Goal: Task Accomplishment & Management: Use online tool/utility

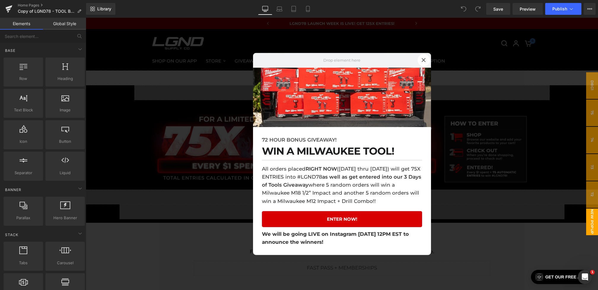
click at [225, 133] on div at bounding box center [342, 154] width 512 height 273
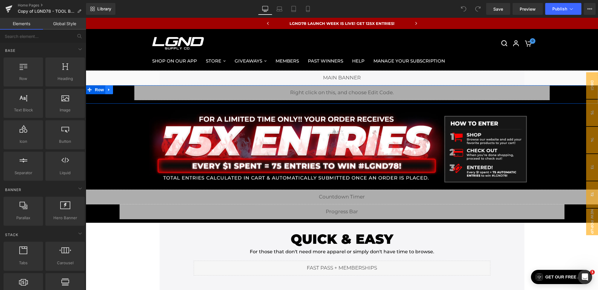
click at [112, 90] on link at bounding box center [109, 89] width 8 height 9
click at [122, 90] on icon at bounding box center [124, 90] width 4 height 4
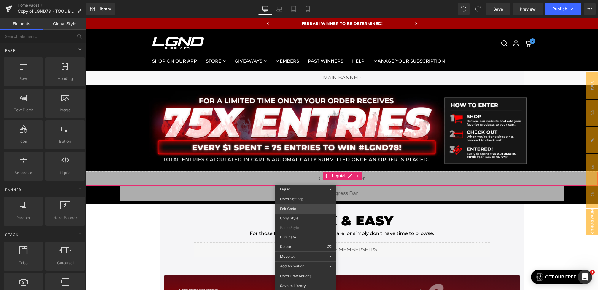
click at [292, 0] on div "You are previewing how the will restyle your page. You can not edit Elements in…" at bounding box center [299, 0] width 598 height 0
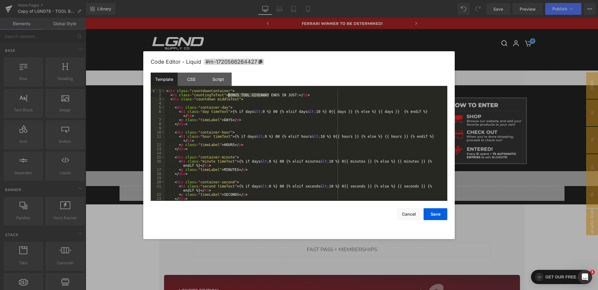
drag, startPoint x: 270, startPoint y: 95, endPoint x: 229, endPoint y: 95, distance: 40.9
click at [229, 95] on div "< div class = "countdownContainer" > < h1 class = "countingToText" > BONUS TOOL…" at bounding box center [305, 149] width 280 height 120
click at [251, 98] on div "< div class = "countdownContainer" > < h1 class = "countingToText" > BONUS TOOL…" at bounding box center [305, 149] width 280 height 120
drag, startPoint x: 251, startPoint y: 94, endPoint x: 227, endPoint y: 95, distance: 23.5
click at [227, 95] on div "< div class = "countdownContainer" > < h1 class = "countingToText" > BONUS TOOL…" at bounding box center [305, 149] width 280 height 120
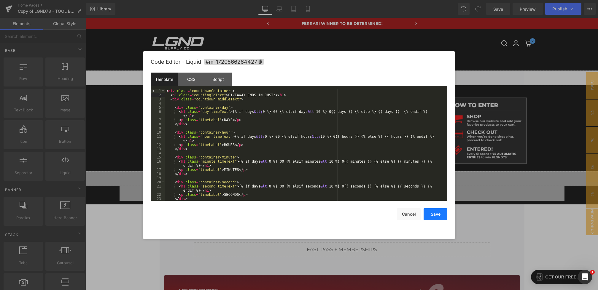
click at [439, 214] on button "Save" at bounding box center [436, 215] width 24 height 12
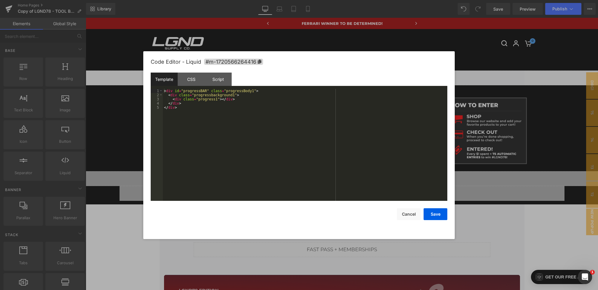
click at [272, 0] on div "You are previewing how the will restyle your page. You can not edit Elements in…" at bounding box center [299, 0] width 598 height 0
click at [222, 82] on div "Script" at bounding box center [218, 79] width 27 height 13
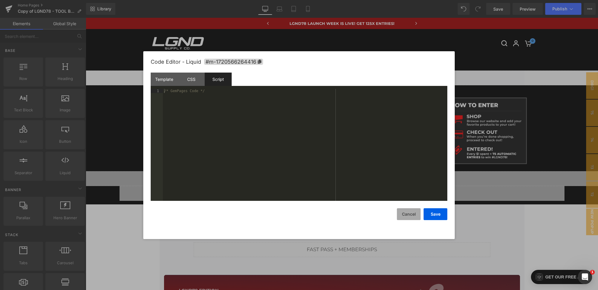
click at [411, 218] on button "Cancel" at bounding box center [409, 215] width 24 height 12
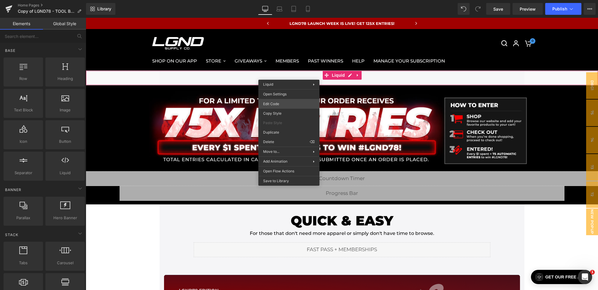
click at [273, 0] on div "You are previewing how the will restyle your page. You can not edit Elements in…" at bounding box center [299, 0] width 598 height 0
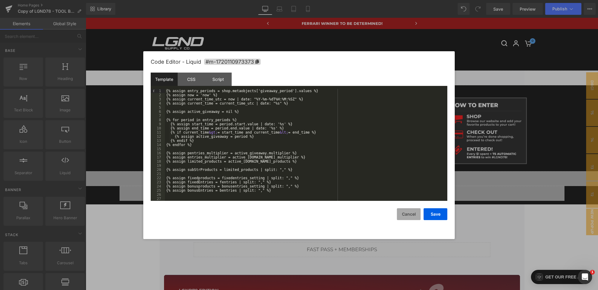
click at [406, 215] on button "Cancel" at bounding box center [409, 215] width 24 height 12
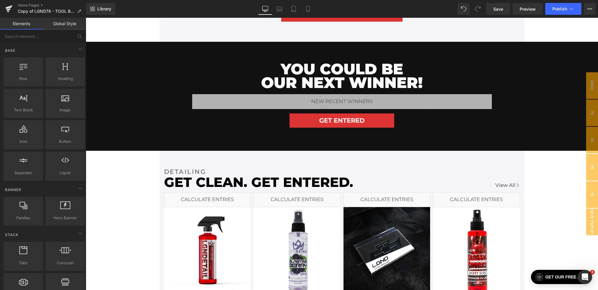
scroll to position [680, 0]
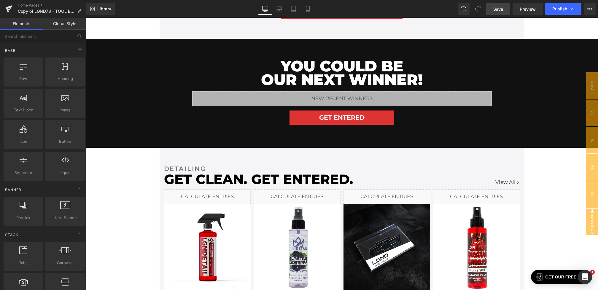
click at [497, 11] on span "Save" at bounding box center [498, 9] width 10 height 6
click at [79, 9] on icon at bounding box center [79, 11] width 4 height 4
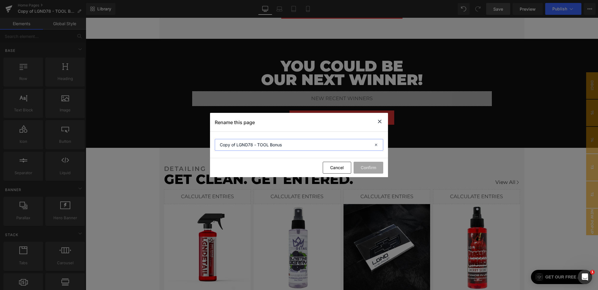
drag, startPoint x: 292, startPoint y: 144, endPoint x: 146, endPoint y: 142, distance: 145.9
click at [146, 142] on div "Rename this page Copy of LGND78 - TOOL Bonus Cancel Confirm" at bounding box center [299, 145] width 598 height 290
type input "LGND78 - 75X After Tools"
click at [368, 168] on button "Confirm" at bounding box center [369, 168] width 30 height 12
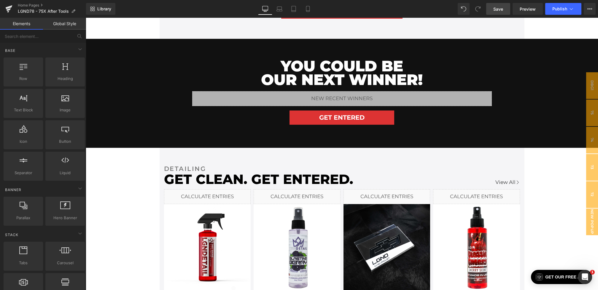
click at [498, 14] on link "Save" at bounding box center [498, 9] width 24 height 12
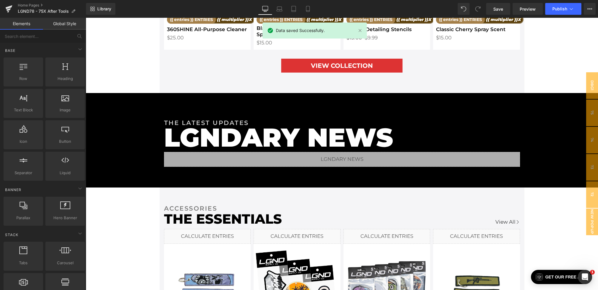
scroll to position [997, 0]
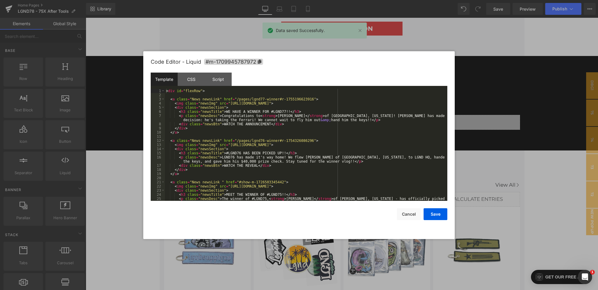
click at [223, 0] on div "You are previewing how the will restyle your page. You can not edit Elements in…" at bounding box center [299, 0] width 598 height 0
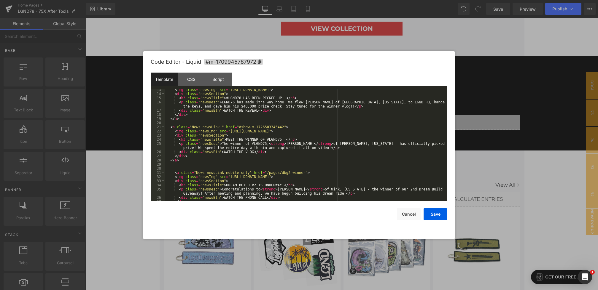
scroll to position [60, 0]
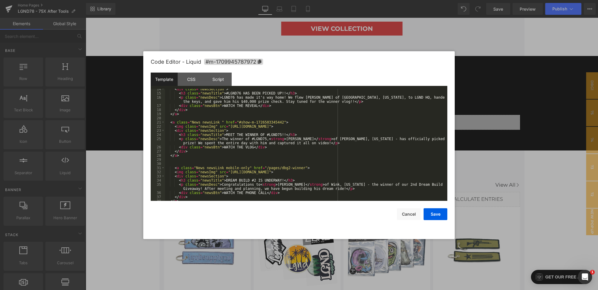
click at [221, 122] on div "< div class = "newsSection" > < h3 class = "newsTitle" > #LGND76 HAS BEEN PICKE…" at bounding box center [305, 147] width 280 height 120
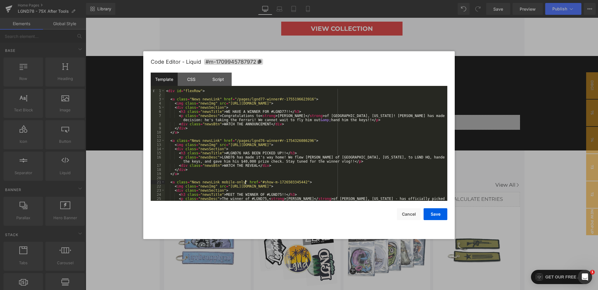
scroll to position [0, 0]
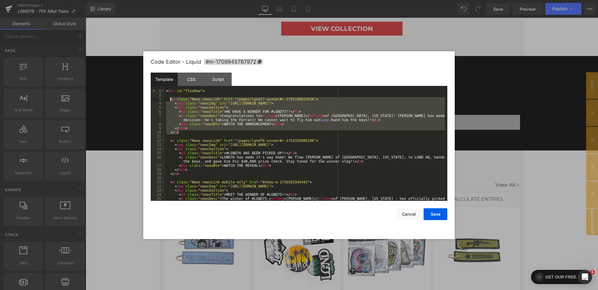
drag, startPoint x: 182, startPoint y: 133, endPoint x: 171, endPoint y: 100, distance: 34.8
click at [171, 100] on div "< div id = "flexRow" > < a class = "News newsLink" href = "/pages/lgnd77-winner…" at bounding box center [305, 151] width 280 height 125
click at [213, 93] on div "< div id = "flexRow" > < a class = "News newsLink" href = "/pages/lgnd77-winner…" at bounding box center [305, 151] width 280 height 125
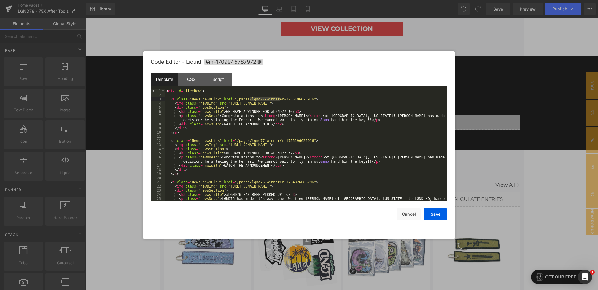
drag, startPoint x: 280, startPoint y: 99, endPoint x: 247, endPoint y: 99, distance: 32.9
click at [247, 99] on div "< div id = "flexRow" > < a class = "News newsLink" href = "/pages/lgnd77-winner…" at bounding box center [305, 151] width 280 height 125
drag, startPoint x: 279, startPoint y: 101, endPoint x: 251, endPoint y: 101, distance: 28.5
click at [251, 101] on div "< div id = "flexRow" > < a class = "News newsLink" href = "#show--1755196623916…" at bounding box center [305, 151] width 280 height 125
click at [439, 215] on button "Save" at bounding box center [436, 215] width 24 height 12
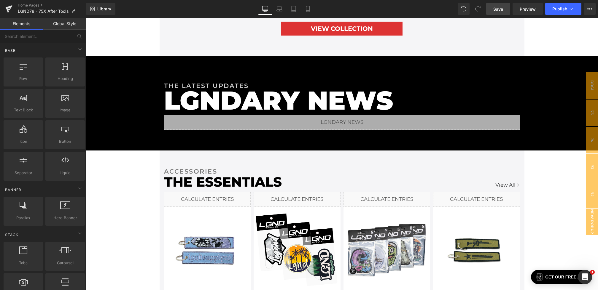
click at [497, 7] on span "Save" at bounding box center [498, 9] width 10 height 6
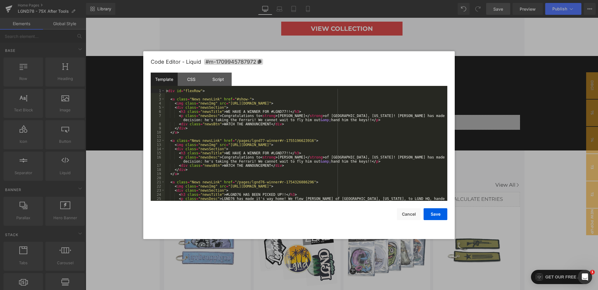
click at [248, 0] on div "You are previewing how the will restyle your page. You can not edit Elements in…" at bounding box center [299, 0] width 598 height 0
drag, startPoint x: 231, startPoint y: 104, endPoint x: 411, endPoint y: 104, distance: 180.3
click at [411, 104] on div "< div id = "flexRow" > < a class = "News newsLink" href = "#show-" > < img clas…" at bounding box center [305, 151] width 280 height 125
click at [438, 218] on button "Save" at bounding box center [436, 215] width 24 height 12
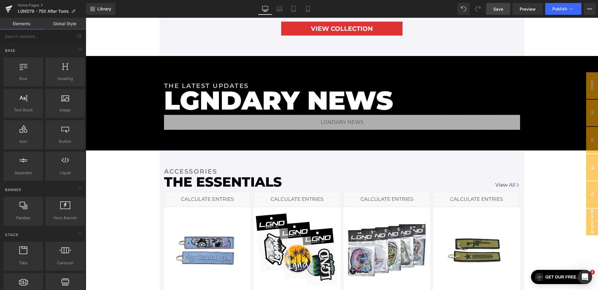
click at [500, 16] on div "Library Desktop Desktop Laptop Tablet Mobile Save Preview Publish Scheduled Vie…" at bounding box center [342, 9] width 512 height 18
click at [500, 9] on span "Save" at bounding box center [498, 9] width 10 height 6
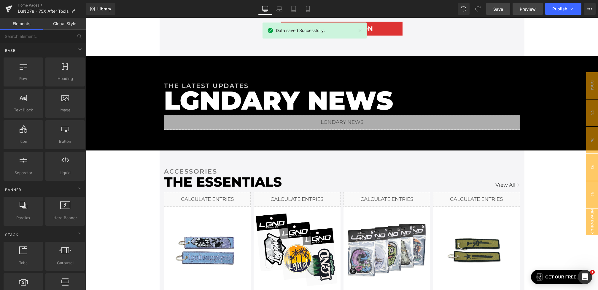
click at [528, 8] on span "Preview" at bounding box center [528, 9] width 16 height 6
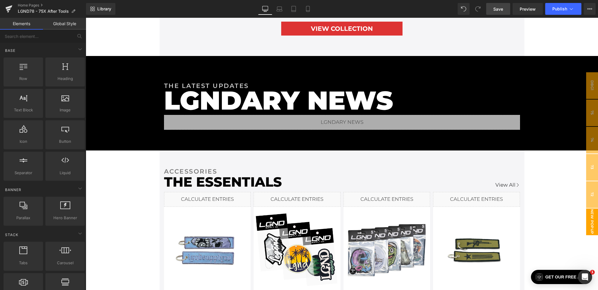
click at [596, 222] on span "New Popup" at bounding box center [592, 222] width 12 height 27
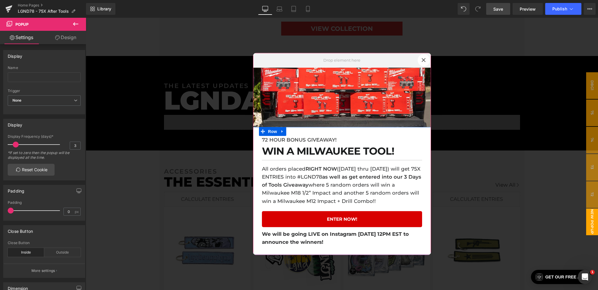
click at [304, 140] on p "72 HOUR BONUS GIVEAWAY!" at bounding box center [342, 140] width 160 height 8
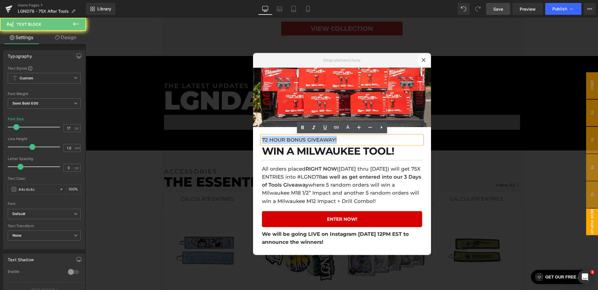
drag, startPoint x: 324, startPoint y: 139, endPoint x: 180, endPoint y: 136, distance: 143.6
click at [180, 136] on body "Skip to content LGND78 LAUNCH WEEK IS LIVE! GET 125X ENTRIES! FERRARI WINNER TO…" at bounding box center [342, 285] width 512 height 2529
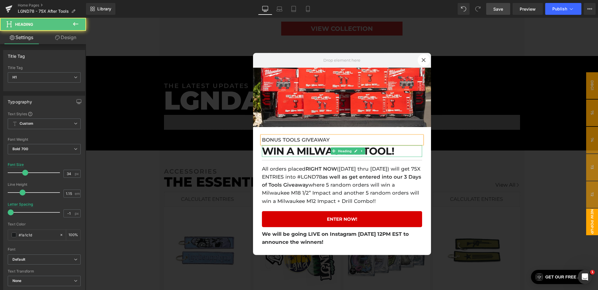
click at [290, 147] on h1 "WIN A MILWAUKEE TOOL!" at bounding box center [342, 151] width 160 height 12
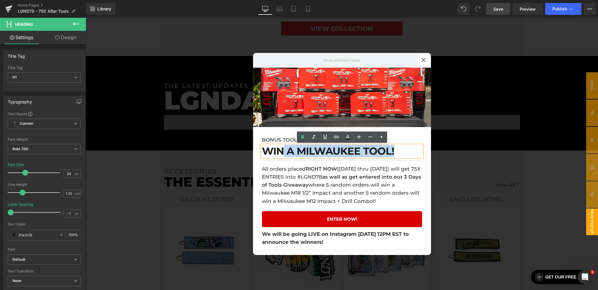
drag, startPoint x: 390, startPoint y: 148, endPoint x: 282, endPoint y: 148, distance: 108.3
click at [282, 148] on h1 "WIN A MILWAUKEE TOOL!" at bounding box center [342, 151] width 160 height 12
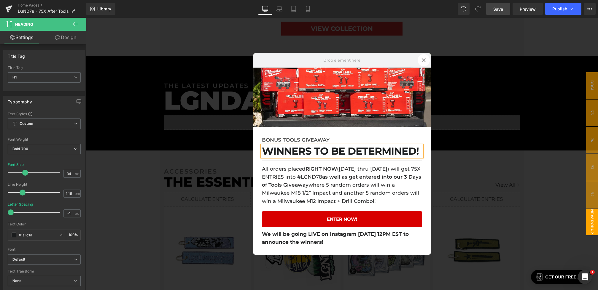
click at [287, 180] on p "All orders placed RIGHT NOW (August 13th thru August 15th) will get 75X ENTRIES…" at bounding box center [342, 185] width 160 height 40
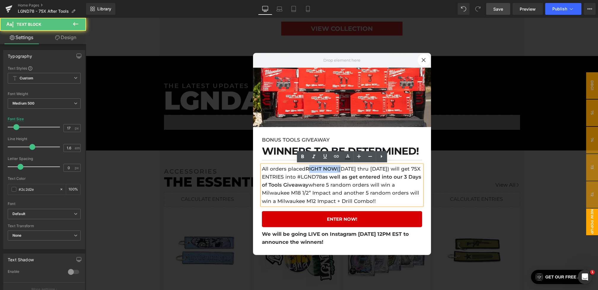
drag, startPoint x: 341, startPoint y: 170, endPoint x: 308, endPoint y: 169, distance: 33.8
click at [308, 169] on p "All orders placed RIGHT NOW (August 13th thru August 15th) will get 75X ENTRIES…" at bounding box center [342, 185] width 160 height 40
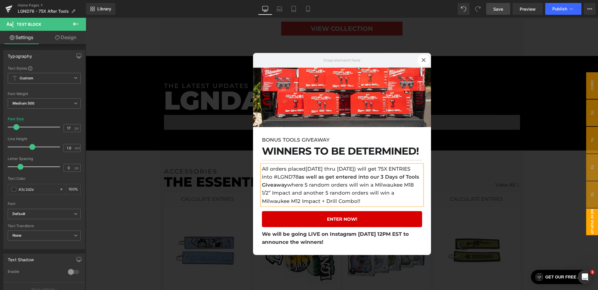
click at [386, 171] on p "All orders placed August 13th thru August 15th) will get 75X ENTRIES into #LGND…" at bounding box center [342, 185] width 160 height 40
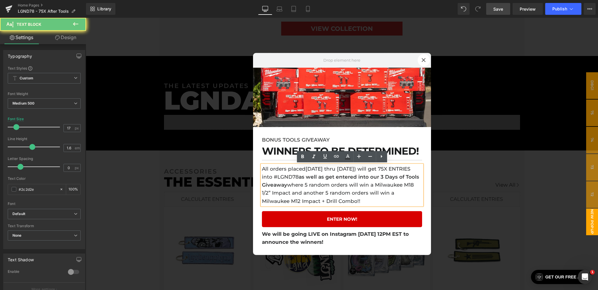
click at [383, 171] on p "All orders placed August 13th thru August 15th) will get 75X ENTRIES into #LGND…" at bounding box center [342, 185] width 160 height 40
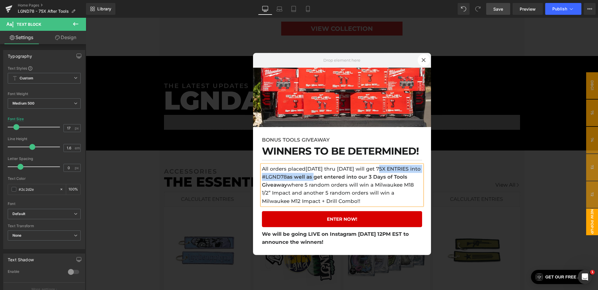
drag, startPoint x: 349, startPoint y: 178, endPoint x: 383, endPoint y: 170, distance: 34.6
click at [383, 170] on p "All orders placed August 13th thru August 15th will get 75X ENTRIES into #LGND7…" at bounding box center [342, 185] width 160 height 40
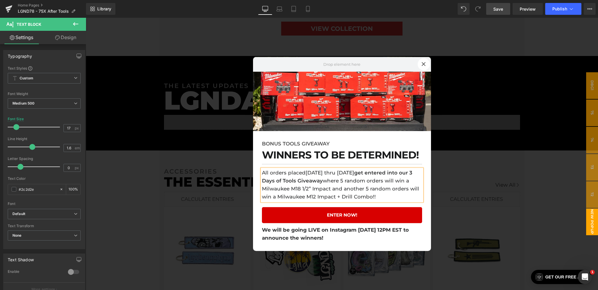
click at [388, 173] on strong "get entered into our 3 Days of Tools Giveaway" at bounding box center [337, 177] width 150 height 14
click at [274, 182] on strong "got entered into our 3 Days of Tools Giveaway" at bounding box center [337, 177] width 150 height 14
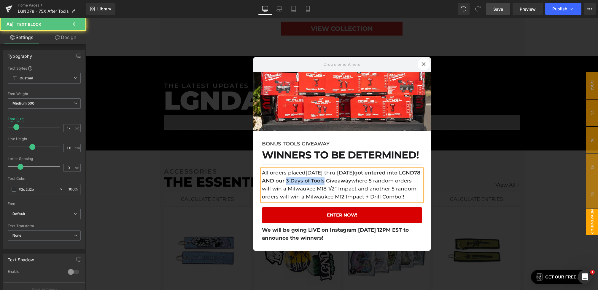
drag, startPoint x: 320, startPoint y: 177, endPoint x: 358, endPoint y: 178, distance: 37.7
click at [358, 178] on strong "got entered into LGND78 AND our 3 Days of Tools Giveaway" at bounding box center [341, 177] width 158 height 14
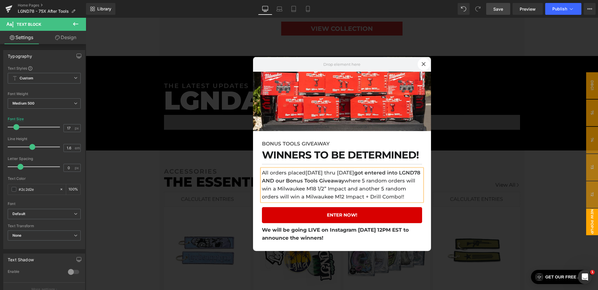
click at [377, 176] on strong "got entered into LGND78 AND our Bonus Tools Giveaway" at bounding box center [341, 177] width 158 height 14
click at [397, 176] on p "All orders placed August 13th thru August 15th got entered into LGND78 AND our …" at bounding box center [342, 185] width 160 height 32
click at [362, 161] on link at bounding box center [360, 164] width 6 height 7
click at [359, 161] on link at bounding box center [357, 164] width 6 height 7
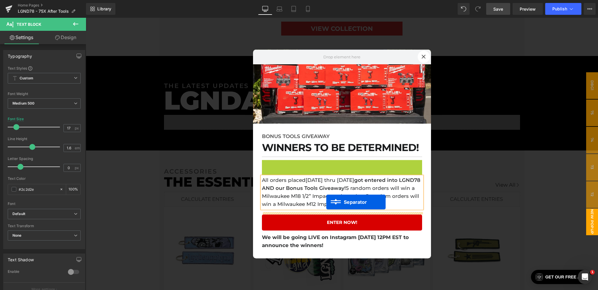
drag, startPoint x: 344, startPoint y: 162, endPoint x: 326, endPoint y: 203, distance: 45.0
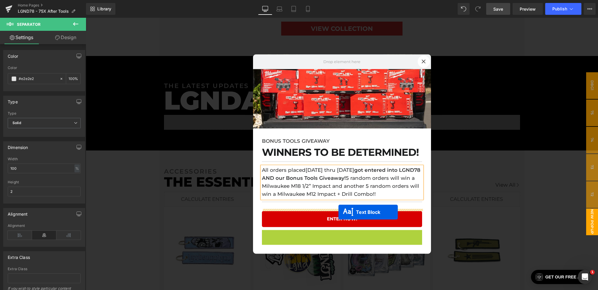
drag, startPoint x: 342, startPoint y: 242, endPoint x: 338, endPoint y: 212, distance: 29.9
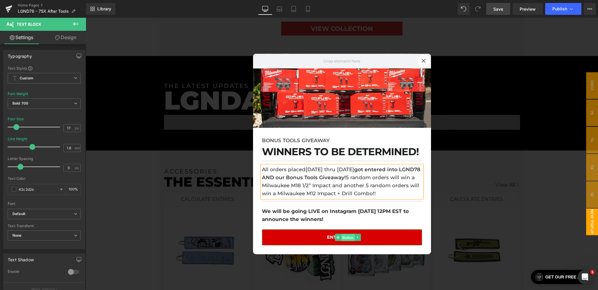
click at [349, 241] on span "Button" at bounding box center [348, 237] width 14 height 7
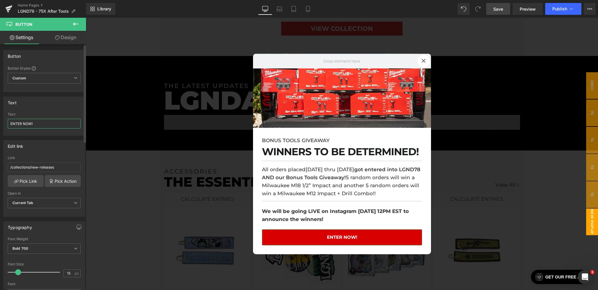
drag, startPoint x: 34, startPoint y: 124, endPoint x: 0, endPoint y: 116, distance: 34.7
click at [0, 116] on div "Text ENTER NOW! Text ENTER NOW!" at bounding box center [44, 114] width 89 height 44
type input "f"
type input "FOLLOW US ON INSTAGRAM!"
click at [344, 241] on span "Button" at bounding box center [348, 237] width 14 height 7
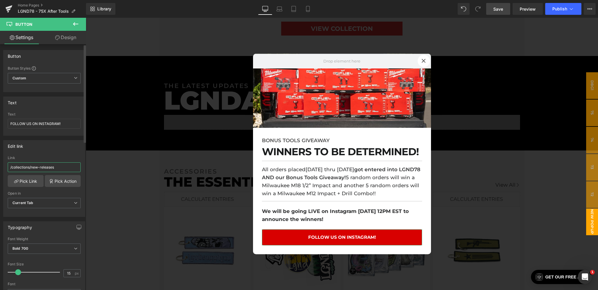
drag, startPoint x: 59, startPoint y: 167, endPoint x: 0, endPoint y: 167, distance: 59.0
click at [0, 167] on div "Edit link /collections/new-releases Link /collections/new-releases Pick Link Pi…" at bounding box center [44, 176] width 89 height 81
paste input "pages/social"
type input "/pages/socials"
click at [496, 9] on span "Save" at bounding box center [498, 9] width 10 height 6
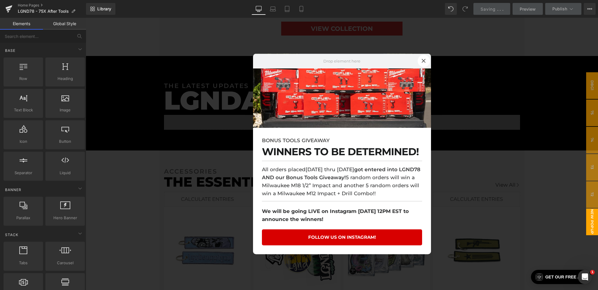
click at [593, 223] on span "New Popup" at bounding box center [592, 222] width 12 height 27
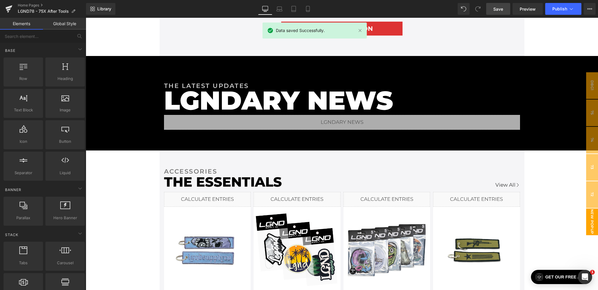
click at [592, 218] on span "New Popup" at bounding box center [592, 222] width 12 height 27
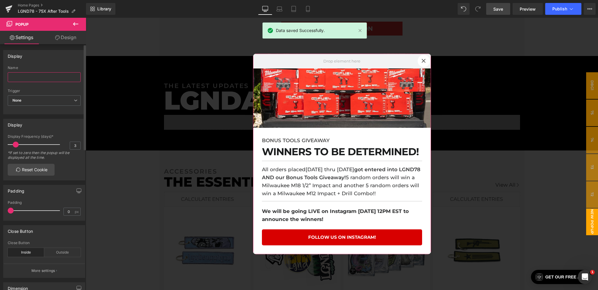
click at [42, 74] on input "text" at bounding box center [44, 77] width 73 height 10
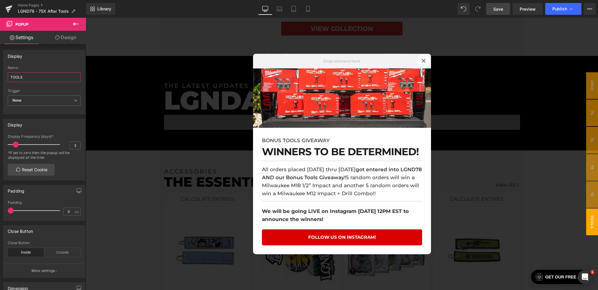
type input "TOOLS"
click at [500, 8] on span "Save" at bounding box center [498, 9] width 10 height 6
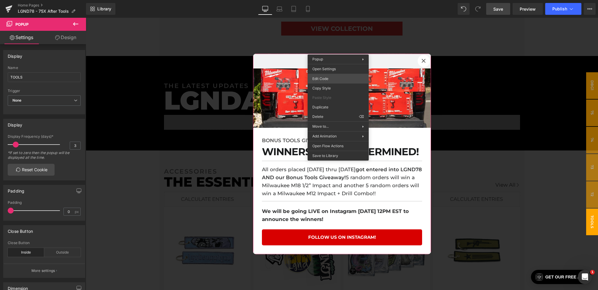
click at [324, 0] on div "Button You are previewing how the will restyle your page. You can not edit Elem…" at bounding box center [299, 0] width 598 height 0
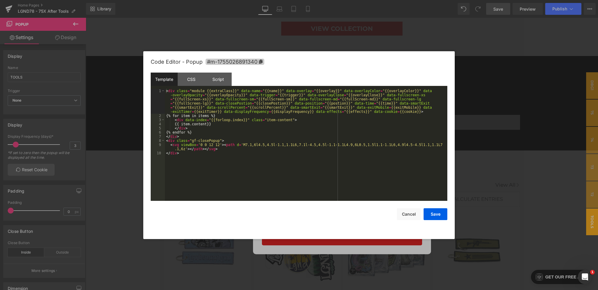
click at [257, 60] on span "#m-1755026891340" at bounding box center [235, 62] width 59 height 6
click at [522, 100] on div at bounding box center [299, 145] width 598 height 290
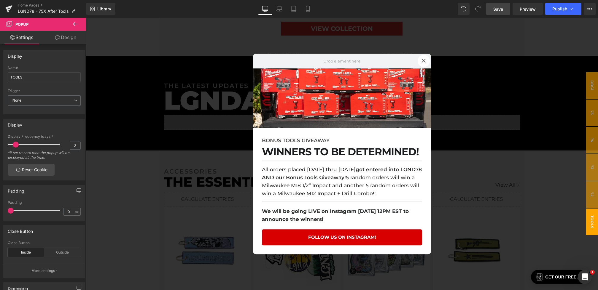
click at [522, 100] on div at bounding box center [342, 154] width 512 height 273
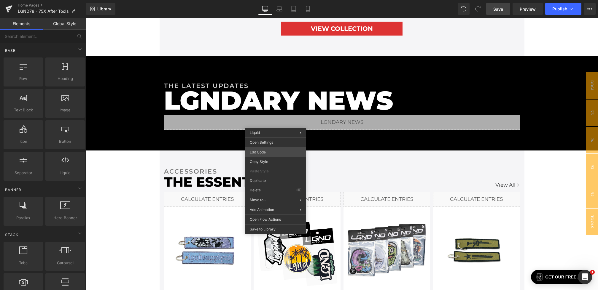
click at [258, 0] on div "Button You are previewing how the will restyle your page. You can not edit Elem…" at bounding box center [299, 0] width 598 height 0
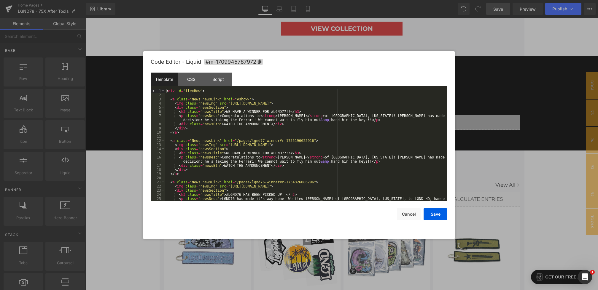
click at [250, 100] on div "< div id = "flexRow" > < a class = "News newsLink" href = "#show-" > < img clas…" at bounding box center [305, 151] width 280 height 125
click at [254, 101] on div "< div id = "flexRow" > < a class = "News newsLink" href = "#show-#m-17550268913…" at bounding box center [305, 151] width 280 height 125
drag, startPoint x: 227, startPoint y: 112, endPoint x: 287, endPoint y: 111, distance: 60.5
click at [287, 111] on div "< div id = "flexRow" > < a class = "News newsLink" href = "#show-m-175502689134…" at bounding box center [305, 151] width 280 height 125
click at [250, 112] on div "< div id = "flexRow" > < a class = "News newsLink" href = "#show-m-175502689134…" at bounding box center [305, 151] width 280 height 125
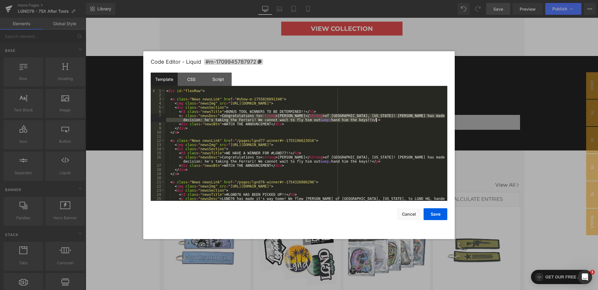
drag, startPoint x: 222, startPoint y: 116, endPoint x: 376, endPoint y: 122, distance: 154.0
click at [376, 122] on div "< div id = "flexRow" > < a class = "News newsLink" href = "#show-m-175502689134…" at bounding box center [305, 151] width 280 height 125
click at [322, 116] on div "< div id = "flexRow" > < a class = "News newsLink" href = "#show-m-175502689134…" at bounding box center [305, 151] width 280 height 125
drag, startPoint x: 322, startPoint y: 117, endPoint x: 305, endPoint y: 117, distance: 17.2
click at [305, 117] on div "< div id = "flexRow" > < a class = "News newsLink" href = "#show-m-175502689134…" at bounding box center [305, 151] width 280 height 125
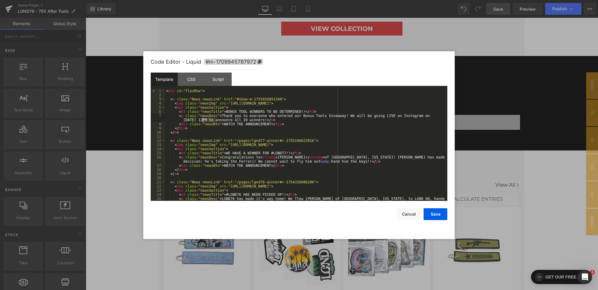
drag, startPoint x: 216, startPoint y: 120, endPoint x: 201, endPoint y: 120, distance: 14.5
click at [201, 120] on div "< div id = "flexRow" > < a class = "News newsLink" href = "#show-m-175502689134…" at bounding box center [305, 151] width 280 height 125
drag, startPoint x: 270, startPoint y: 125, endPoint x: 228, endPoint y: 125, distance: 42.4
click at [228, 125] on div "< div id = "flexRow" > < a class = "News newsLink" href = "#show-m-175502689134…" at bounding box center [305, 151] width 280 height 125
click at [438, 217] on button "Save" at bounding box center [436, 215] width 24 height 12
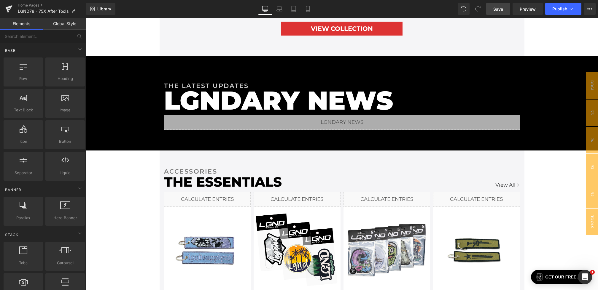
click at [497, 8] on span "Save" at bounding box center [498, 9] width 10 height 6
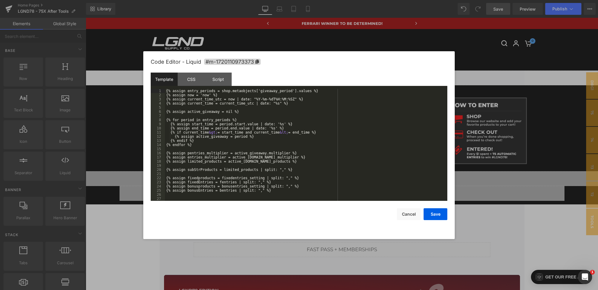
click at [247, 0] on div "Button You are previewing how the will restyle your page. You can not edit Elem…" at bounding box center [299, 0] width 598 height 0
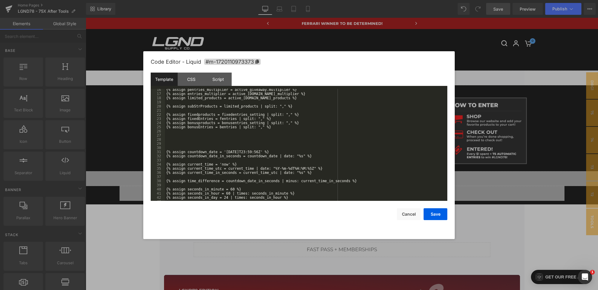
scroll to position [311, 0]
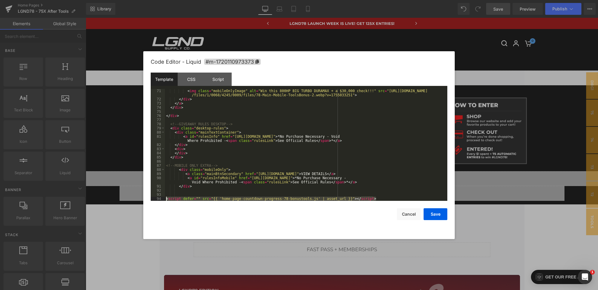
drag, startPoint x: 384, startPoint y: 198, endPoint x: 144, endPoint y: 199, distance: 240.2
click at [144, 199] on div "Code Editor - Liquid #m-1720110973373 Template CSS Script Data 71 72 73 74 75 7…" at bounding box center [298, 145] width 311 height 188
click at [436, 217] on button "Save" at bounding box center [436, 215] width 24 height 12
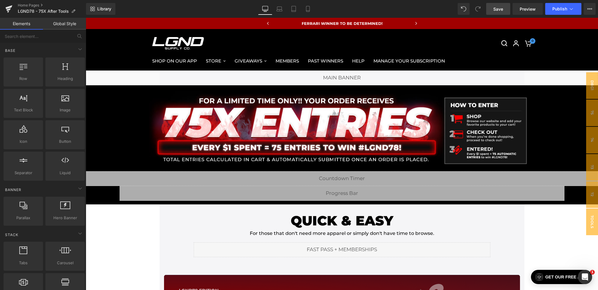
click at [501, 7] on span "Save" at bounding box center [498, 9] width 10 height 6
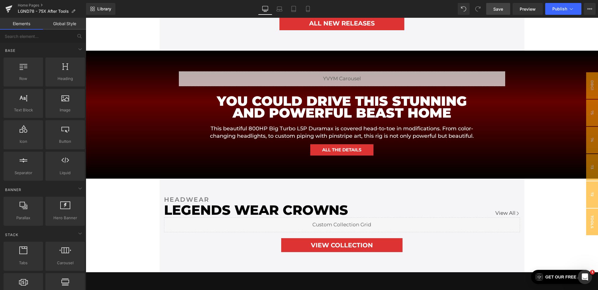
scroll to position [0, 0]
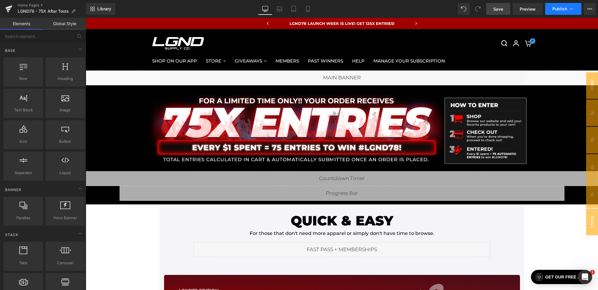
click at [570, 10] on icon at bounding box center [571, 9] width 6 height 6
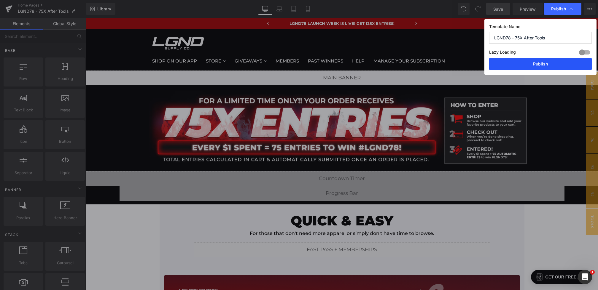
click at [551, 65] on button "Publish" at bounding box center [540, 64] width 103 height 12
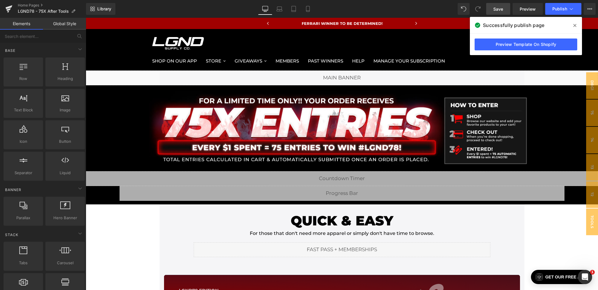
drag, startPoint x: 573, startPoint y: 26, endPoint x: 494, endPoint y: 31, distance: 78.8
click at [573, 26] on icon at bounding box center [574, 25] width 3 height 5
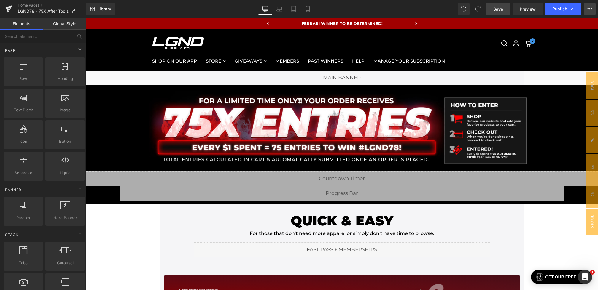
click at [588, 7] on icon at bounding box center [589, 9] width 5 height 5
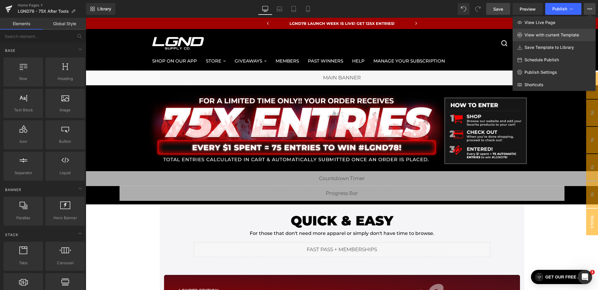
click at [543, 38] on link "View with current Template" at bounding box center [554, 35] width 83 height 12
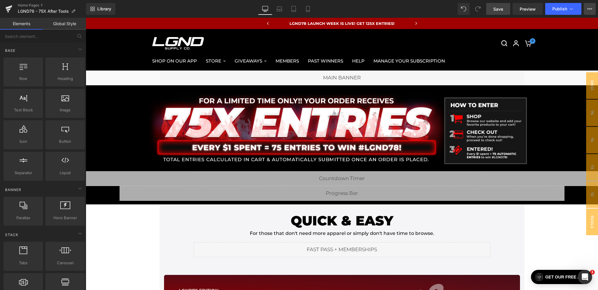
click at [588, 9] on icon at bounding box center [587, 8] width 1 height 1
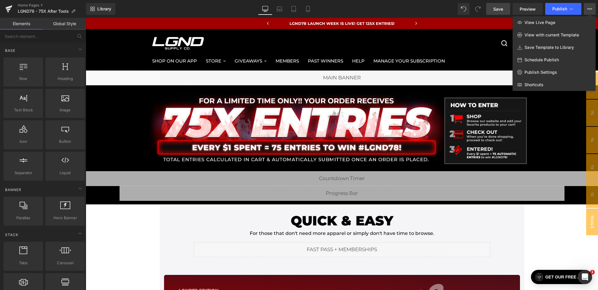
click at [553, 59] on span "Schedule Publish" at bounding box center [541, 59] width 34 height 5
select select
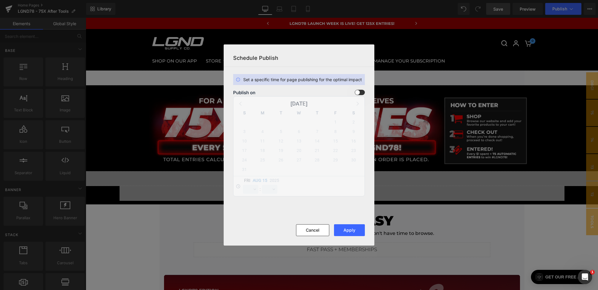
click at [357, 90] on span at bounding box center [360, 92] width 10 height 5
click at [0, 0] on input "checkbox" at bounding box center [0, 0] width 0 height 0
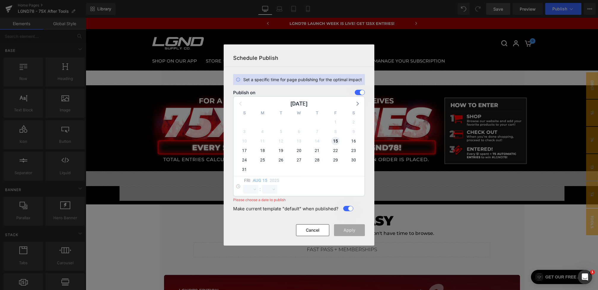
click at [337, 142] on span "15" at bounding box center [335, 141] width 8 height 8
click at [242, 196] on div "Fri Aug 15 2025 00 01 02 03 04 05 06 07 08 09 10 11 12 13 14 15 16 17 18 19 20 …" at bounding box center [298, 186] width 131 height 20
click at [247, 192] on select "00 01 02 03 04 05 06 07 08 09 10 11 12 13 14 15 16 17 18 19 20 21 22 23" at bounding box center [250, 189] width 15 height 9
select select "22"
click at [269, 189] on select "00 01 02 03 04 05 06 07 08 09 10 11 12 13 14 15 16 17 18 19 20 21 22 23 24 25 2…" at bounding box center [269, 189] width 15 height 9
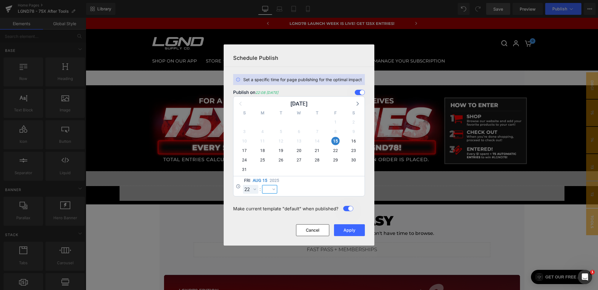
select select "0"
click at [352, 230] on button "Apply" at bounding box center [349, 231] width 31 height 12
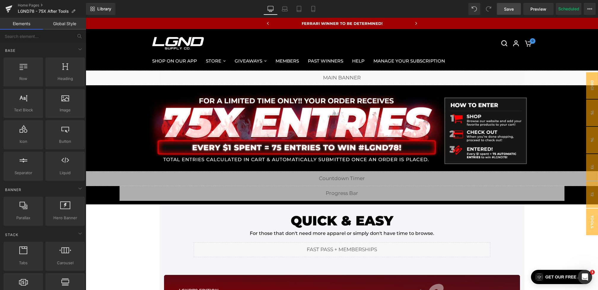
click at [507, 12] on link "Save" at bounding box center [509, 9] width 24 height 12
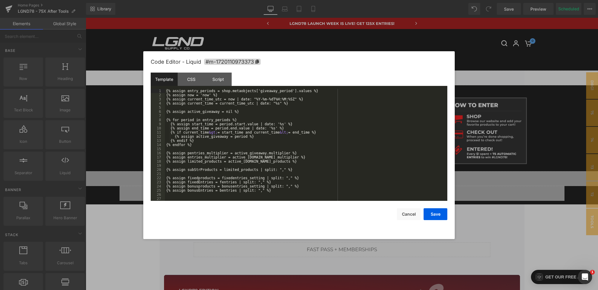
click at [241, 0] on div "Button You are previewing how the will restyle your page. You can not edit Elem…" at bounding box center [299, 0] width 598 height 0
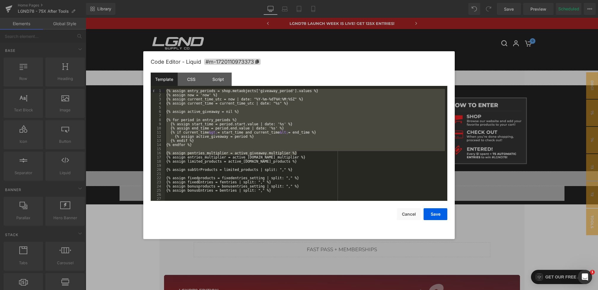
drag, startPoint x: 317, startPoint y: 153, endPoint x: 154, endPoint y: 81, distance: 178.2
click at [154, 81] on div "Template CSS Script Data 1 2 3 4 5 6 7 8 9 10 11 12 13 14 15 16 17 18 19 20 21 …" at bounding box center [299, 137] width 297 height 128
click at [99, 98] on div at bounding box center [299, 145] width 598 height 290
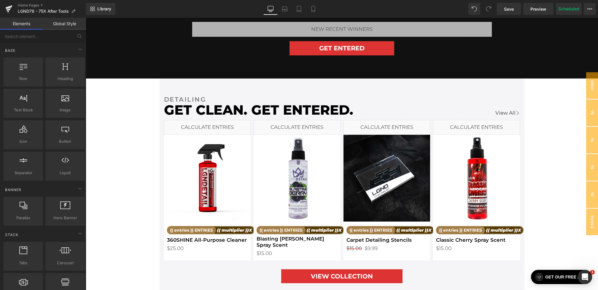
scroll to position [777, 0]
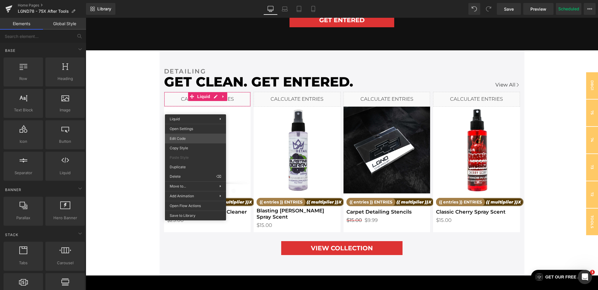
click at [192, 0] on div "Button You are previewing how the will restyle your page. You can not edit Elem…" at bounding box center [299, 0] width 598 height 0
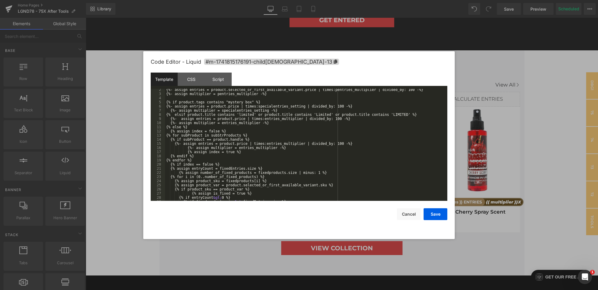
scroll to position [145, 0]
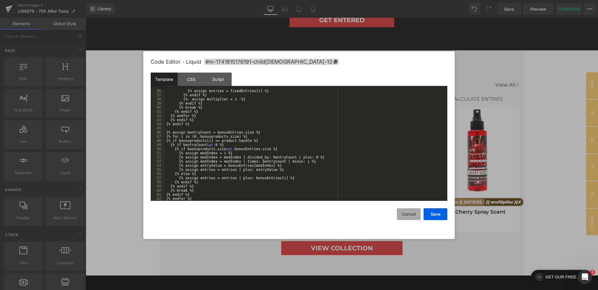
click at [402, 214] on button "Cancel" at bounding box center [409, 215] width 24 height 12
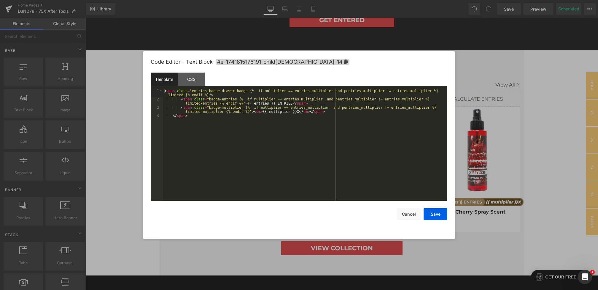
click at [198, 0] on div "Button You are previewing how the will restyle your page. You can not edit Elem…" at bounding box center [299, 0] width 598 height 0
click at [402, 217] on button "Cancel" at bounding box center [409, 215] width 24 height 12
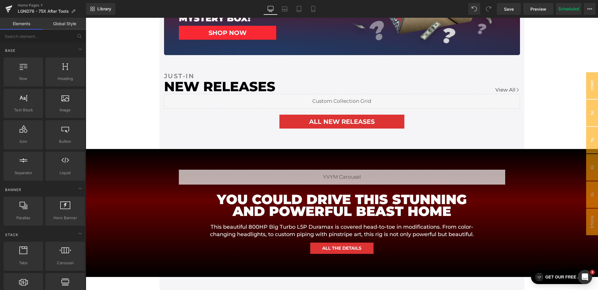
scroll to position [0, 0]
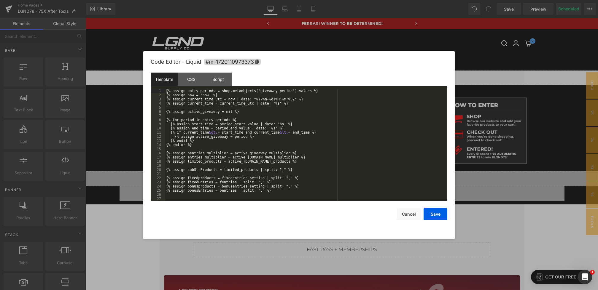
click at [249, 0] on div "Button You are previewing how the will restyle your page. You can not edit Elem…" at bounding box center [299, 0] width 598 height 0
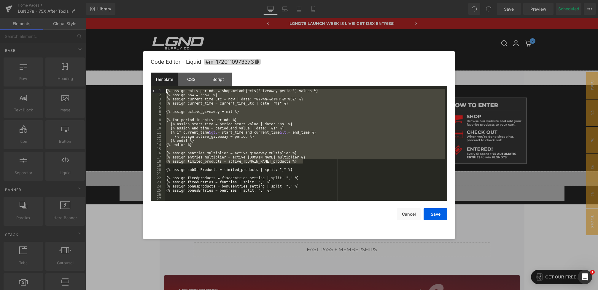
drag, startPoint x: 308, startPoint y: 163, endPoint x: 134, endPoint y: 73, distance: 196.2
click at [134, 73] on body "Button You are previewing how the will restyle your page. You can not edit Elem…" at bounding box center [299, 145] width 598 height 290
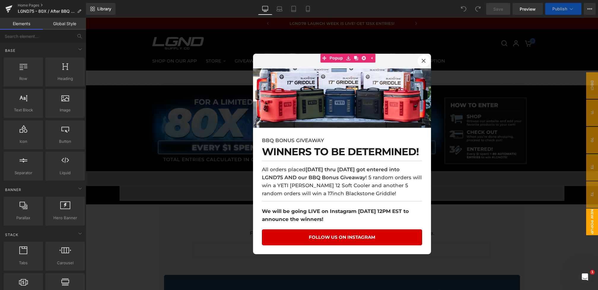
click at [298, 181] on p "All orders placed June 25th thru June 27th got entered into LGND75 AND our BBQ …" at bounding box center [342, 182] width 160 height 32
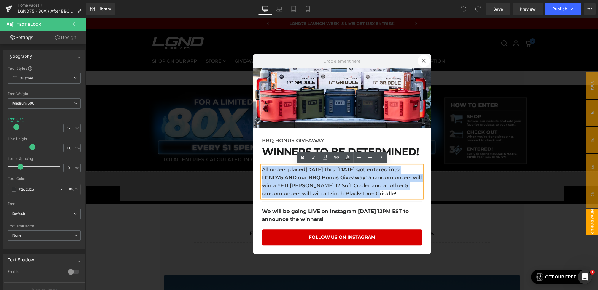
drag, startPoint x: 387, startPoint y: 192, endPoint x: 241, endPoint y: 138, distance: 156.0
copy p "All orders placed June 25th thru June 27th got entered into LGND75 AND our BBQ …"
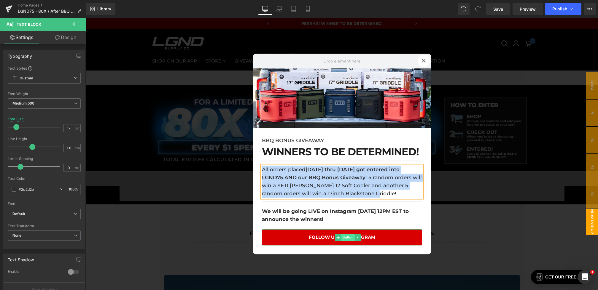
click at [348, 238] on span "Button" at bounding box center [348, 237] width 14 height 7
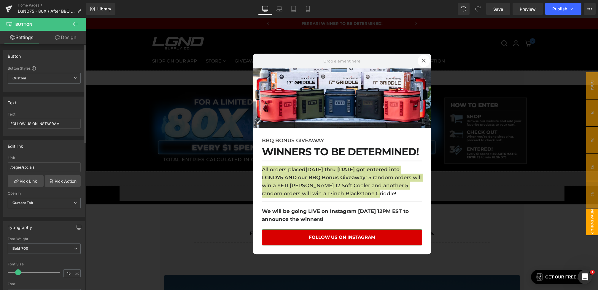
drag, startPoint x: 42, startPoint y: 167, endPoint x: 0, endPoint y: 167, distance: 42.1
click at [0, 167] on div "Edit link /pages/socials Link /pages/socials Pick Link Pick Action Current Tab …" at bounding box center [44, 176] width 89 height 81
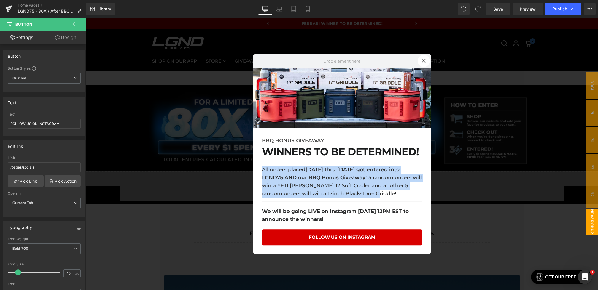
click at [224, 160] on div at bounding box center [342, 154] width 512 height 273
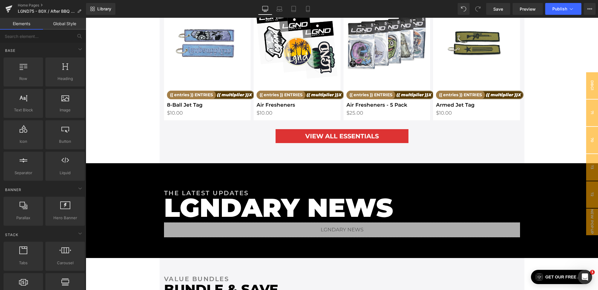
scroll to position [1124, 0]
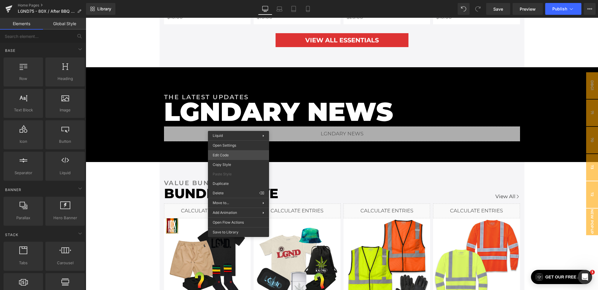
click at [227, 0] on div "Button You are previewing how the will restyle your page. You can not edit Elem…" at bounding box center [299, 0] width 598 height 0
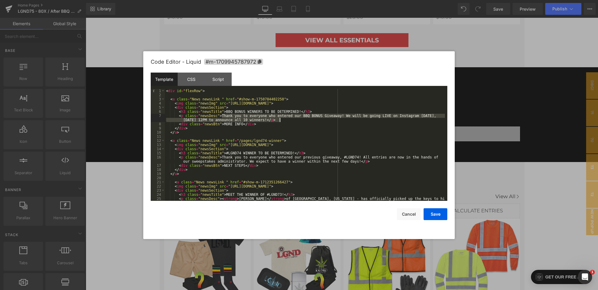
drag, startPoint x: 222, startPoint y: 115, endPoint x: 279, endPoint y: 120, distance: 57.1
click at [279, 120] on div "< div id = "flexRow" > < a class = "News newsLink " href = "#show-m-17507844022…" at bounding box center [305, 151] width 280 height 125
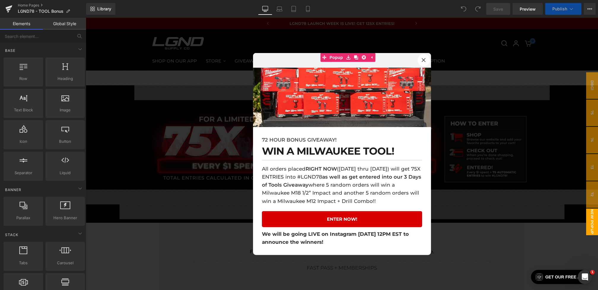
click at [217, 145] on div at bounding box center [342, 154] width 512 height 273
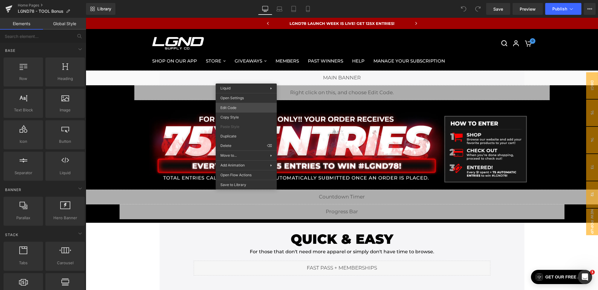
click at [237, 0] on div "You are previewing how the will restyle your page. You can not edit Elements in…" at bounding box center [299, 0] width 598 height 0
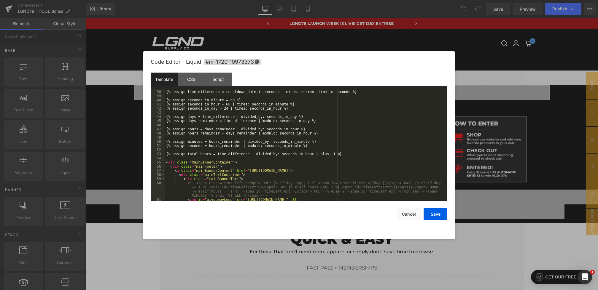
scroll to position [311, 0]
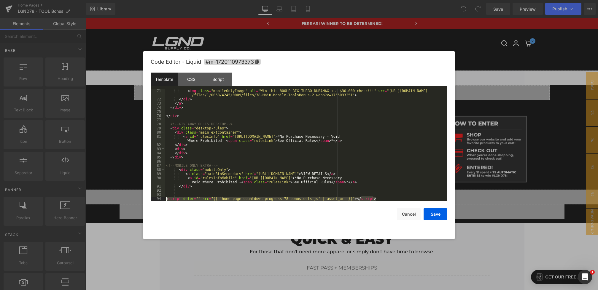
drag, startPoint x: 379, startPoint y: 198, endPoint x: 159, endPoint y: 198, distance: 220.4
click at [159, 198] on pre "71 72 73 74 75 76 77 78 79 80 81 82 83 84 85 86 87 88 89 90 91 92 93 94 < img c…" at bounding box center [299, 145] width 297 height 112
click at [411, 216] on button "Cancel" at bounding box center [409, 215] width 24 height 12
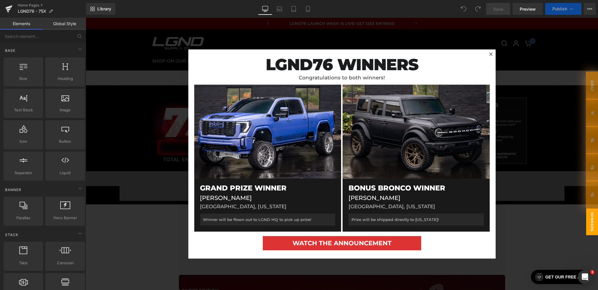
click at [142, 98] on div at bounding box center [342, 154] width 512 height 273
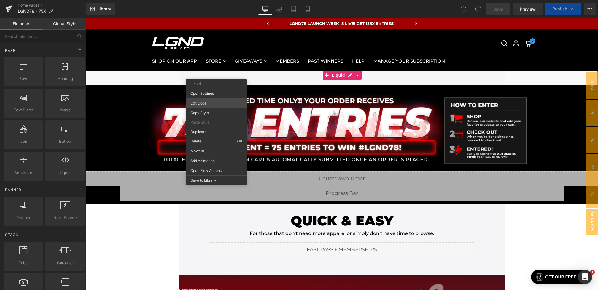
click at [201, 0] on div "You are previewing how the will restyle your page. You can not edit Elements in…" at bounding box center [299, 0] width 598 height 0
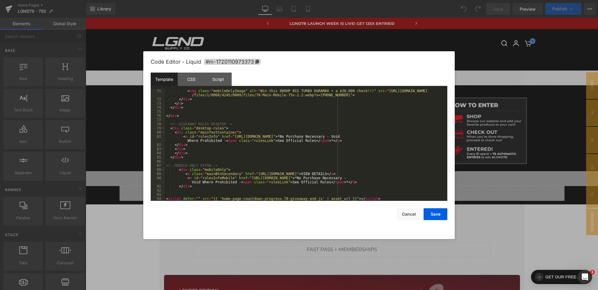
scroll to position [311, 0]
drag, startPoint x: 391, startPoint y: 200, endPoint x: 150, endPoint y: 198, distance: 240.8
click at [150, 198] on div "Code Editor - Liquid #m-1720110973373 Template CSS Script Data 71 72 73 74 75 7…" at bounding box center [298, 145] width 311 height 188
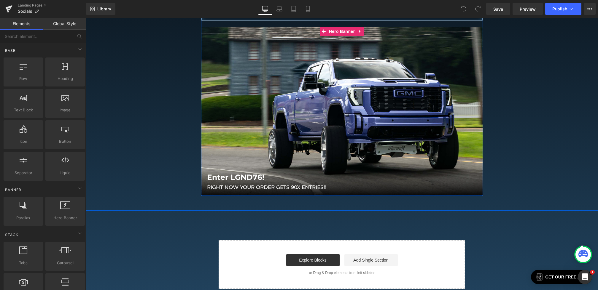
scroll to position [254, 0]
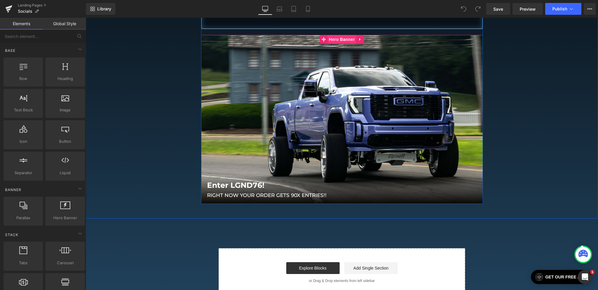
click at [334, 36] on span "Hero Banner" at bounding box center [341, 39] width 29 height 9
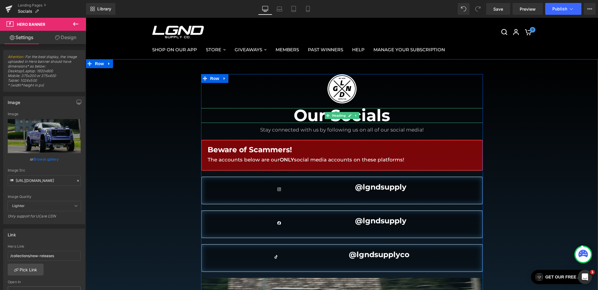
scroll to position [0, 0]
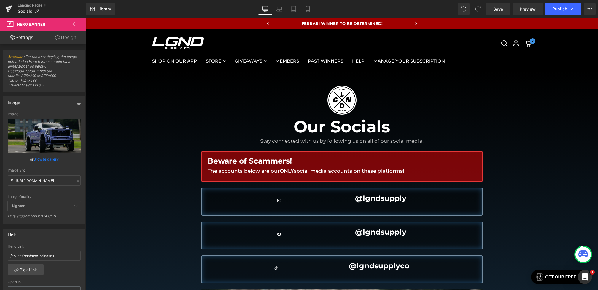
click at [78, 25] on icon at bounding box center [75, 23] width 7 height 7
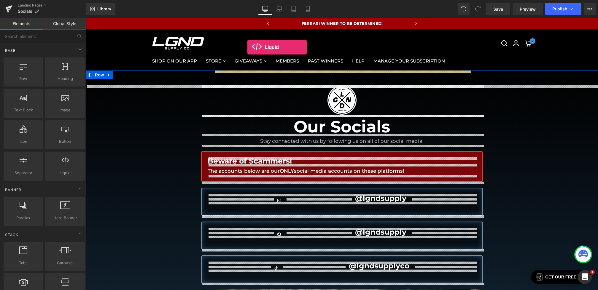
drag, startPoint x: 149, startPoint y: 190, endPoint x: 247, endPoint y: 54, distance: 167.5
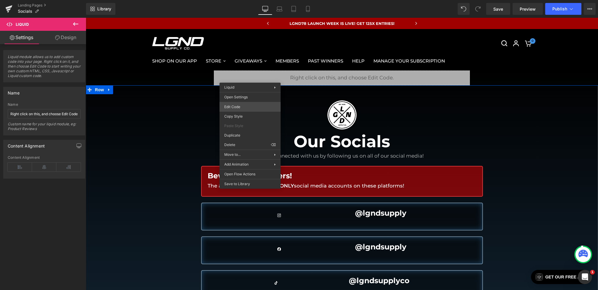
click at [235, 0] on div "Liquid You are previewing how the will restyle your page. You can not edit Elem…" at bounding box center [299, 0] width 598 height 0
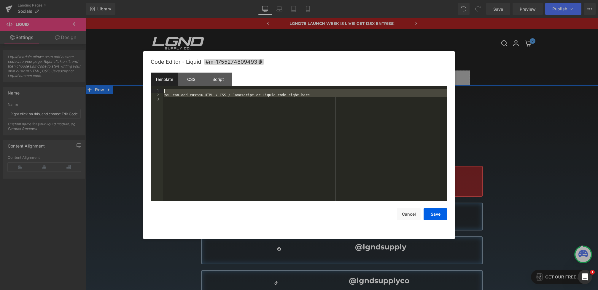
drag, startPoint x: 203, startPoint y: 95, endPoint x: 102, endPoint y: 36, distance: 117.8
click at [102, 36] on body "Liquid You are previewing how the will restyle your page. You can not edit Elem…" at bounding box center [299, 145] width 598 height 290
paste textarea
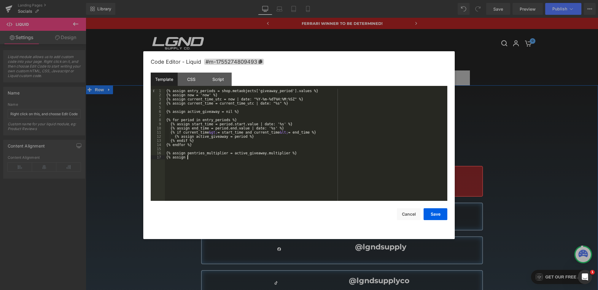
click at [218, 165] on div "{% assign entry_periods = shop.metaobjects['giveaway_period'].values %} {% assi…" at bounding box center [306, 149] width 282 height 120
drag, startPoint x: 229, startPoint y: 160, endPoint x: 129, endPoint y: 159, distance: 100.5
click at [129, 159] on body "Liquid You are previewing how the will restyle your page. You can not edit Elem…" at bounding box center [299, 145] width 598 height 290
click at [429, 213] on button "Save" at bounding box center [436, 215] width 24 height 12
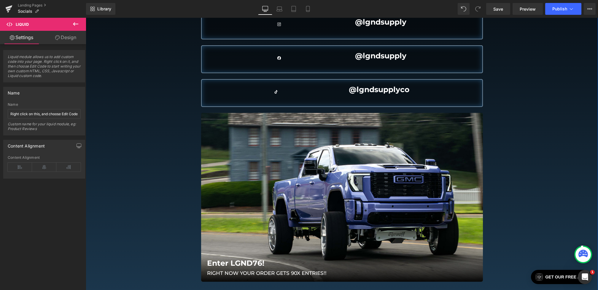
scroll to position [195, 0]
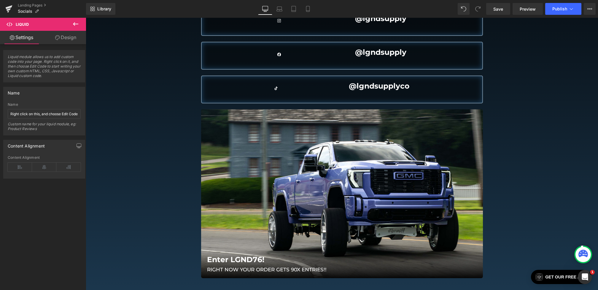
click at [72, 25] on icon at bounding box center [75, 23] width 7 height 7
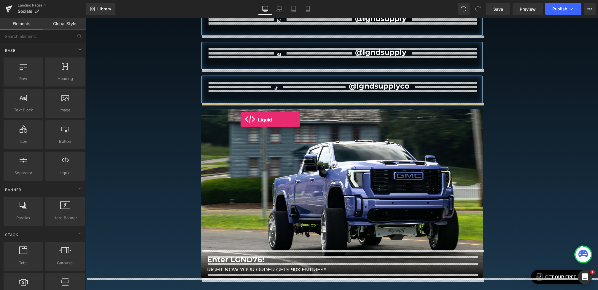
drag, startPoint x: 150, startPoint y: 185, endPoint x: 241, endPoint y: 120, distance: 111.3
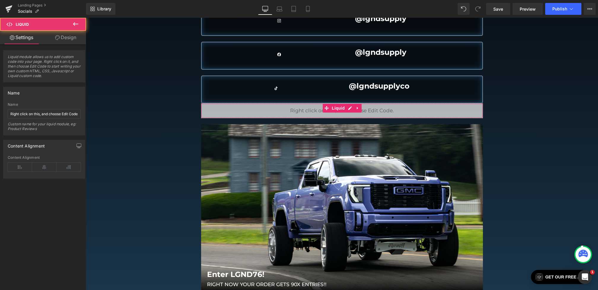
click at [61, 42] on link "Design" at bounding box center [65, 37] width 43 height 13
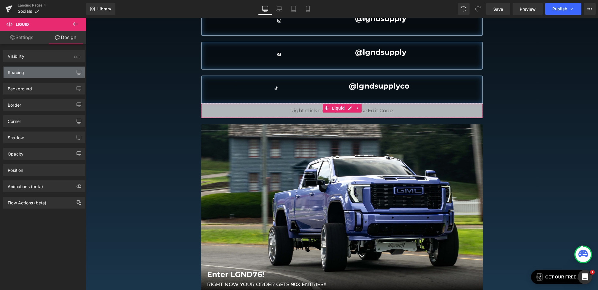
type input "0"
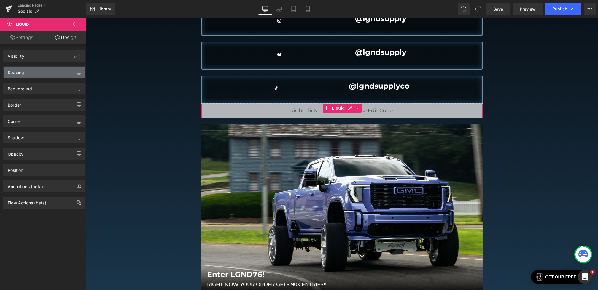
type input "0"
click at [43, 72] on div "Spacing" at bounding box center [44, 72] width 81 height 11
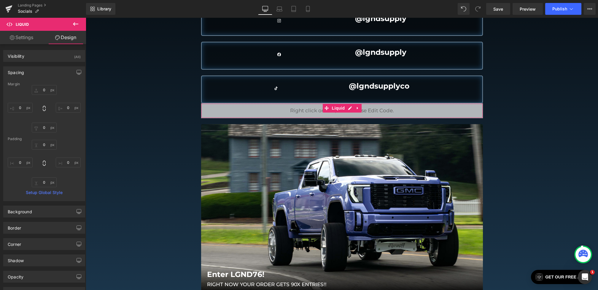
click at [40, 95] on div "0px 0 0px 0 0px 0 0px 0" at bounding box center [44, 108] width 73 height 47
click at [40, 90] on input "0" at bounding box center [44, 90] width 25 height 10
click at [40, 88] on input "0" at bounding box center [44, 90] width 25 height 10
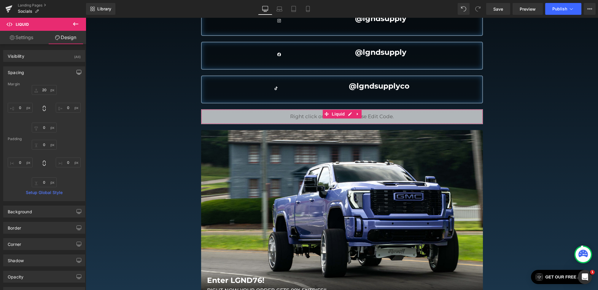
click at [77, 70] on icon "button" at bounding box center [79, 72] width 4 height 4
click at [39, 87] on button "Laptop" at bounding box center [33, 85] width 18 height 10
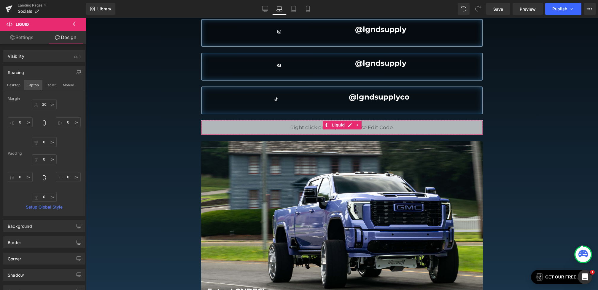
type input "20"
type input "0"
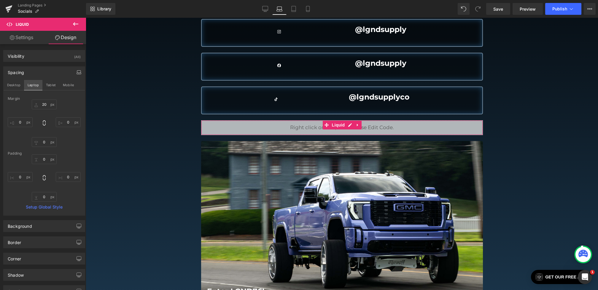
type input "0"
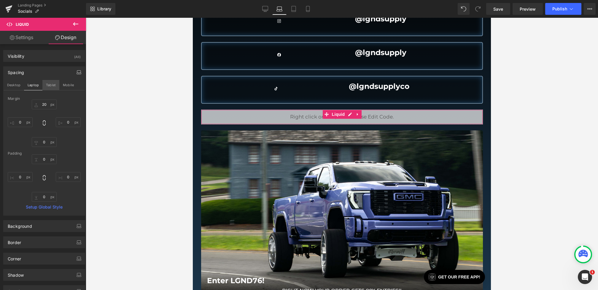
click at [48, 87] on button "Tablet" at bounding box center [50, 85] width 17 height 10
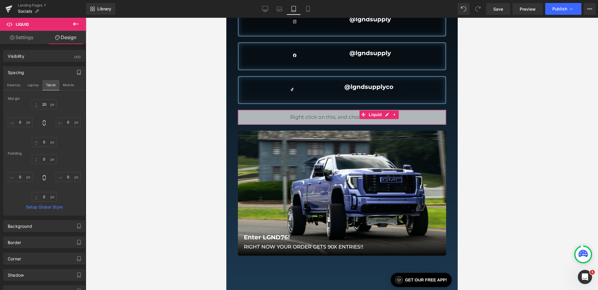
type input "20"
type input "0"
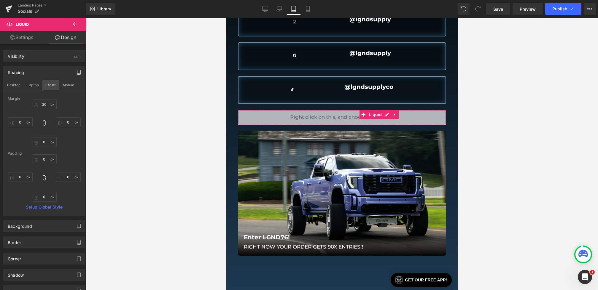
type input "0"
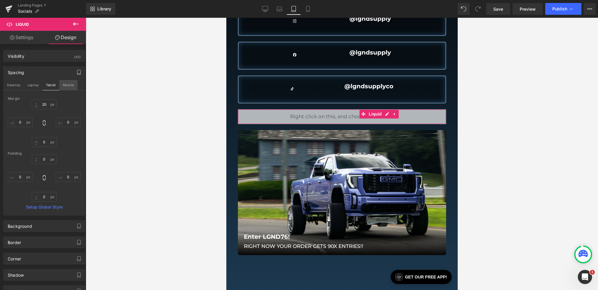
click at [63, 87] on button "Mobile" at bounding box center [68, 85] width 18 height 10
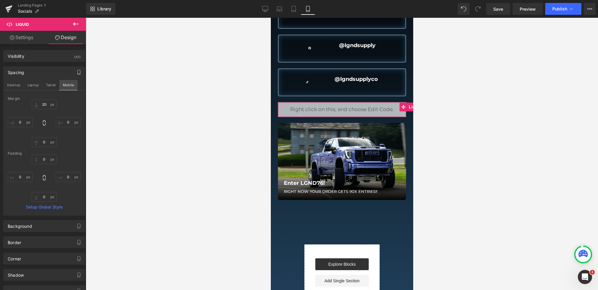
type input "20"
type input "0"
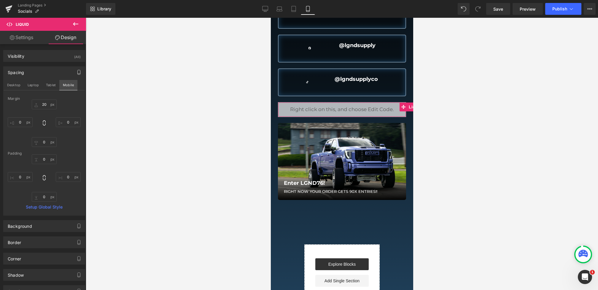
type input "0"
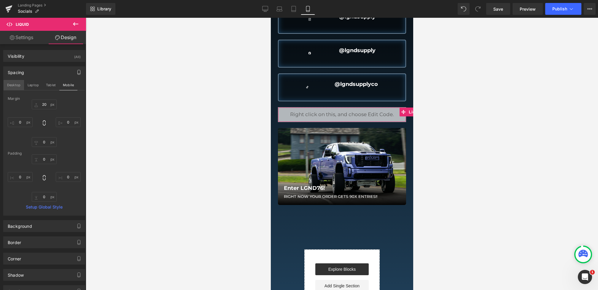
click at [9, 85] on button "Desktop" at bounding box center [14, 85] width 20 height 10
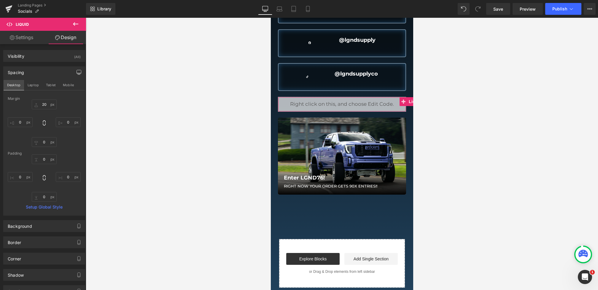
type input "20"
type input "0"
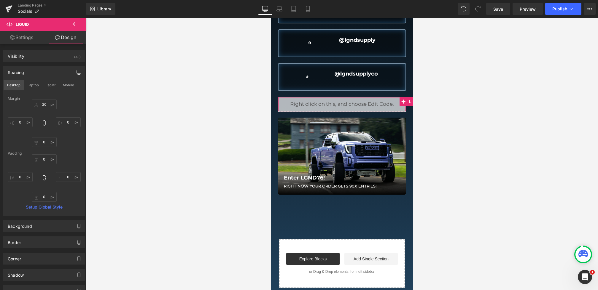
type input "0"
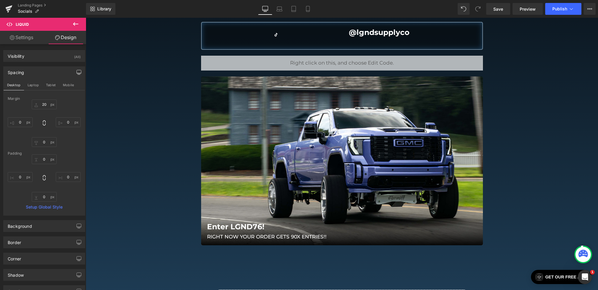
scroll to position [258, 0]
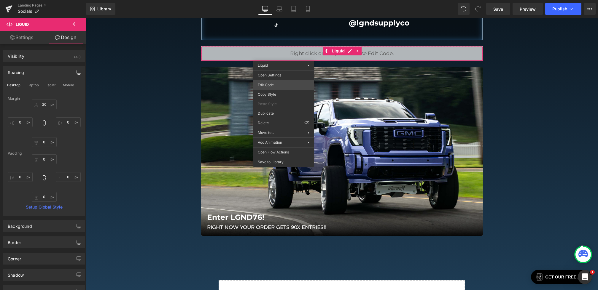
click at [273, 0] on div "Liquid You are previewing how the will restyle your page. You can not edit Elem…" at bounding box center [299, 0] width 598 height 0
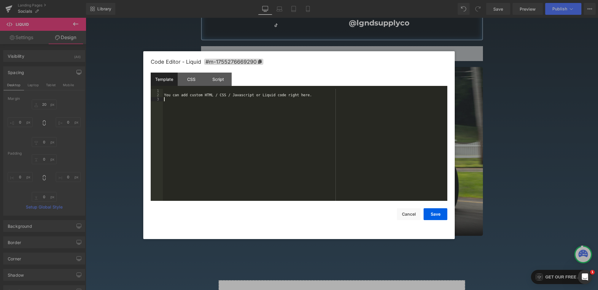
drag, startPoint x: 266, startPoint y: 132, endPoint x: 142, endPoint y: 50, distance: 148.7
click at [142, 50] on body "Liquid You are previewing how the will restyle your page. You can not edit Elem…" at bounding box center [299, 145] width 598 height 290
click at [216, 112] on div "< div class = "" > </ div >" at bounding box center [305, 149] width 284 height 120
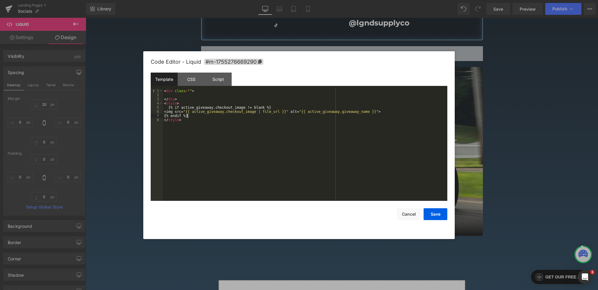
click at [165, 114] on div "< div class = "" > </ div > < style > { % if active_giveaway.checkout_image != …" at bounding box center [305, 149] width 284 height 120
drag, startPoint x: 187, startPoint y: 112, endPoint x: 169, endPoint y: 112, distance: 18.1
click at [169, 112] on div "< div class = "" > </ div > < style > { % if active_giveaway.checkout_image != …" at bounding box center [305, 149] width 284 height 120
click at [411, 110] on div "< div class = "" > </ div > < style > { % if active_giveaway.checkout_image != …" at bounding box center [305, 149] width 284 height 120
drag, startPoint x: 313, startPoint y: 112, endPoint x: 402, endPoint y: 112, distance: 88.7
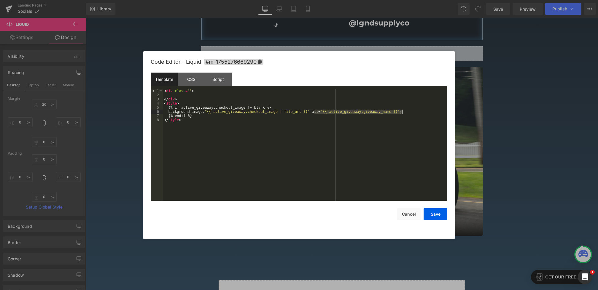
click at [402, 112] on div "< div class = "" > </ div > < style > { % if active_giveaway.checkout_image != …" at bounding box center [305, 149] width 284 height 120
click at [184, 103] on div "< div class = "" > </ div > < style > { % if active_giveaway.checkout_image != …" at bounding box center [305, 149] width 284 height 120
click at [192, 90] on div "< div class = "" > </ div > < style > . { % if active_giveaway.checkout_image !…" at bounding box center [306, 149] width 282 height 120
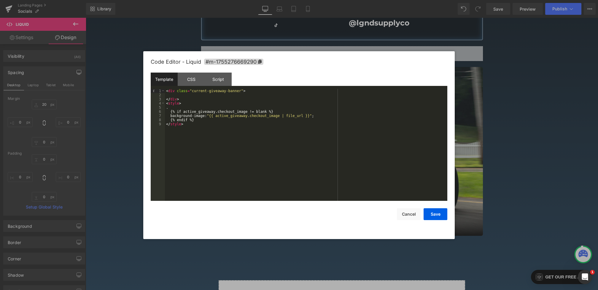
click at [202, 96] on div "< div class = "current-giveaway-banner" > </ div > < style > . { % if active_gi…" at bounding box center [306, 149] width 282 height 120
click at [174, 91] on div "< div class = "current-giveaway-banner" > < h5 > </ h5 > </ div > < style > . {…" at bounding box center [306, 149] width 282 height 120
click at [176, 99] on div "< a class = "current-giveaway-banner" > < h5 > </ h5 > </ div > < style > . { %…" at bounding box center [306, 149] width 282 height 120
click at [203, 109] on div "< a class = "current-giveaway-banner" > < h5 > </ h5 > </ a > < style > . { % i…" at bounding box center [306, 149] width 282 height 120
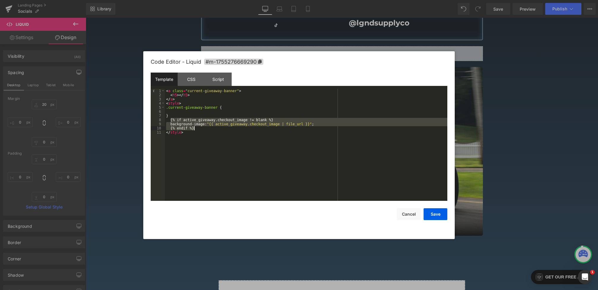
drag, startPoint x: 171, startPoint y: 120, endPoint x: 238, endPoint y: 128, distance: 67.8
click at [238, 128] on div "< a class = "current-giveaway-banner" > < h5 > </ h5 > </ a > < style > .curren…" at bounding box center [306, 149] width 282 height 120
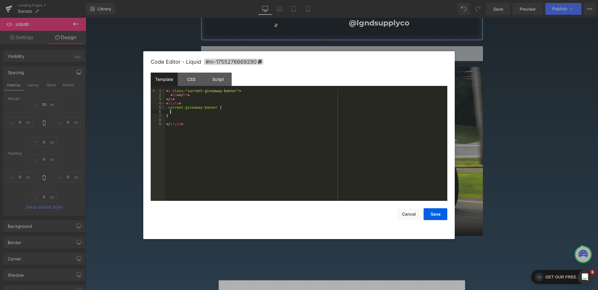
click at [203, 112] on div "< a class = "current-giveaway-banner" > < h5 > </ h5 > </ a > < style > .curren…" at bounding box center [306, 149] width 282 height 120
paste textarea
click at [170, 115] on div "< a class = "current-giveaway-banner" > < h5 > </ h5 > </ a > < style > .curren…" at bounding box center [306, 149] width 282 height 120
click at [243, 119] on div "< a class = "current-giveaway-banner" > < h5 > </ h5 > </ a > < style > .curren…" at bounding box center [306, 149] width 282 height 120
click at [215, 114] on div "< a class = "current-giveaway-banner" > < h5 > </ h5 > </ a > < style > .curren…" at bounding box center [306, 149] width 282 height 120
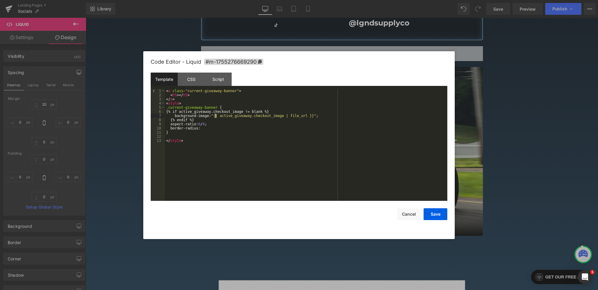
click at [214, 114] on div "< a class = "current-giveaway-banner" > < h5 > </ h5 > </ a > < style > .curren…" at bounding box center [306, 149] width 282 height 120
click at [326, 117] on div "< a class = "current-giveaway-banner" > < h5 > </ h5 > </ a > < style > .curren…" at bounding box center [306, 149] width 282 height 120
click at [213, 116] on div "< a class = "current-giveaway-banner" > < h5 > </ h5 > </ a > < style > .curren…" at bounding box center [306, 149] width 282 height 120
click at [214, 129] on div "< a class = "current-giveaway-banner" > < h5 > </ h5 > </ a > < style > .curren…" at bounding box center [306, 149] width 282 height 120
click at [239, 109] on div "< a class = "current-giveaway-banner" > < h5 > </ h5 > </ a > < style > .curren…" at bounding box center [306, 149] width 282 height 120
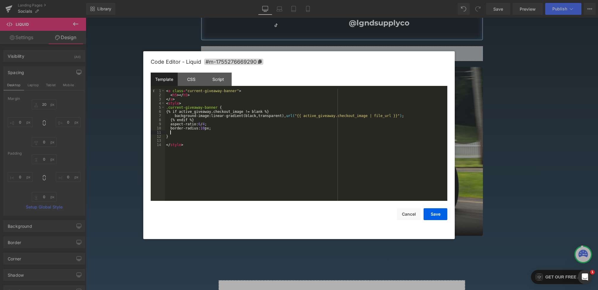
click at [206, 132] on div "< a class = "current-giveaway-banner" > < h5 > </ h5 > </ a > < style > .curren…" at bounding box center [306, 149] width 282 height 120
click at [434, 211] on button "Save" at bounding box center [436, 215] width 24 height 12
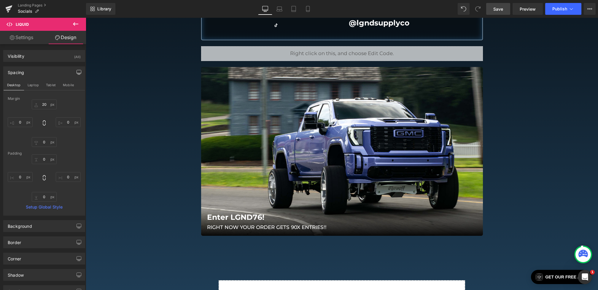
click at [502, 7] on span "Save" at bounding box center [498, 9] width 10 height 6
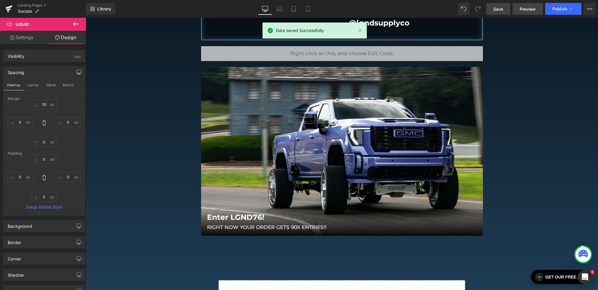
click at [525, 12] on span "Preview" at bounding box center [528, 9] width 16 height 6
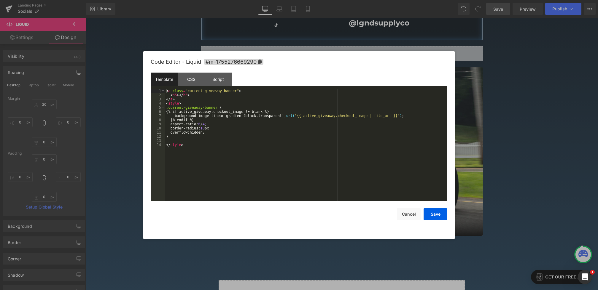
click at [304, 0] on div "Liquid You are previewing how the will restyle your page. You can not edit Elem…" at bounding box center [299, 0] width 598 height 0
click at [303, 116] on div "< a class = "current-giveaway-banner" > < h5 > </ h5 > </ a > < style > .curren…" at bounding box center [306, 149] width 282 height 120
click at [289, 117] on div "< a class = "current-giveaway-banner" > < h5 > </ h5 > </ a > < style > .curren…" at bounding box center [306, 149] width 282 height 120
drag, startPoint x: 267, startPoint y: 112, endPoint x: 250, endPoint y: 112, distance: 16.9
click at [250, 112] on div "< a class = "current-giveaway-banner" > < h5 > </ h5 > </ a > < style > .curren…" at bounding box center [306, 149] width 282 height 120
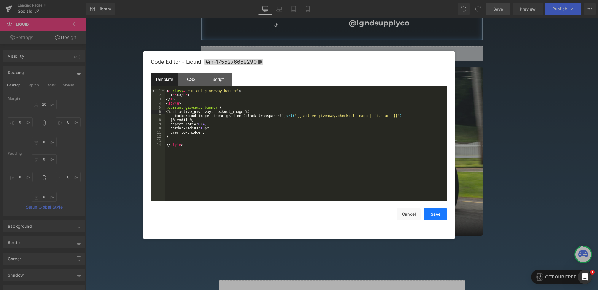
click at [441, 212] on button "Save" at bounding box center [436, 215] width 24 height 12
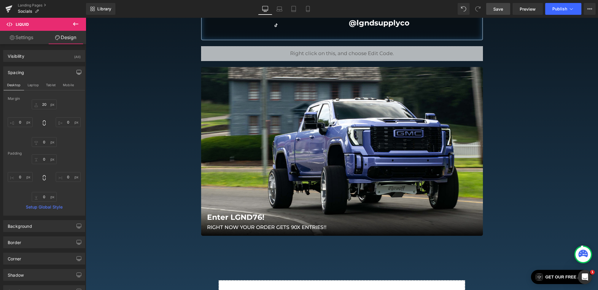
click at [498, 8] on span "Save" at bounding box center [498, 9] width 10 height 6
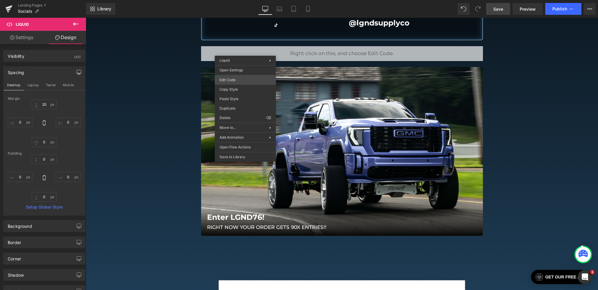
click at [233, 0] on div "Liquid You are previewing how the will restyle your page. You can not edit Elem…" at bounding box center [299, 0] width 598 height 0
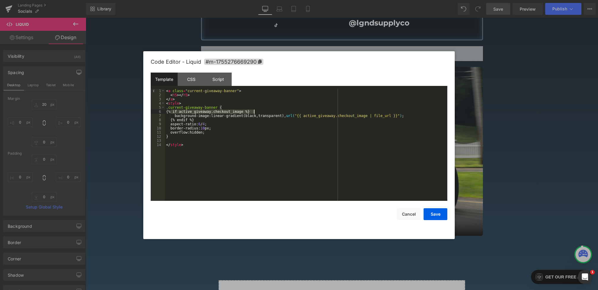
drag, startPoint x: 171, startPoint y: 112, endPoint x: 275, endPoint y: 112, distance: 104.4
click at [275, 112] on div "< a class = "current-giveaway-banner" > < h5 > </ h5 > </ a > < style > .curren…" at bounding box center [306, 149] width 282 height 120
click at [167, 93] on div "< a class = "current-giveaway-banner" > < h5 > </ h5 > </ a > < style > .curren…" at bounding box center [306, 149] width 282 height 120
paste textarea
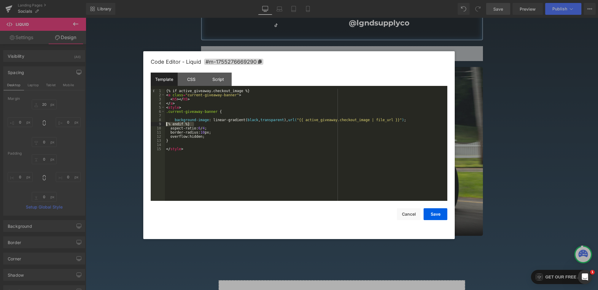
drag, startPoint x: 196, startPoint y: 125, endPoint x: 146, endPoint y: 125, distance: 50.1
click at [146, 125] on div "Code Editor - Liquid #m-1755276669290 Template CSS Script Data 1 2 3 4 5 6 7 8 …" at bounding box center [298, 145] width 311 height 188
click at [191, 144] on div "{% if active_giveaway.checkout_image %} < a class = "current-giveaway-banner" >…" at bounding box center [306, 149] width 282 height 120
click at [175, 120] on div "{% if active_giveaway.checkout_image %} < a class = "current-giveaway-banner" >…" at bounding box center [306, 149] width 282 height 120
click at [182, 116] on div "{% if active_giveaway.checkout_image %} < a class = "current-giveaway-banner" >…" at bounding box center [306, 149] width 282 height 120
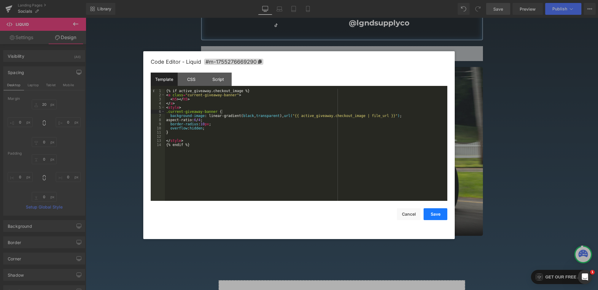
click at [432, 213] on button "Save" at bounding box center [436, 215] width 24 height 12
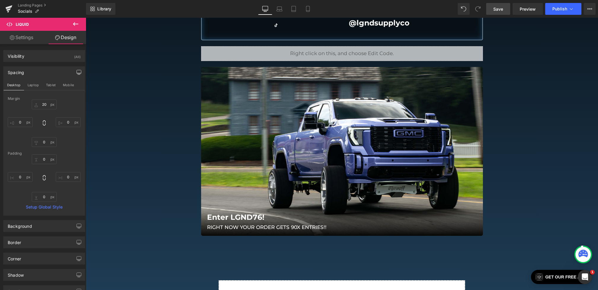
click at [498, 7] on span "Save" at bounding box center [498, 9] width 10 height 6
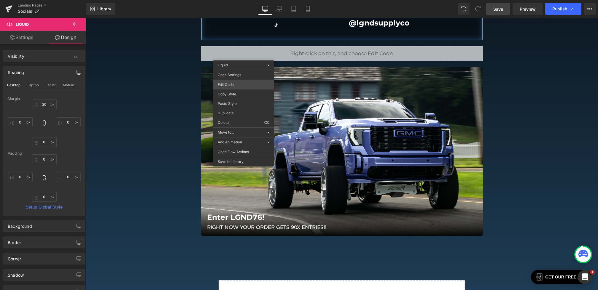
click at [228, 0] on div "Liquid You are previewing how the will restyle your page. You can not edit Elem…" at bounding box center [299, 0] width 598 height 0
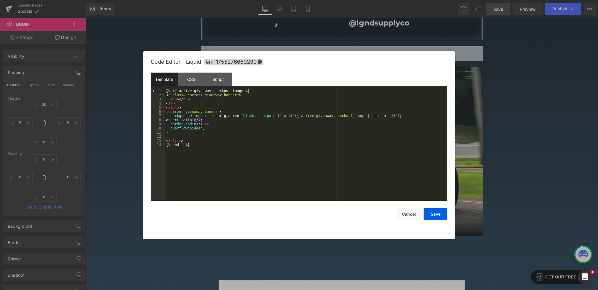
click at [179, 99] on div "{% if active_giveaway.checkout_image %} < a class = "current-giveaway-banner" >…" at bounding box center [306, 149] width 282 height 120
click at [431, 215] on button "Save" at bounding box center [436, 215] width 24 height 12
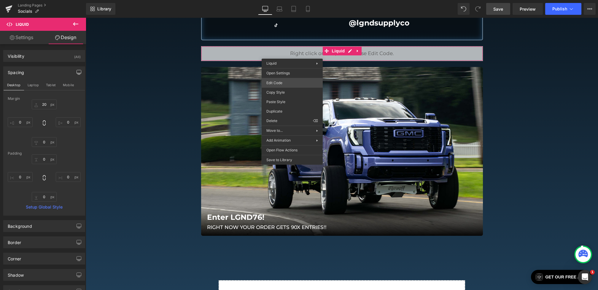
click at [273, 0] on div "Liquid You are previewing how the will restyle your page. You can not edit Elem…" at bounding box center [299, 0] width 598 height 0
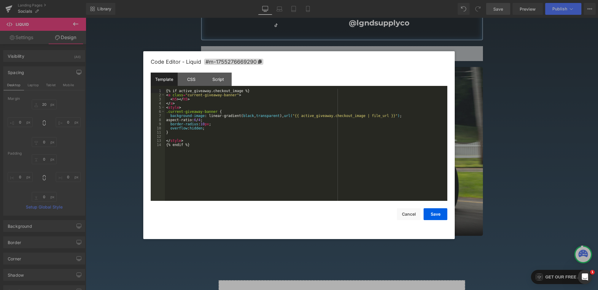
click at [179, 98] on div "{% if active_giveaway.checkout_image %} < a class = "current-giveaway-banner" >…" at bounding box center [306, 149] width 282 height 120
click at [196, 100] on div "{% if active_giveaway.checkout_image %} < a class = "current-giveaway-banner" >…" at bounding box center [306, 149] width 282 height 120
click at [436, 216] on button "Save" at bounding box center [436, 215] width 24 height 12
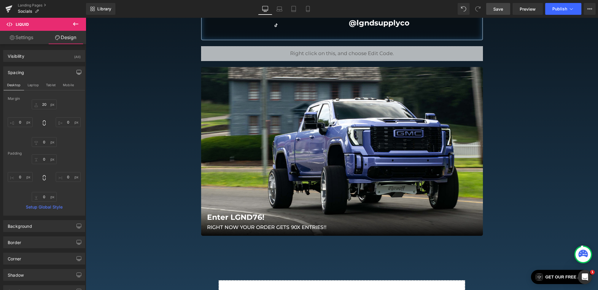
click at [505, 10] on link "Save" at bounding box center [498, 9] width 24 height 12
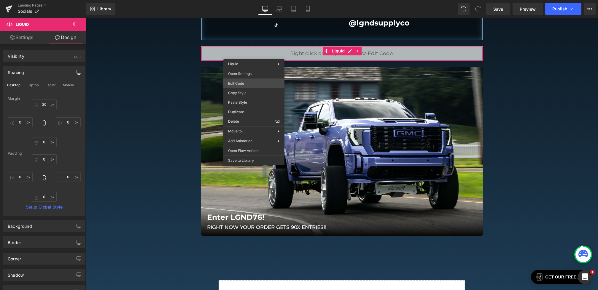
click at [243, 0] on div "Liquid You are previewing how the will restyle your page. You can not edit Elem…" at bounding box center [299, 0] width 598 height 0
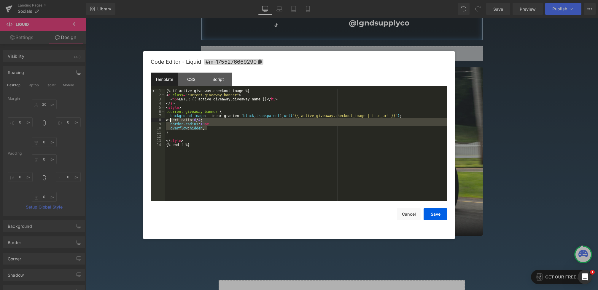
drag, startPoint x: 214, startPoint y: 128, endPoint x: 170, endPoint y: 120, distance: 44.7
click at [170, 120] on div "{% if active_giveaway.checkout_image %} < a class = "current-giveaway-banner" >…" at bounding box center [306, 149] width 282 height 120
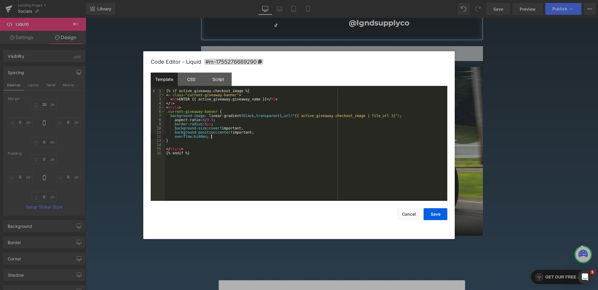
click at [421, 119] on div "{% if active_giveaway.checkout_image %} < a class = "current-giveaway-banner" >…" at bounding box center [306, 149] width 282 height 120
click at [419, 117] on div "{% if active_giveaway.checkout_image %} < a class = "current-giveaway-banner" >…" at bounding box center [306, 149] width 282 height 120
drag, startPoint x: 256, startPoint y: 116, endPoint x: 251, endPoint y: 116, distance: 5.3
click at [251, 116] on div "{% if active_giveaway.checkout_image %} < a class = "current-giveaway-banner" >…" at bounding box center [306, 149] width 282 height 120
click at [267, 116] on div "{% if active_giveaway.checkout_image %} < a class = "current-giveaway-banner" >…" at bounding box center [306, 149] width 282 height 120
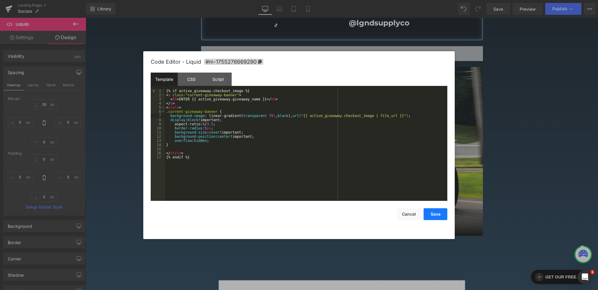
click at [427, 215] on button "Save" at bounding box center [436, 215] width 24 height 12
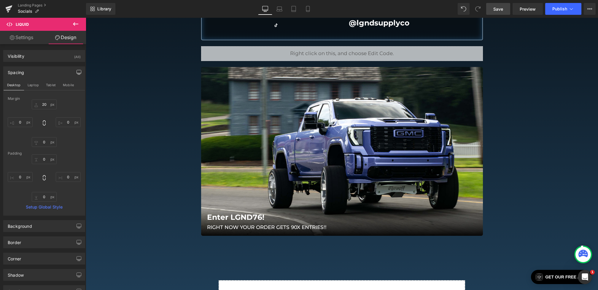
click at [498, 10] on span "Save" at bounding box center [498, 9] width 10 height 6
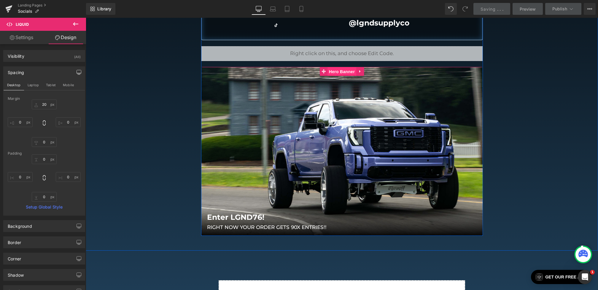
click at [332, 73] on span "Hero Banner" at bounding box center [341, 71] width 29 height 9
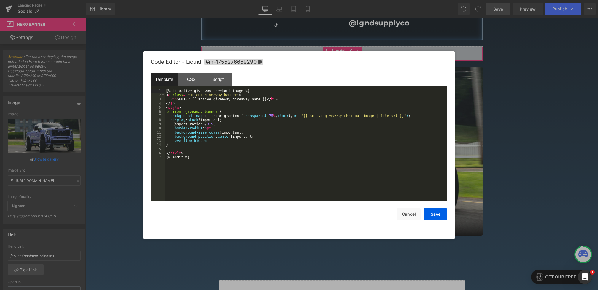
click at [263, 0] on div "Hero Banner You are previewing how the will restyle your page. You can not edit…" at bounding box center [299, 0] width 598 height 0
click at [238, 96] on div "{% if active_giveaway.checkout_image %} < a class = "current-giveaway-banner" >…" at bounding box center [306, 149] width 282 height 120
click at [445, 216] on button "Save" at bounding box center [436, 215] width 24 height 12
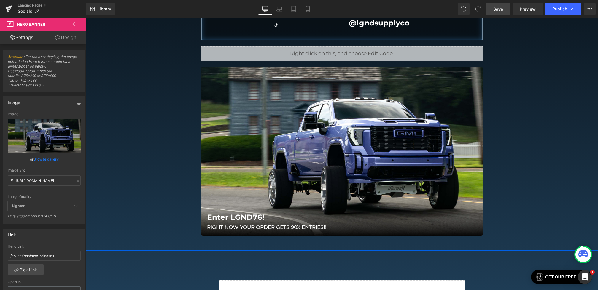
click at [498, 9] on span "Save" at bounding box center [498, 9] width 10 height 6
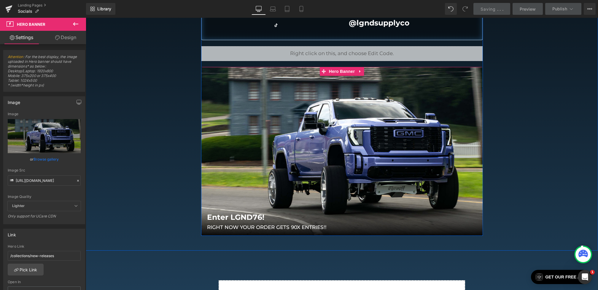
click at [346, 76] on div at bounding box center [342, 151] width 282 height 169
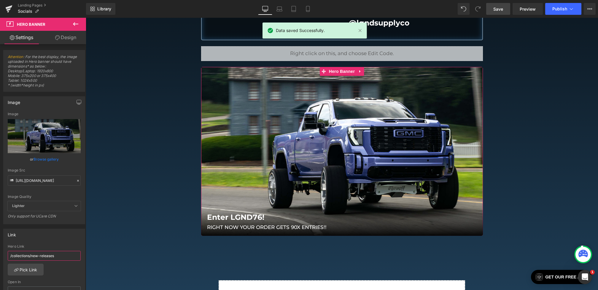
drag, startPoint x: 60, startPoint y: 256, endPoint x: 0, endPoint y: 254, distance: 60.2
click at [0, 254] on div "Link /collections/new-releases Hero Link /collections/new-releases Pick Link Cu…" at bounding box center [44, 265] width 89 height 81
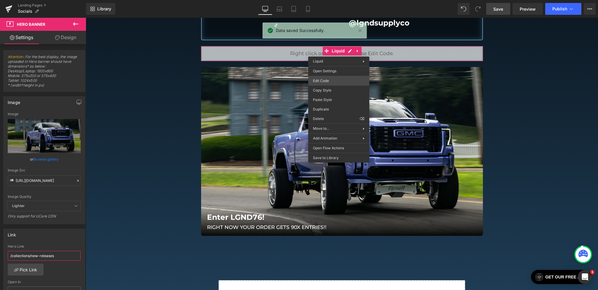
click at [326, 0] on div "Hero Banner You are previewing how the will restyle your page. You can not edit…" at bounding box center [299, 0] width 598 height 0
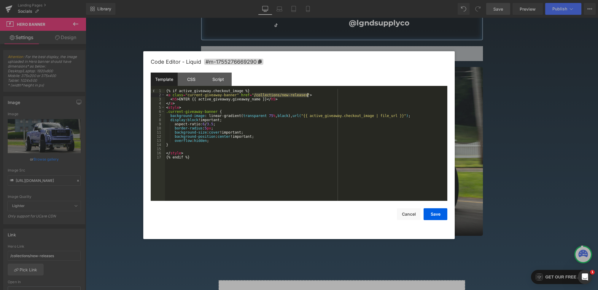
drag, startPoint x: 254, startPoint y: 95, endPoint x: 307, endPoint y: 97, distance: 53.4
click at [307, 97] on div "{% if active_giveaway.checkout_image %} < a class = "current-giveaway-banner" h…" at bounding box center [306, 149] width 282 height 120
click at [332, 96] on div "{% if active_giveaway.checkout_image %} < a class = "current-giveaway-banner" h…" at bounding box center [306, 149] width 282 height 120
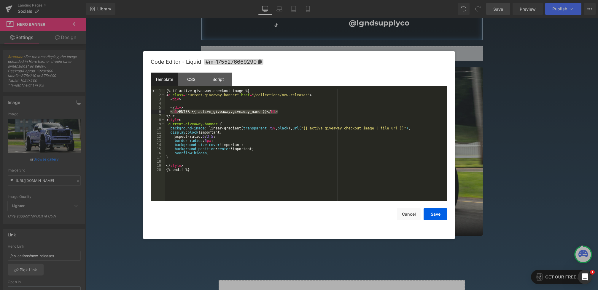
drag, startPoint x: 170, startPoint y: 111, endPoint x: 305, endPoint y: 114, distance: 134.4
click at [305, 114] on div "{% if active_giveaway.checkout_image %} < a class = "current-giveaway-banner" h…" at bounding box center [306, 149] width 282 height 120
click at [296, 113] on div "{% if active_giveaway.checkout_image %} < a class = "current-giveaway-banner" h…" at bounding box center [306, 149] width 282 height 120
drag, startPoint x: 304, startPoint y: 112, endPoint x: 171, endPoint y: 112, distance: 133.5
click at [171, 112] on div "{% if active_giveaway.checkout_image %} < a class = "current-giveaway-banner" h…" at bounding box center [306, 149] width 282 height 120
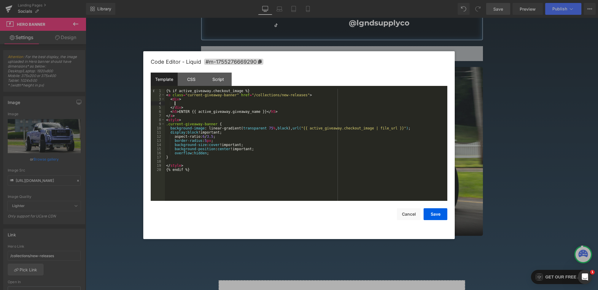
click at [206, 104] on div "{% if active_giveaway.checkout_image %} < a class = "current-giveaway-banner" h…" at bounding box center [306, 149] width 282 height 120
drag, startPoint x: 284, startPoint y: 112, endPoint x: 140, endPoint y: 112, distance: 144.4
click at [140, 112] on body "Hero Banner You are previewing how the will restyle your page. You can not edit…" at bounding box center [299, 145] width 598 height 290
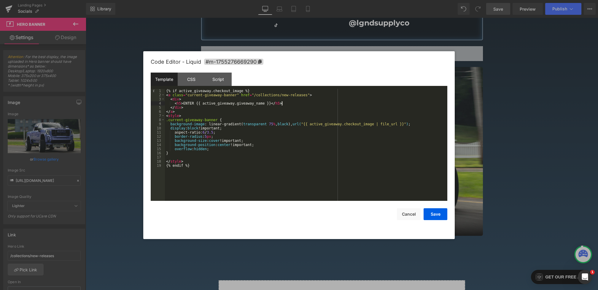
click at [286, 103] on div "{% if active_giveaway.checkout_image %} < a class = "current-giveaway-banner" h…" at bounding box center [306, 149] width 282 height 120
click at [270, 103] on div "{% if active_giveaway.checkout_image %} < a class = "current-giveaway-banner" h…" at bounding box center [306, 149] width 282 height 120
click at [442, 209] on button "Save" at bounding box center [436, 215] width 24 height 12
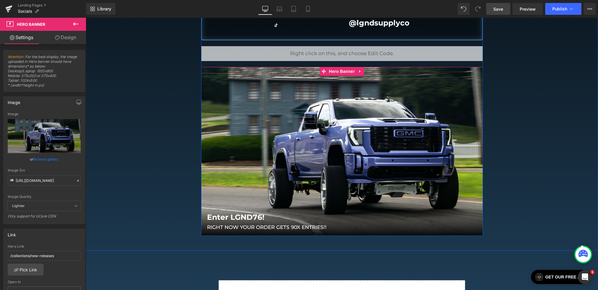
scroll to position [235, 0]
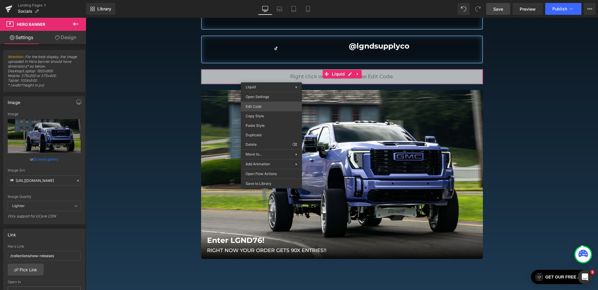
click at [258, 0] on div "Hero Banner You are previewing how the will restyle your page. You can not edit…" at bounding box center [299, 0] width 598 height 0
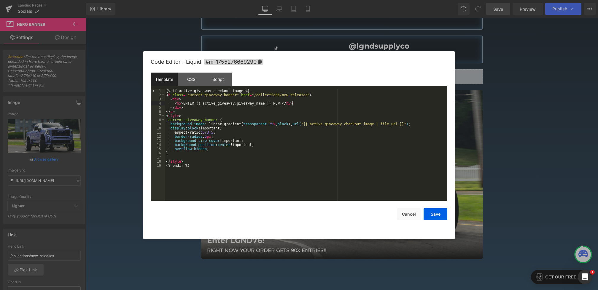
click at [295, 103] on div "{% if active_giveaway.checkout_image %} < a class = "current-giveaway-banner" h…" at bounding box center [306, 149] width 282 height 120
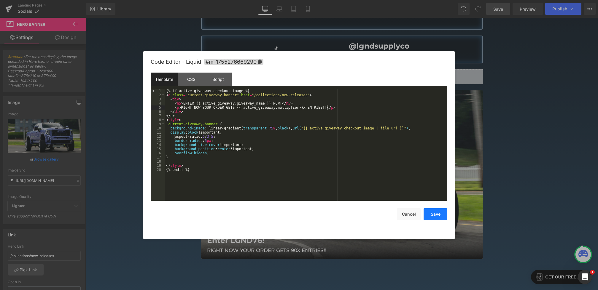
click at [436, 212] on button "Save" at bounding box center [436, 215] width 24 height 12
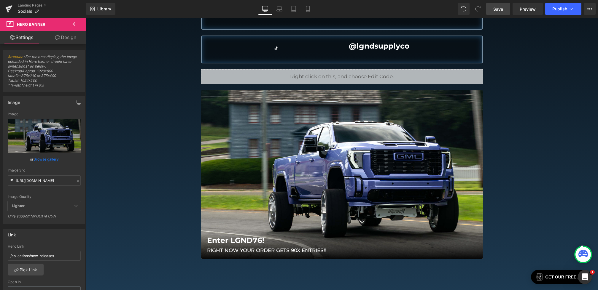
click at [496, 10] on span "Save" at bounding box center [498, 9] width 10 height 6
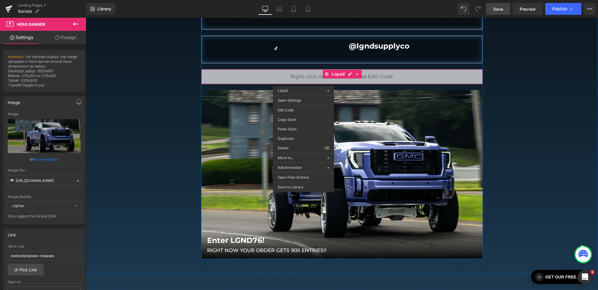
drag, startPoint x: 303, startPoint y: 82, endPoint x: 387, endPoint y: 106, distance: 87.0
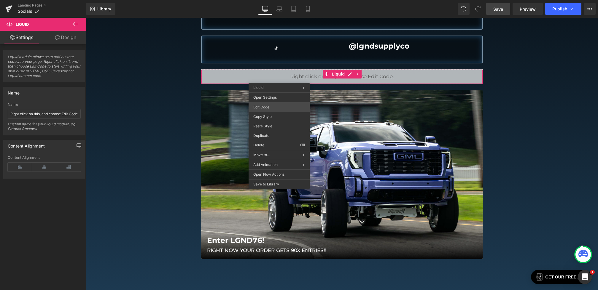
click at [268, 0] on div "Hero Banner You are previewing how the will restyle your page. You can not edit…" at bounding box center [299, 0] width 598 height 0
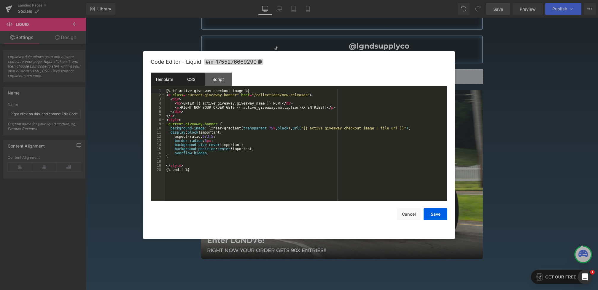
click at [187, 84] on div "CSS" at bounding box center [191, 79] width 27 height 13
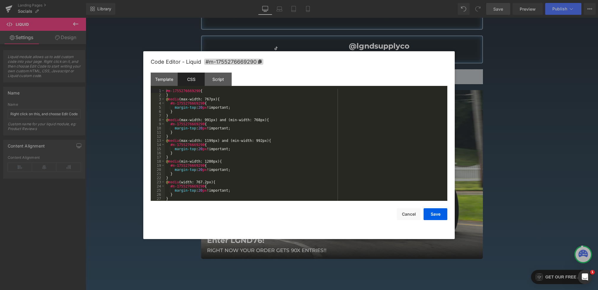
click at [199, 127] on div "#m-1755276669290 { } @ media (max-width: 767px) { #m-1755276669290 { margin-top…" at bounding box center [305, 149] width 280 height 120
click at [167, 79] on div "Template" at bounding box center [164, 79] width 27 height 13
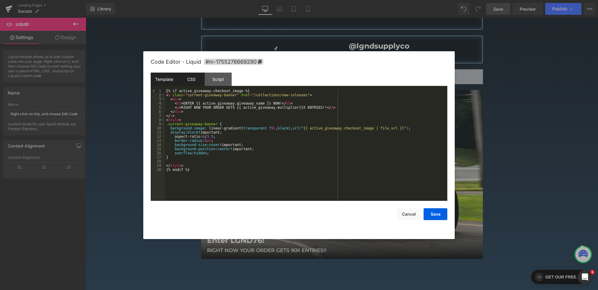
click at [182, 83] on div "CSS" at bounding box center [191, 79] width 27 height 13
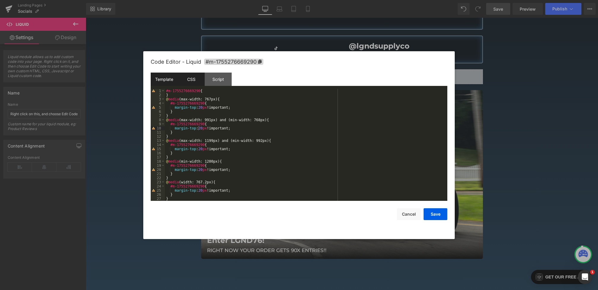
click at [163, 81] on div "Template" at bounding box center [164, 79] width 27 height 13
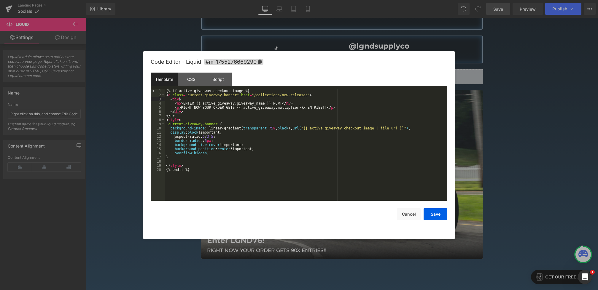
click at [179, 99] on div "{% if active_giveaway.checkout_image %} < a class = "current-giveaway-banner" h…" at bounding box center [306, 149] width 282 height 120
click at [191, 75] on div "CSS" at bounding box center [191, 79] width 27 height 13
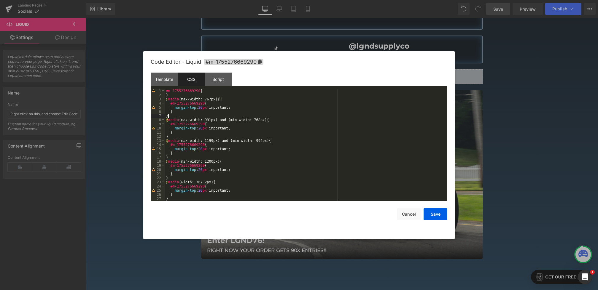
click at [179, 118] on div "#m-1755276669290 { } @ media (max-width: 767px) { #m-1755276669290 { margin-top…" at bounding box center [305, 149] width 280 height 120
click at [192, 98] on div "#m-1755276669290 { } @ media (max-width: 767px) { #m-1755276669290 { margin-top…" at bounding box center [305, 149] width 280 height 120
click at [181, 95] on div "#m-1755276669290 { } @ media (max-width: 767px) { #m-1755276669290 { margin-top…" at bounding box center [305, 149] width 280 height 120
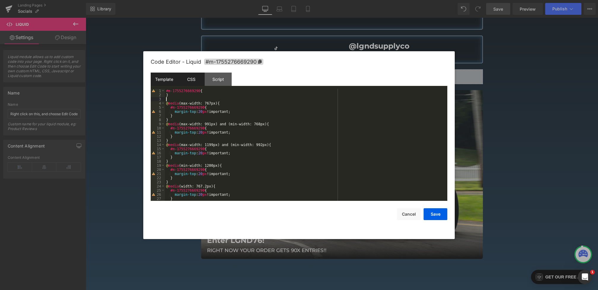
click at [164, 77] on div "Template" at bounding box center [164, 79] width 27 height 13
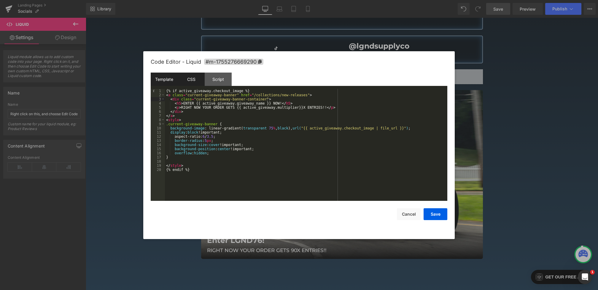
click at [187, 79] on div "CSS" at bounding box center [191, 79] width 27 height 13
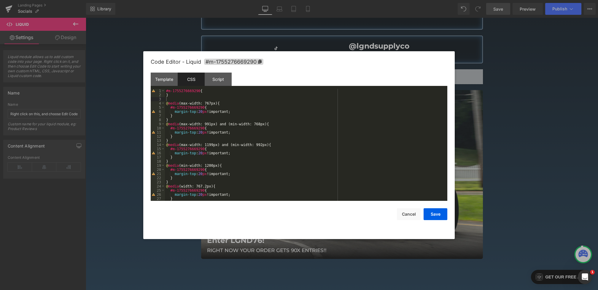
click at [182, 100] on div "#m-1755276669290 { } @ media (max-width: 767px) { #m-1755276669290 { margin-top…" at bounding box center [305, 149] width 280 height 120
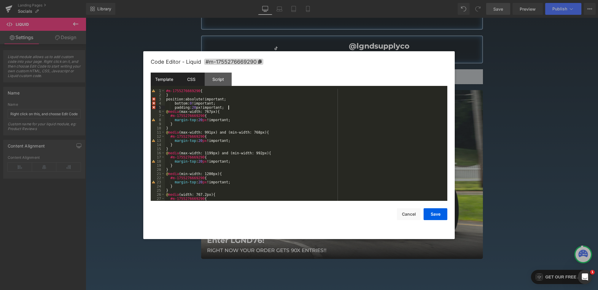
click at [166, 84] on div "Template" at bounding box center [164, 79] width 27 height 13
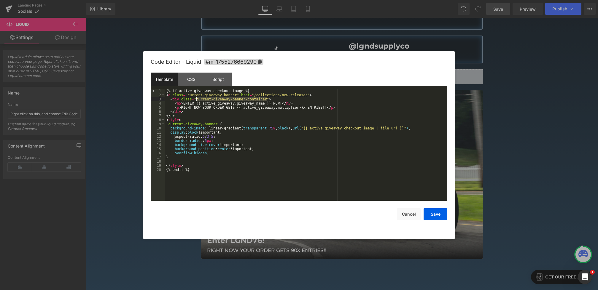
drag, startPoint x: 266, startPoint y: 99, endPoint x: 196, endPoint y: 100, distance: 70.3
click at [196, 100] on div "{% if active_giveaway.checkout_image %} < a class = "current-giveaway-banner" h…" at bounding box center [306, 149] width 282 height 120
click at [195, 80] on div "CSS" at bounding box center [191, 79] width 27 height 13
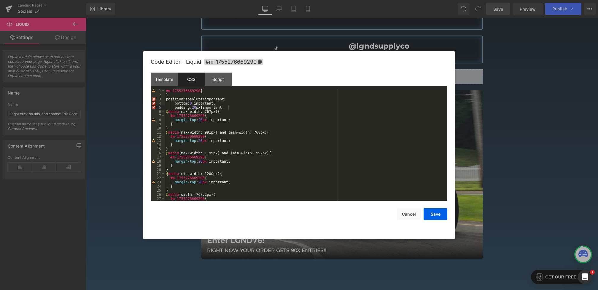
click at [177, 98] on div "#m-1755276669290 { } position : absolute ! important ; bottom : 0 ! important ;…" at bounding box center [305, 149] width 280 height 120
click at [177, 96] on div "#m-1755276669290 { } position : absolute ! important ; bottom : 0 ! important ;…" at bounding box center [305, 149] width 280 height 120
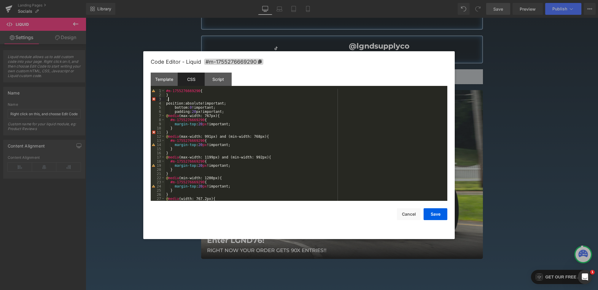
paste textarea
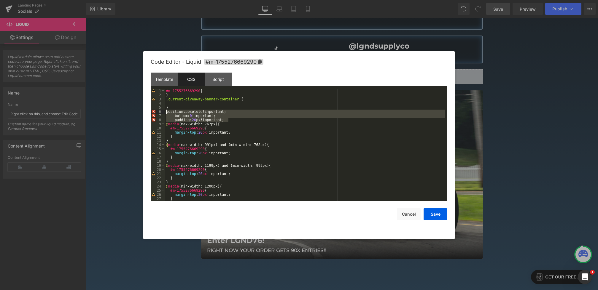
drag, startPoint x: 235, startPoint y: 119, endPoint x: 149, endPoint y: 113, distance: 86.2
click at [149, 113] on div "Code Editor - Liquid #m-1755276669290 Template CSS Script Data 1 2 3 4 5 6 7 8 …" at bounding box center [298, 145] width 311 height 188
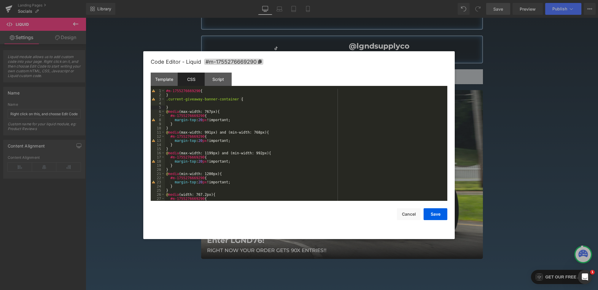
click at [181, 103] on div "#m-1755276669290 { } .current-giveaway-banner-container { } @ media (max-width:…" at bounding box center [305, 149] width 280 height 120
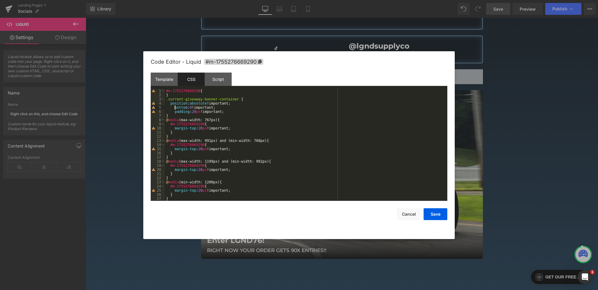
click at [174, 108] on div "#m-1755276669290 { } .current-giveaway-banner-container { position : absolute !…" at bounding box center [305, 149] width 280 height 120
click at [174, 112] on div "#m-1755276669290 { } .current-giveaway-banner-container { position : absolute !…" at bounding box center [305, 149] width 280 height 120
click at [432, 215] on button "Save" at bounding box center [436, 215] width 24 height 12
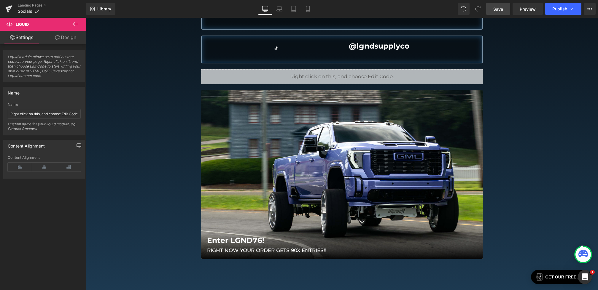
click at [507, 10] on link "Save" at bounding box center [498, 9] width 24 height 12
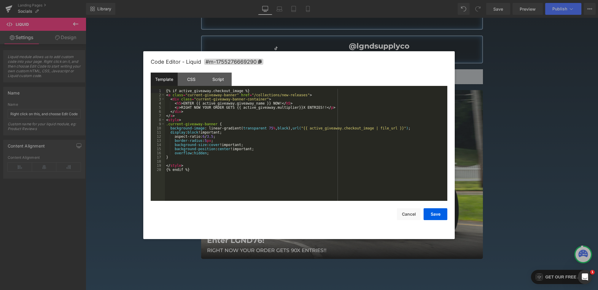
click at [252, 0] on div "Hero Banner You are previewing how the will restyle your page. You can not edit…" at bounding box center [299, 0] width 598 height 0
click at [193, 79] on div "CSS" at bounding box center [191, 79] width 27 height 13
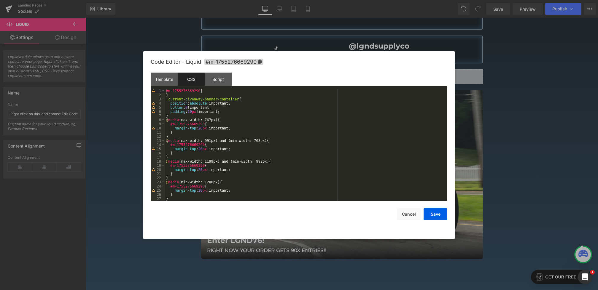
click at [179, 116] on div "#m-1755276669290 { } .current-giveaway-banner-container { position : absolute !…" at bounding box center [305, 149] width 280 height 120
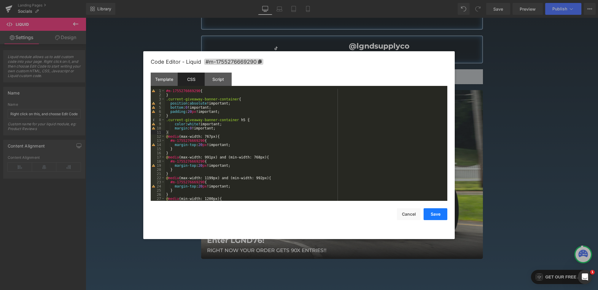
click at [431, 215] on button "Save" at bounding box center [436, 215] width 24 height 12
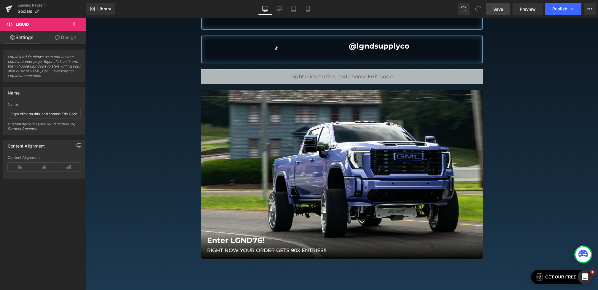
click at [500, 11] on span "Save" at bounding box center [498, 9] width 10 height 6
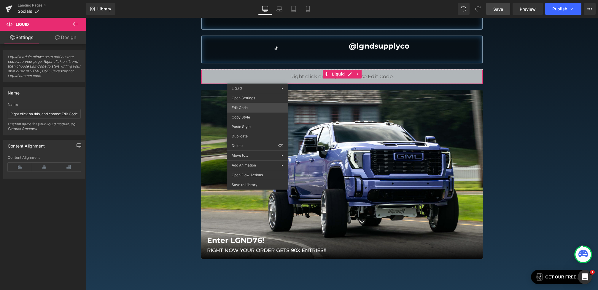
click at [245, 0] on div "Hero Banner You are previewing how the will restyle your page. You can not edit…" at bounding box center [299, 0] width 598 height 0
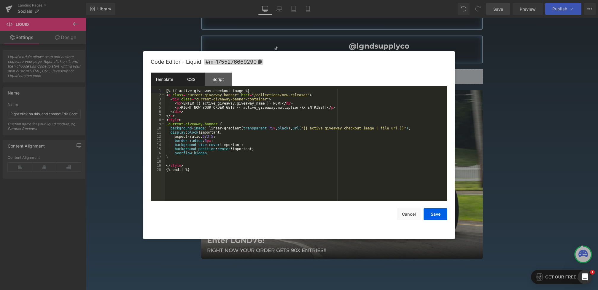
click at [190, 82] on div "CSS" at bounding box center [191, 79] width 27 height 13
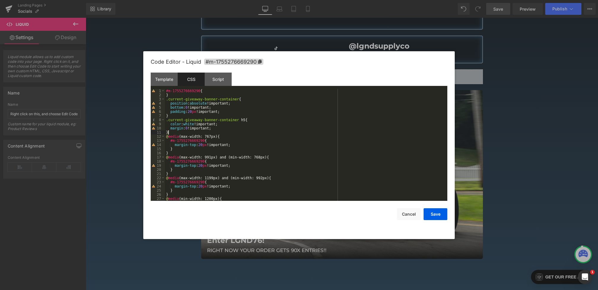
click at [182, 132] on div "#m-1755276669290 { } .current-giveaway-banner-container { position : absolute !…" at bounding box center [305, 149] width 280 height 120
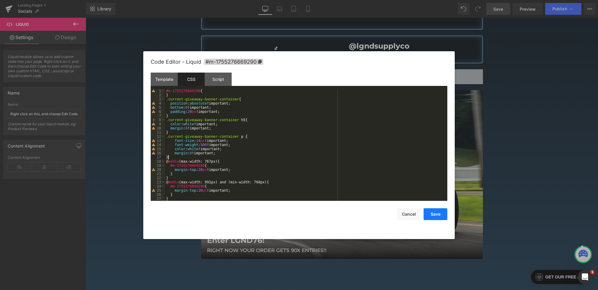
click at [433, 215] on button "Save" at bounding box center [436, 215] width 24 height 12
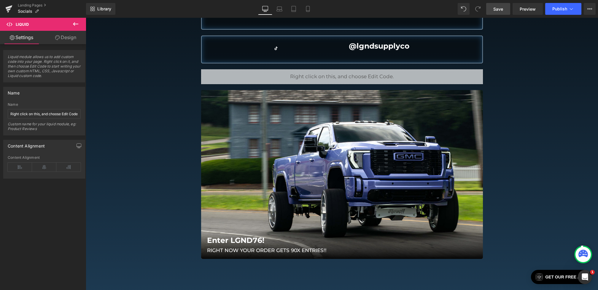
click at [498, 9] on span "Save" at bounding box center [498, 9] width 10 height 6
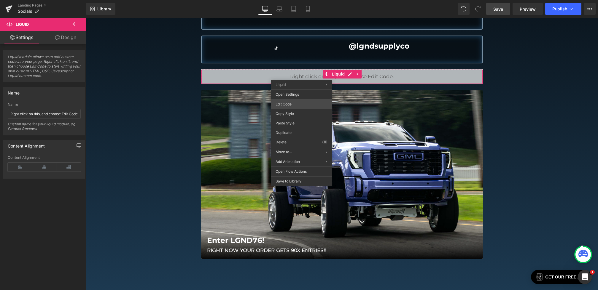
click at [290, 0] on div "Hero Banner You are previewing how the will restyle your page. You can not edit…" at bounding box center [299, 0] width 598 height 0
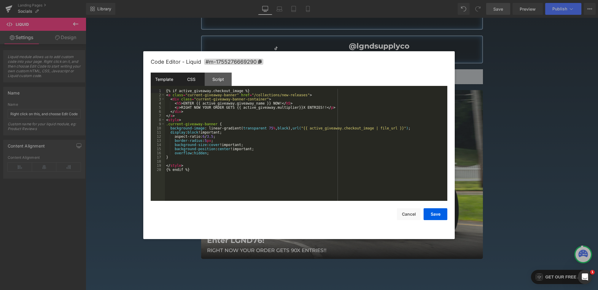
click at [190, 77] on div "CSS" at bounding box center [191, 79] width 27 height 13
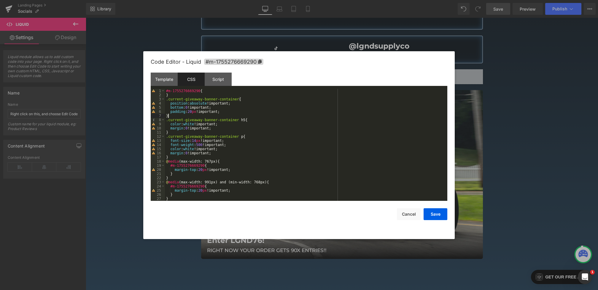
click at [182, 115] on div "#m-1755276669290 { } .current-giveaway-banner-container { position : absolute !…" at bounding box center [305, 149] width 280 height 120
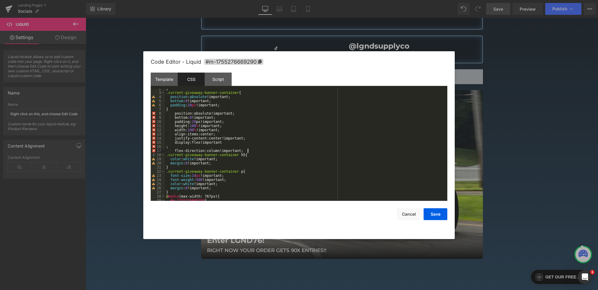
scroll to position [0, 0]
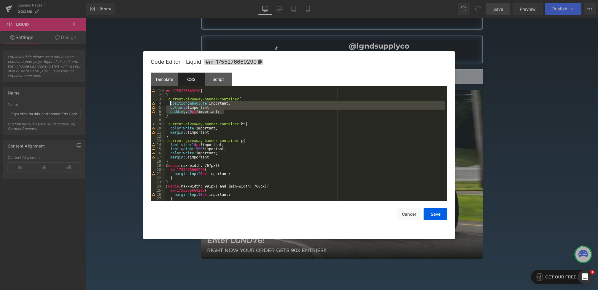
drag, startPoint x: 228, startPoint y: 111, endPoint x: 170, endPoint y: 104, distance: 58.2
click at [170, 104] on div "#m-1755276669290 { } .current-giveaway-banner-container { position : absolute !…" at bounding box center [305, 149] width 280 height 120
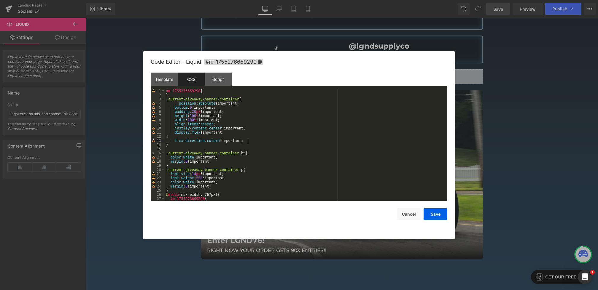
click at [166, 137] on div "#m-1755276669290 { } .current-giveaway-banner-container { position : absolute !…" at bounding box center [305, 149] width 280 height 120
click at [179, 103] on div "#m-1755276669290 { } .current-giveaway-banner-container { position : absolute !…" at bounding box center [305, 149] width 280 height 120
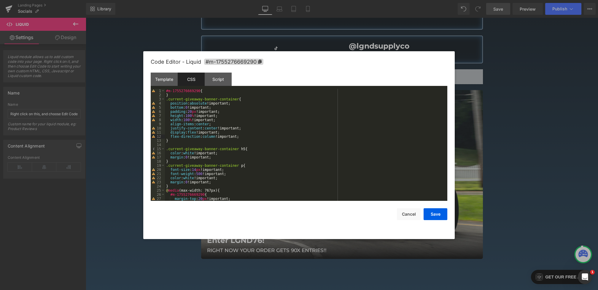
scroll to position [20, 0]
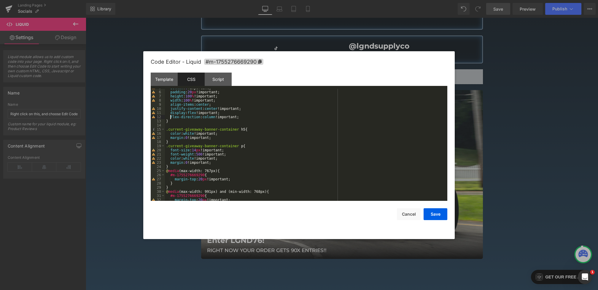
click at [223, 138] on div "bottom : 0 !important; padding : 20 px !important; height : 100 % !important; w…" at bounding box center [305, 146] width 280 height 120
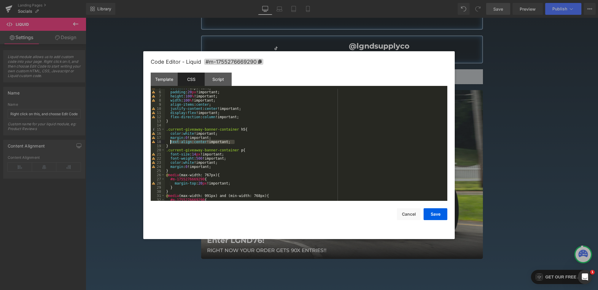
drag, startPoint x: 240, startPoint y: 142, endPoint x: 171, endPoint y: 142, distance: 69.1
click at [171, 142] on div "bottom : 0 !important; padding : 20 px !important; height : 100 % !important; w…" at bounding box center [305, 146] width 280 height 120
click at [227, 165] on div "bottom : 0 !important; padding : 20 px !important; height : 100 % !important; w…" at bounding box center [305, 146] width 280 height 120
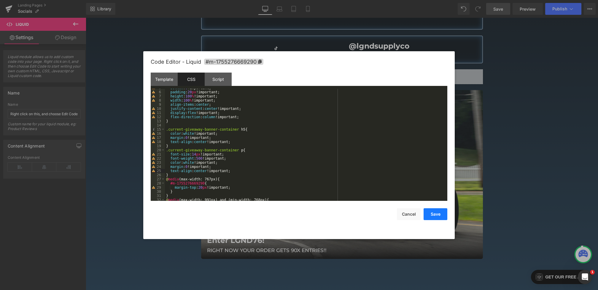
click at [439, 215] on button "Save" at bounding box center [436, 215] width 24 height 12
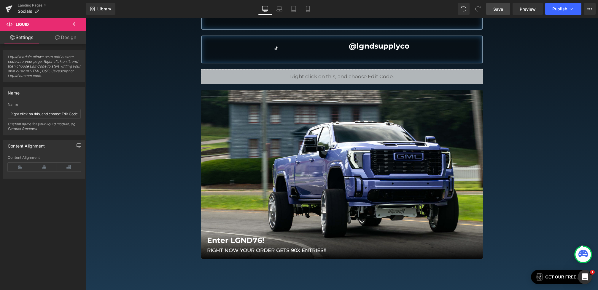
click at [504, 10] on link "Save" at bounding box center [498, 9] width 24 height 12
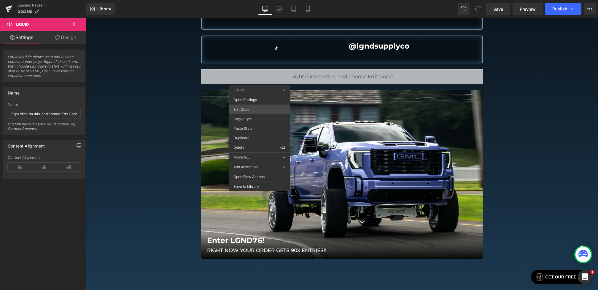
click at [249, 0] on div "Hero Banner You are previewing how the will restyle your page. You can not edit…" at bounding box center [299, 0] width 598 height 0
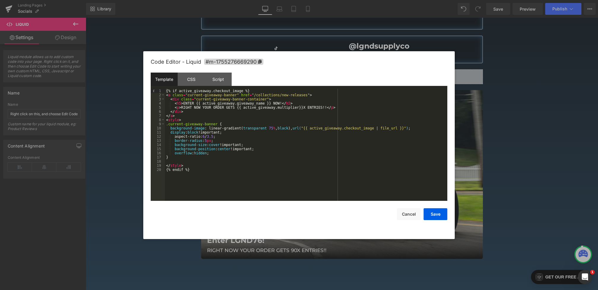
click at [510, 200] on div at bounding box center [299, 145] width 598 height 290
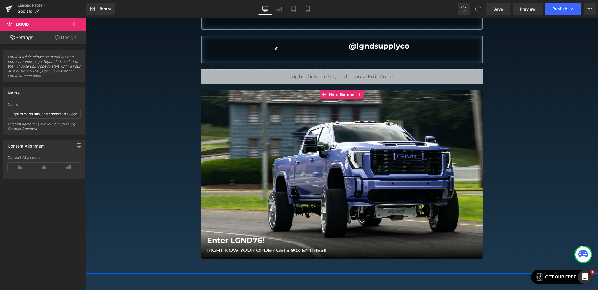
scroll to position [0, 0]
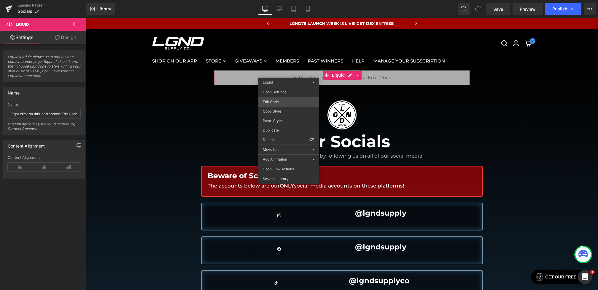
click at [278, 0] on div "Hero Banner You are previewing how the will restyle your page. You can not edit…" at bounding box center [299, 0] width 598 height 0
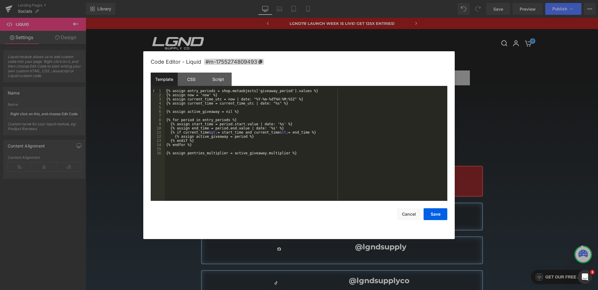
click at [504, 211] on div at bounding box center [299, 145] width 598 height 290
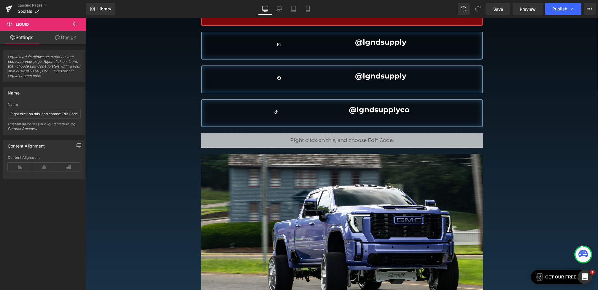
scroll to position [187, 0]
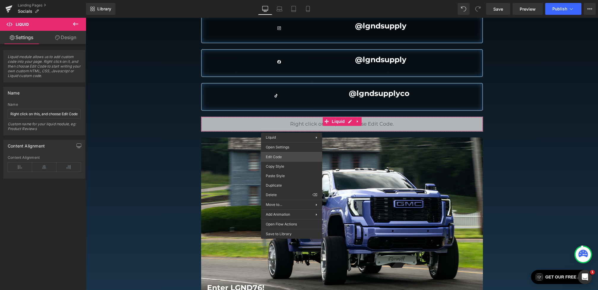
click at [276, 0] on div "Hero Banner You are previewing how the will restyle your page. You can not edit…" at bounding box center [299, 0] width 598 height 0
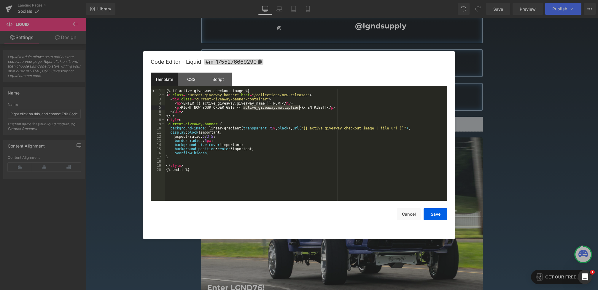
drag, startPoint x: 244, startPoint y: 108, endPoint x: 299, endPoint y: 108, distance: 54.9
click at [299, 108] on div "{% if active_giveaway.checkout_image %} < a class = "current-giveaway-banner" h…" at bounding box center [306, 149] width 282 height 120
drag, startPoint x: 280, startPoint y: 128, endPoint x: 291, endPoint y: 128, distance: 11.6
click at [291, 128] on div "{% if active_giveaway.checkout_image %} < a class = "current-giveaway-banner" h…" at bounding box center [306, 149] width 282 height 120
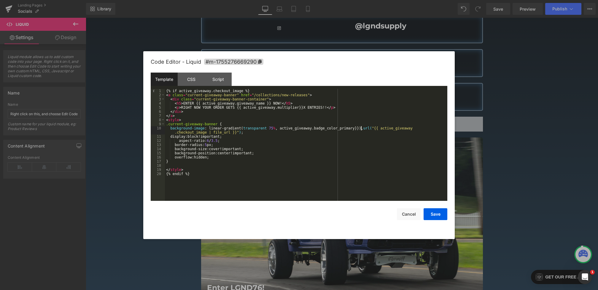
click at [281, 129] on div "{% if active_giveaway.checkout_image %} < a class = "current-giveaway-banner" h…" at bounding box center [306, 149] width 282 height 120
drag, startPoint x: 267, startPoint y: 129, endPoint x: 244, endPoint y: 129, distance: 22.5
click at [244, 129] on div "{% if active_giveaway.checkout_image %} < a class = "current-giveaway-banner" h…" at bounding box center [306, 149] width 282 height 120
click at [430, 212] on button "Save" at bounding box center [436, 215] width 24 height 12
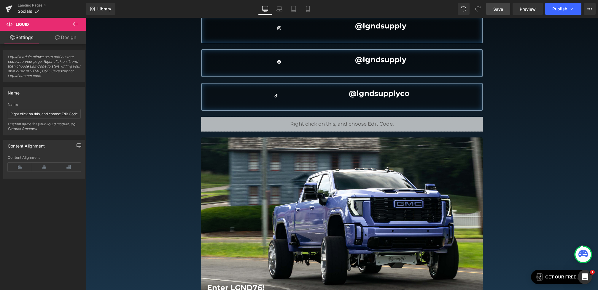
click at [494, 10] on span "Save" at bounding box center [498, 9] width 10 height 6
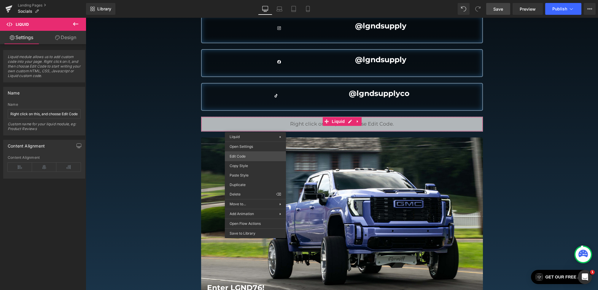
click at [241, 0] on div "Hero Banner You are previewing how the will restyle your page. You can not edit…" at bounding box center [299, 0] width 598 height 0
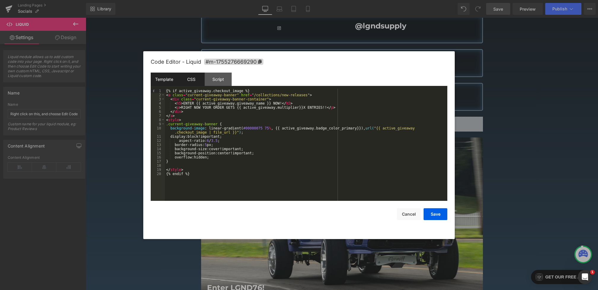
click at [190, 78] on div "CSS" at bounding box center [191, 79] width 27 height 13
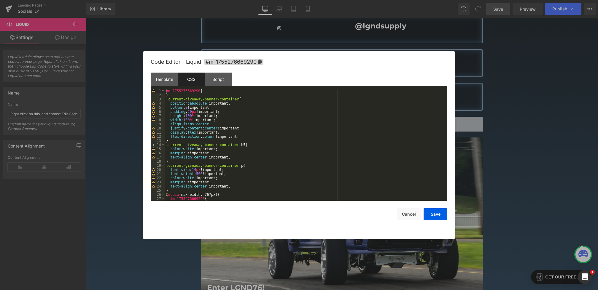
click at [246, 158] on div "#m-1755276669290 { } .current-giveaway-banner-container { position : absolute !…" at bounding box center [305, 149] width 280 height 120
drag, startPoint x: 166, startPoint y: 144, endPoint x: 246, endPoint y: 144, distance: 79.8
click at [246, 144] on div "#m-1755276669290 { } .current-giveaway-banner-container { position : absolute !…" at bounding box center [305, 149] width 280 height 120
click at [163, 72] on div "Code Editor - Liquid #m-1755276669290" at bounding box center [299, 61] width 297 height 21
click at [163, 78] on div "Template" at bounding box center [164, 79] width 27 height 13
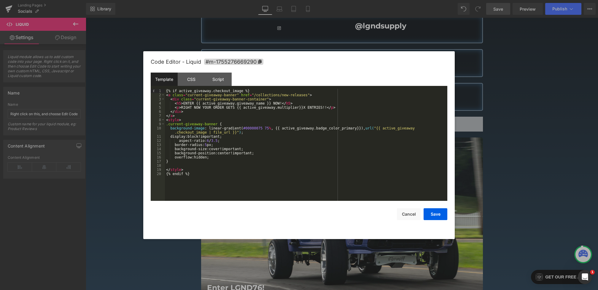
click at [180, 166] on div "{% if active_giveaway.checkout_image %} < a class = "current-giveaway-banner" h…" at bounding box center [306, 149] width 282 height 120
click at [180, 163] on div "{% if active_giveaway.checkout_image %} < a class = "current-giveaway-banner" h…" at bounding box center [306, 149] width 282 height 120
paste textarea
drag, startPoint x: 274, startPoint y: 128, endPoint x: 363, endPoint y: 129, distance: 89.0
click at [363, 129] on div "{% if active_giveaway.checkout_image %} < a class = "current-giveaway-banner" h…" at bounding box center [306, 149] width 282 height 120
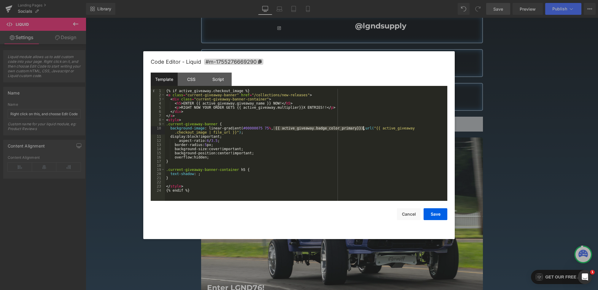
click at [198, 174] on div "{% if active_giveaway.checkout_image %} < a class = "current-giveaway-banner" h…" at bounding box center [306, 149] width 282 height 120
paste textarea
click at [424, 216] on button "Save" at bounding box center [436, 215] width 24 height 12
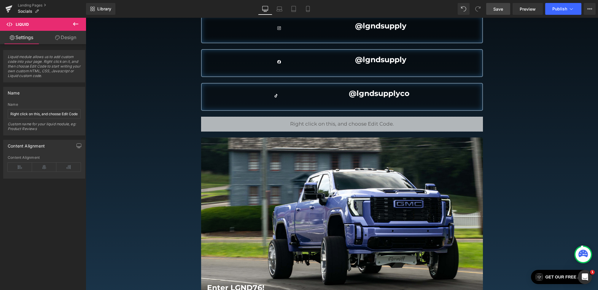
click at [491, 9] on link "Save" at bounding box center [498, 9] width 24 height 12
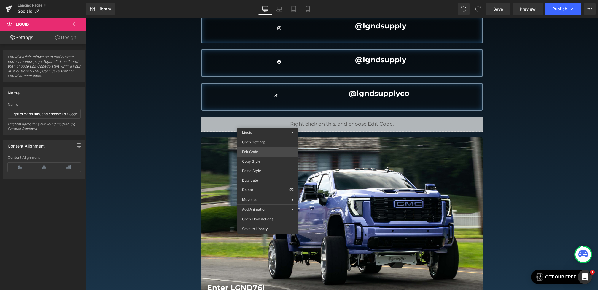
click at [260, 0] on div "Hero Banner You are previewing how the will restyle your page. You can not edit…" at bounding box center [299, 0] width 598 height 0
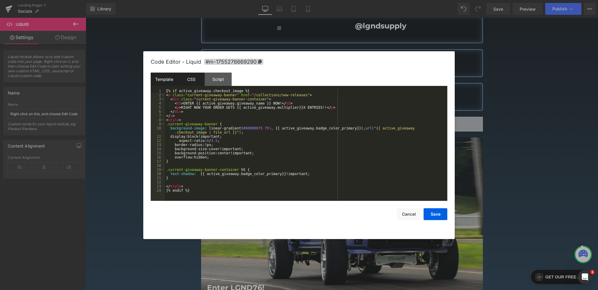
click at [190, 80] on div "CSS" at bounding box center [191, 79] width 27 height 13
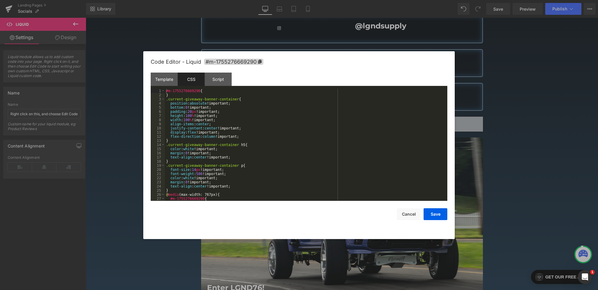
scroll to position [27, 0]
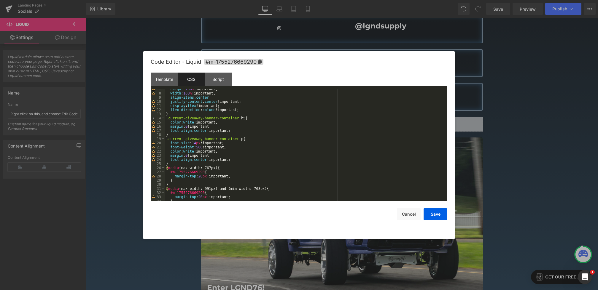
click at [238, 129] on div "height : 100 % !important; width : 100 % !important; align-items : center ; jus…" at bounding box center [305, 147] width 280 height 120
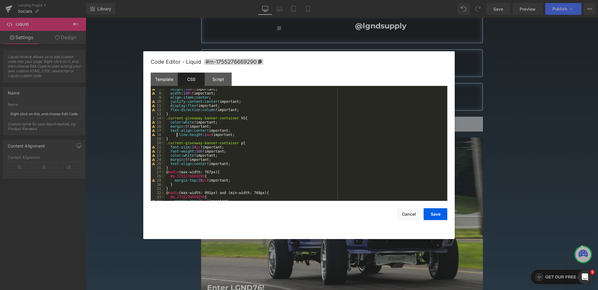
click at [178, 135] on div "height : 100 % !important; width : 100 % !important; align-items : center ; jus…" at bounding box center [305, 147] width 280 height 120
click at [165, 78] on div "Template" at bounding box center [164, 79] width 27 height 13
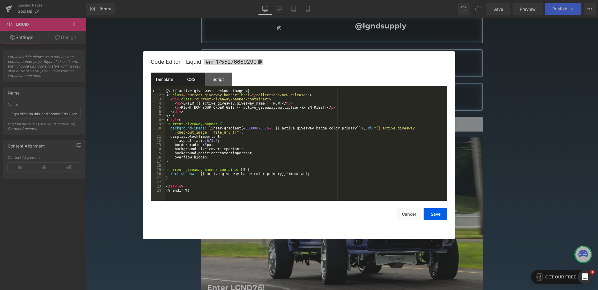
click at [192, 82] on div "CSS" at bounding box center [191, 79] width 27 height 13
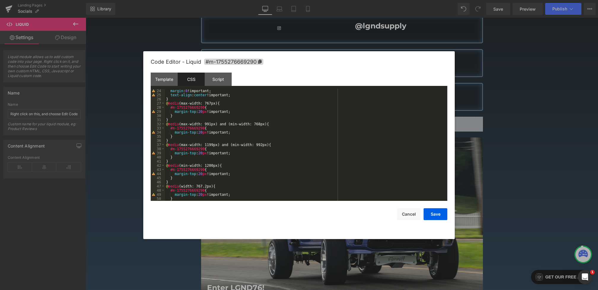
scroll to position [80, 0]
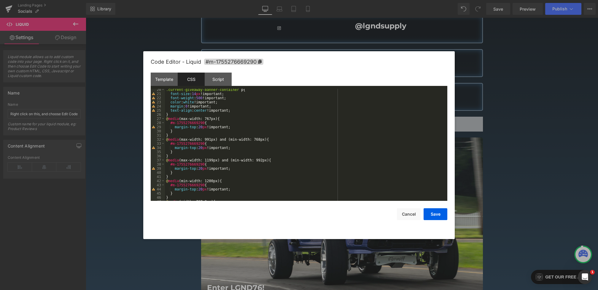
click at [185, 136] on div ".current-giveaway-banner-container p { font-size : 14 px !important; font-weigh…" at bounding box center [305, 148] width 280 height 120
click at [181, 115] on div ".current-giveaway-banner-container p { font-size : 14 px !important; font-weigh…" at bounding box center [305, 148] width 280 height 120
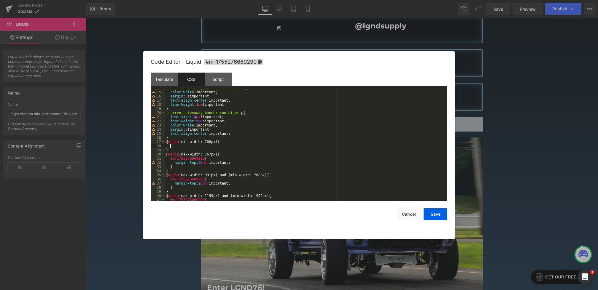
scroll to position [37, 0]
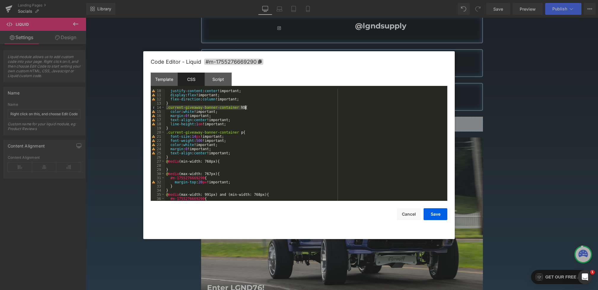
drag, startPoint x: 166, startPoint y: 109, endPoint x: 246, endPoint y: 108, distance: 79.5
click at [246, 108] on div "justify-content : center !important; display : flex !important; flex-direction …" at bounding box center [305, 149] width 280 height 120
click at [185, 166] on div "justify-content : center !important; display : flex !important; flex-direction …" at bounding box center [305, 149] width 280 height 120
paste textarea
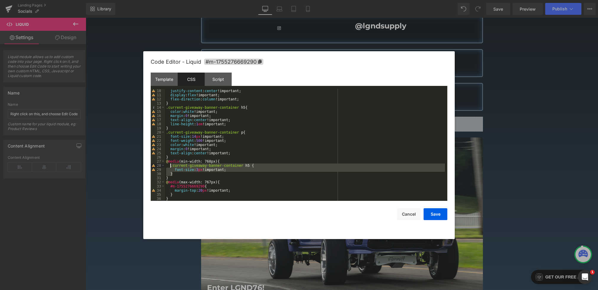
drag, startPoint x: 176, startPoint y: 174, endPoint x: 170, endPoint y: 167, distance: 9.9
click at [170, 167] on div "justify-content : center !important; display : flex !important; flex-direction …" at bounding box center [305, 149] width 280 height 120
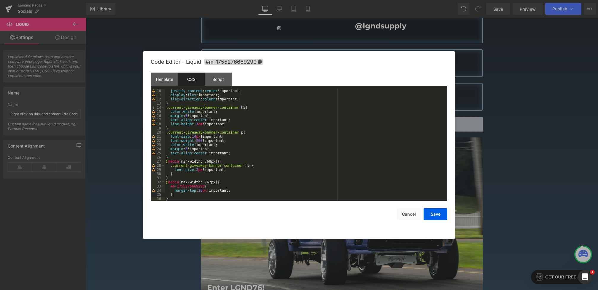
click at [189, 195] on div "justify-content : center !important; display : flex !important; flex-direction …" at bounding box center [305, 149] width 280 height 120
paste textarea
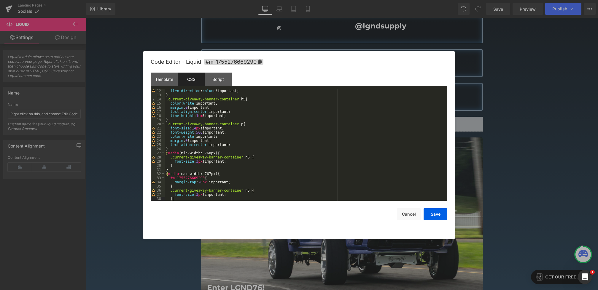
scroll to position [63, 0]
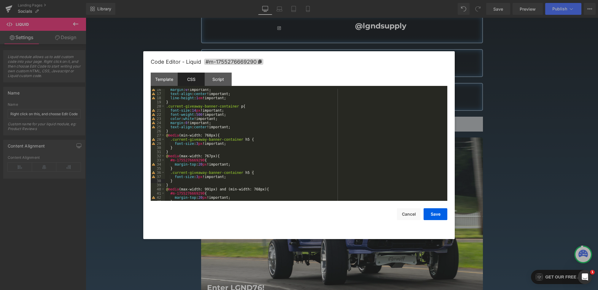
click at [205, 142] on div "margin : 0 !important; text-align : center !important; line-height : 1 em !impo…" at bounding box center [305, 148] width 280 height 120
click at [205, 177] on div "margin : 0 !important; text-align : center !important; line-height : 1 em !impo…" at bounding box center [305, 148] width 280 height 120
click at [431, 211] on button "Save" at bounding box center [436, 215] width 24 height 12
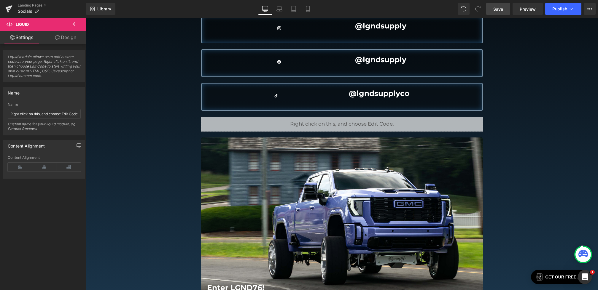
click at [499, 7] on span "Save" at bounding box center [498, 9] width 10 height 6
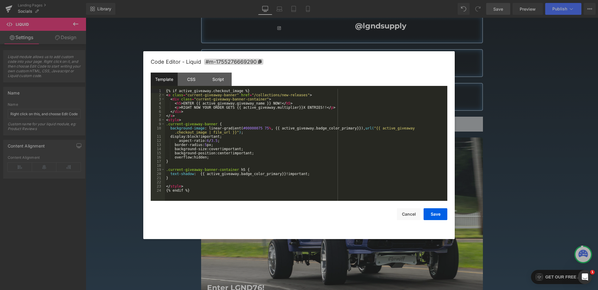
click at [265, 0] on div "Hero Banner You are previewing how the will restyle your page. You can not edit…" at bounding box center [299, 0] width 598 height 0
click at [189, 77] on div "CSS" at bounding box center [191, 79] width 27 height 13
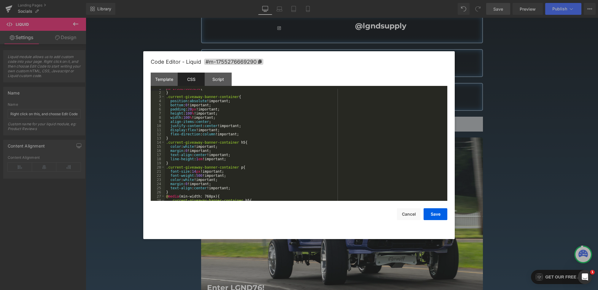
scroll to position [28, 0]
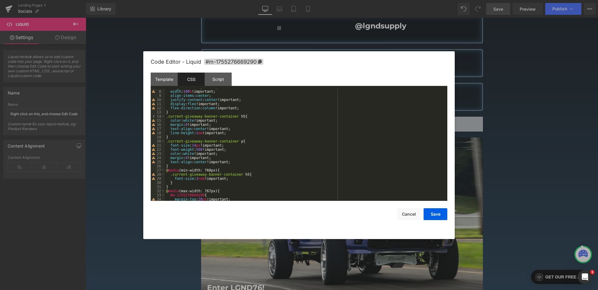
click at [236, 134] on div "height : 100 % !important; width : 100 % !important; align-items : center ; jus…" at bounding box center [305, 145] width 280 height 120
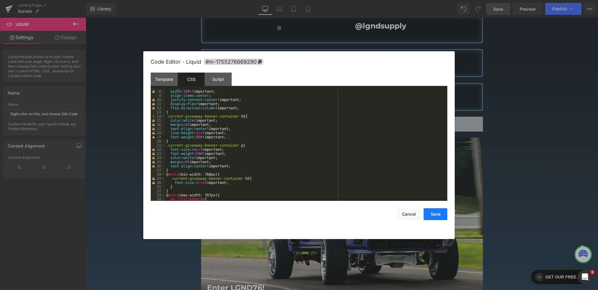
click at [439, 215] on button "Save" at bounding box center [436, 215] width 24 height 12
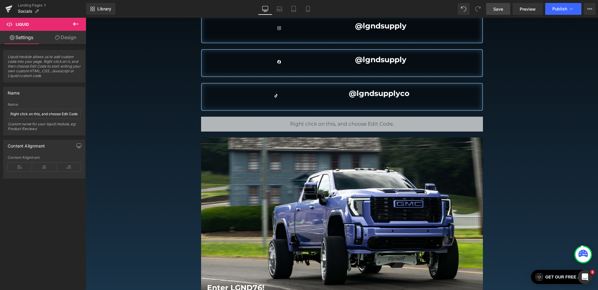
click at [494, 9] on link "Save" at bounding box center [498, 9] width 24 height 12
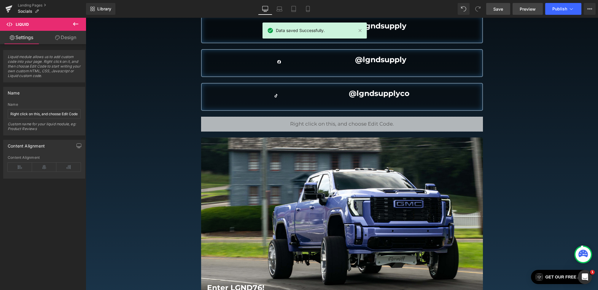
click at [517, 10] on link "Preview" at bounding box center [528, 9] width 30 height 12
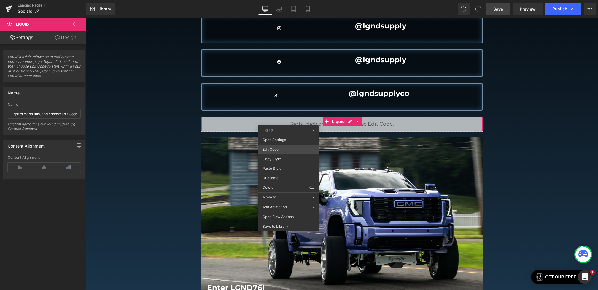
click at [275, 0] on div "Hero Banner You are previewing how the will restyle your page. You can not edit…" at bounding box center [299, 0] width 598 height 0
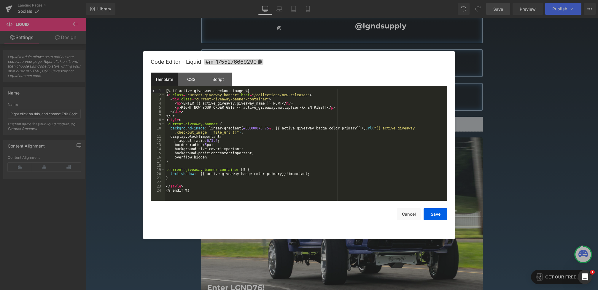
click at [200, 174] on div "{% if active_giveaway.checkout_image %} < a class = "current-giveaway-banner" h…" at bounding box center [306, 149] width 282 height 120
click at [213, 174] on div "{% if active_giveaway.checkout_image %} < a class = "current-giveaway-banner" h…" at bounding box center [306, 149] width 282 height 120
click at [440, 217] on button "Save" at bounding box center [436, 215] width 24 height 12
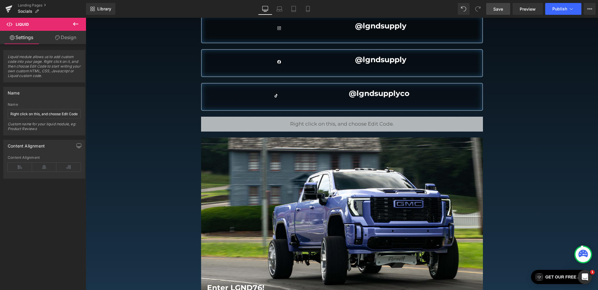
click at [498, 13] on link "Save" at bounding box center [498, 9] width 24 height 12
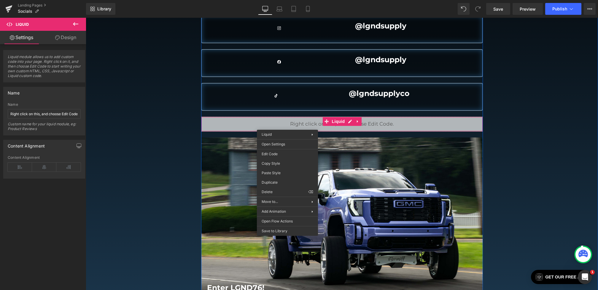
drag, startPoint x: 287, startPoint y: 125, endPoint x: 371, endPoint y: 152, distance: 88.0
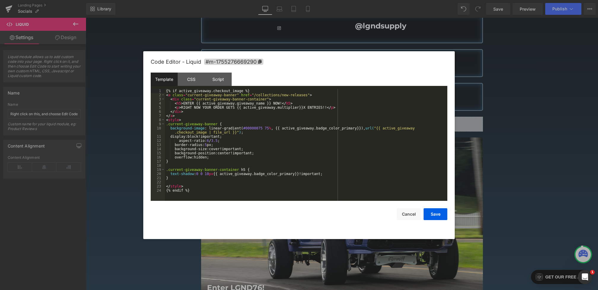
click at [276, 0] on div "Hero Banner You are previewing how the will restyle your page. You can not edit…" at bounding box center [299, 0] width 598 height 0
click at [195, 179] on div "{% if active_giveaway.checkout_image %} < a class = "current-giveaway-banner" h…" at bounding box center [306, 149] width 282 height 120
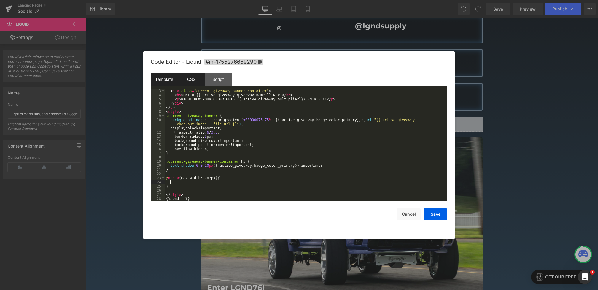
click at [192, 82] on div "CSS" at bounding box center [191, 79] width 27 height 13
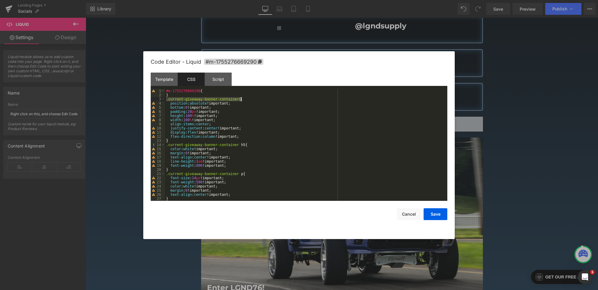
drag, startPoint x: 165, startPoint y: 100, endPoint x: 247, endPoint y: 100, distance: 81.3
click at [247, 100] on div "#m-1755276669290 { } .current-giveaway-banner-container { position : absolute !…" at bounding box center [305, 149] width 280 height 120
click at [168, 78] on div "Template" at bounding box center [164, 79] width 27 height 13
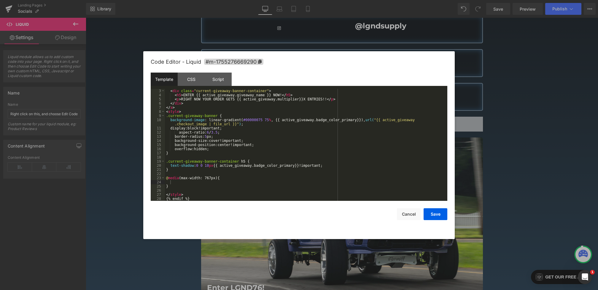
click at [182, 187] on div "< div class = "current-giveaway-banner-container" > < h5 > ENTER {{ active_give…" at bounding box center [305, 149] width 280 height 120
click at [182, 182] on div "< div class = "current-giveaway-banner-container" > < h5 > ENTER {{ active_give…" at bounding box center [305, 149] width 280 height 120
paste textarea
click at [279, 184] on div "< div class = "current-giveaway-banner-container" > < h5 > ENTER {{ active_give…" at bounding box center [305, 149] width 280 height 120
click at [272, 179] on div "< div class = "current-giveaway-banner-container" > < h5 > ENTER {{ active_give…" at bounding box center [305, 149] width 280 height 120
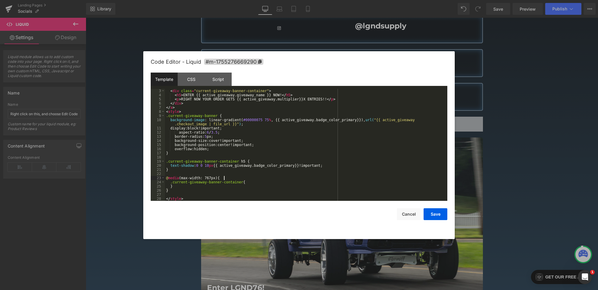
click at [271, 182] on div "< div class = "current-giveaway-banner-container" > < h5 > ENTER {{ active_give…" at bounding box center [305, 149] width 280 height 120
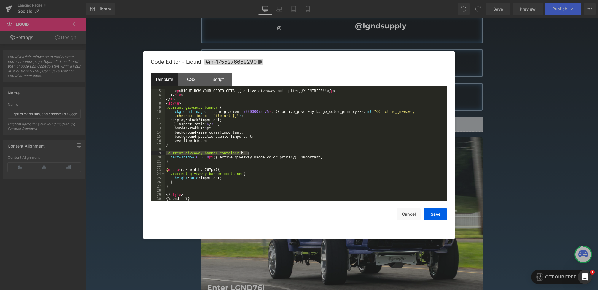
drag, startPoint x: 165, startPoint y: 154, endPoint x: 246, endPoint y: 154, distance: 81.0
click at [246, 154] on div "< p > RIGHT NOW YOUR ORDER GETS {{ active_giveaway.multiplier}}X ENTRIES!! </ p…" at bounding box center [305, 149] width 280 height 120
click at [205, 183] on div "< p > RIGHT NOW YOUR ORDER GETS {{ active_giveaway.multiplier}}X ENTRIES!! </ p…" at bounding box center [305, 149] width 280 height 120
paste textarea
drag, startPoint x: 252, startPoint y: 186, endPoint x: 266, endPoint y: 186, distance: 14.8
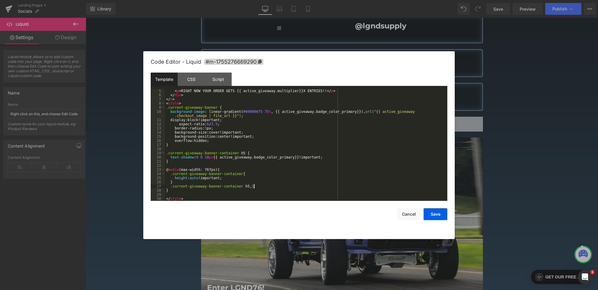
click at [266, 186] on div "< p > RIGHT NOW YOUR ORDER GETS {{ active_giveaway.multiplier}}X ENTRIES!! </ p…" at bounding box center [305, 149] width 280 height 120
paste textarea
click at [252, 187] on div "< p > RIGHT NOW YOUR ORDER GETS {{ active_giveaway.multiplier}}X ENTRIES!! </ p…" at bounding box center [305, 149] width 280 height 120
click at [333, 186] on div "< p > RIGHT NOW YOUR ORDER GETS {{ active_giveaway.multiplier}}X ENTRIES!! </ p…" at bounding box center [305, 149] width 280 height 120
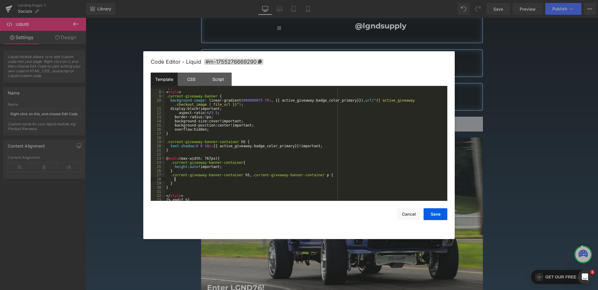
scroll to position [29, 0]
click at [429, 211] on button "Save" at bounding box center [436, 215] width 24 height 12
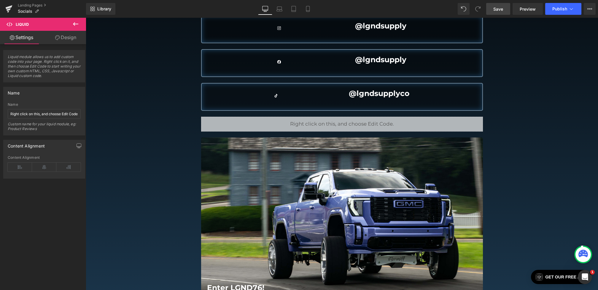
click at [494, 9] on span "Save" at bounding box center [498, 9] width 10 height 6
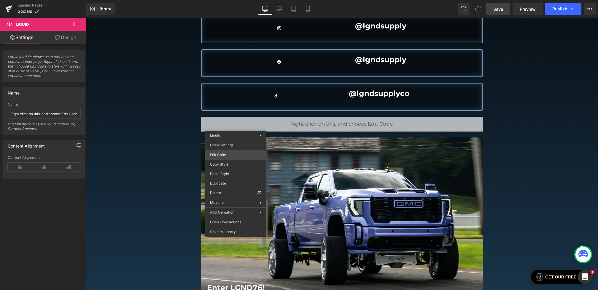
click at [223, 0] on div "Hero Banner You are previewing how the will restyle your page. You can not edit…" at bounding box center [299, 0] width 598 height 0
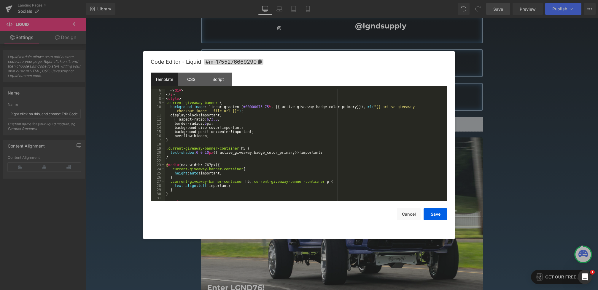
scroll to position [23, 0]
click at [190, 79] on div "CSS" at bounding box center [191, 79] width 27 height 13
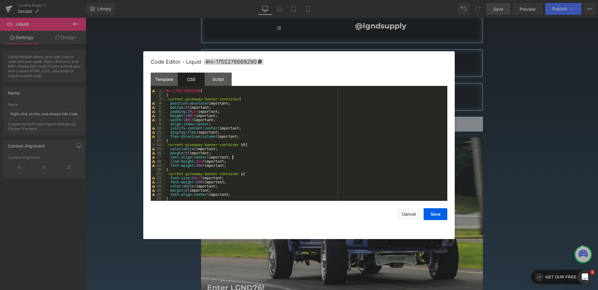
drag, startPoint x: 233, startPoint y: 157, endPoint x: 216, endPoint y: 157, distance: 16.6
click at [216, 157] on div "#m-1755276669290 { } .current-giveaway-banner-container { position : absolute !…" at bounding box center [305, 149] width 280 height 120
click at [443, 217] on button "Save" at bounding box center [436, 215] width 24 height 12
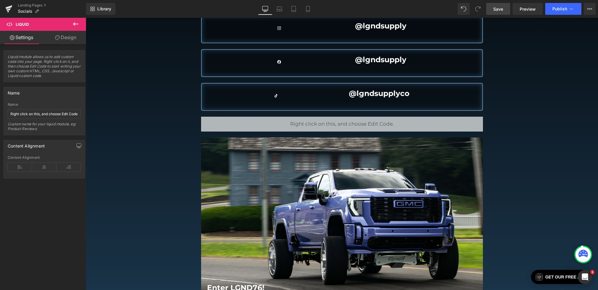
click at [499, 4] on link "Save" at bounding box center [498, 9] width 24 height 12
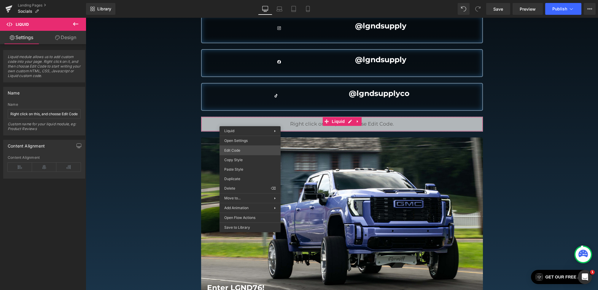
click at [243, 0] on div "Hero Banner You are previewing how the will restyle your page. You can not edit…" at bounding box center [299, 0] width 598 height 0
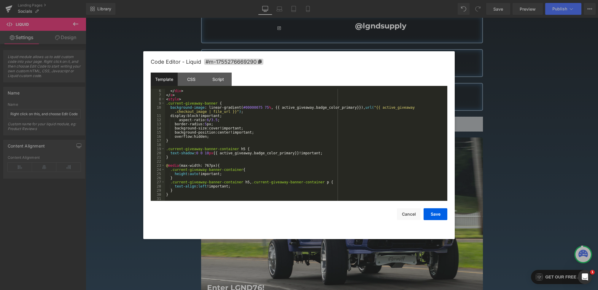
scroll to position [25, 0]
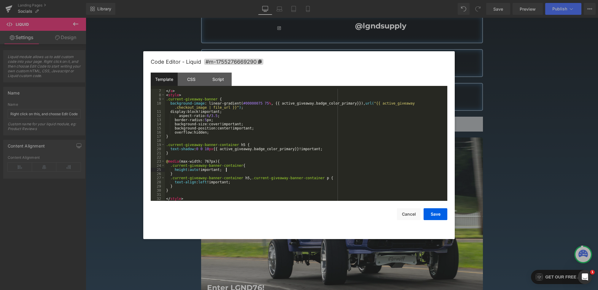
click at [246, 170] on div "</ a > < style > .current-giveaway-banner { background-image : linear-gradient(…" at bounding box center [305, 149] width 280 height 120
click at [439, 215] on button "Save" at bounding box center [436, 215] width 24 height 12
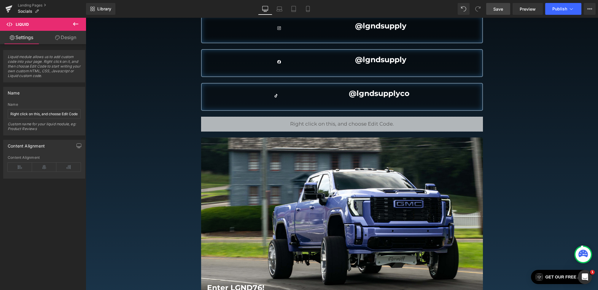
click at [504, 10] on link "Save" at bounding box center [498, 9] width 24 height 12
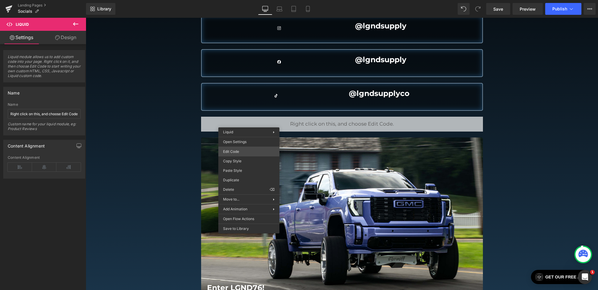
click at [238, 0] on div "Hero Banner You are previewing how the will restyle your page. You can not edit…" at bounding box center [299, 0] width 598 height 0
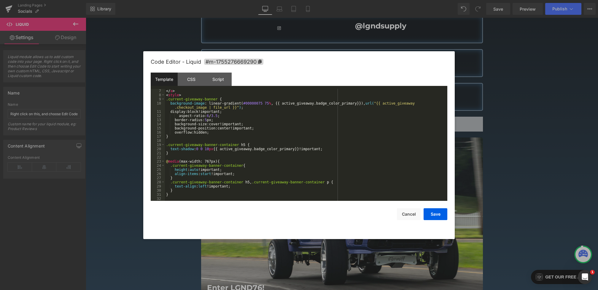
scroll to position [28, 0]
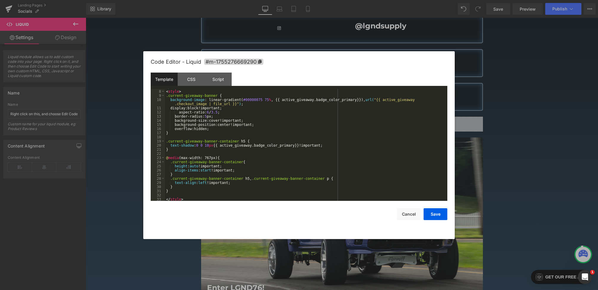
click at [244, 172] on div "</ a > < style > .current-giveaway-banner { background-image : linear-gradient(…" at bounding box center [305, 145] width 280 height 120
click at [193, 82] on div "CSS" at bounding box center [191, 79] width 27 height 13
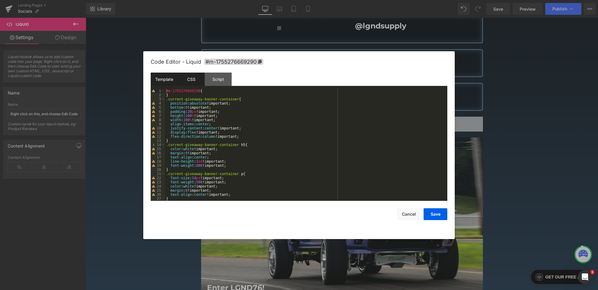
click at [171, 82] on div "Template" at bounding box center [164, 79] width 27 height 13
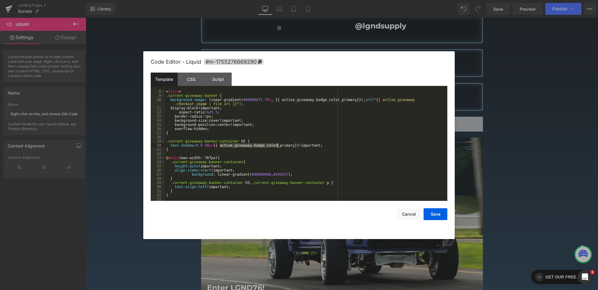
drag, startPoint x: 220, startPoint y: 145, endPoint x: 278, endPoint y: 146, distance: 58.4
click at [278, 146] on div "</ a > < style > .current-giveaway-banner { background-image : linear-gradient(…" at bounding box center [305, 145] width 280 height 120
drag, startPoint x: 275, startPoint y: 101, endPoint x: 363, endPoint y: 100, distance: 88.4
click at [363, 100] on div "</ a > < style > .current-giveaway-banner { background-image : linear-gradient(…" at bounding box center [305, 145] width 280 height 120
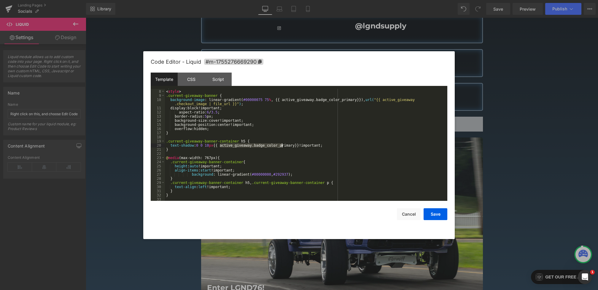
drag, startPoint x: 219, startPoint y: 146, endPoint x: 286, endPoint y: 145, distance: 67.0
click at [286, 145] on div "</ a > < style > .current-giveaway-banner { background-image : linear-gradient(…" at bounding box center [305, 145] width 280 height 120
click at [270, 180] on div "</ a > < style > .current-giveaway-banner { background-image : linear-gradient(…" at bounding box center [305, 145] width 280 height 120
drag, startPoint x: 276, startPoint y: 174, endPoint x: 290, endPoint y: 174, distance: 14.5
click at [290, 174] on div "</ a > < style > .current-giveaway-banner { background-image : linear-gradient(…" at bounding box center [305, 145] width 280 height 120
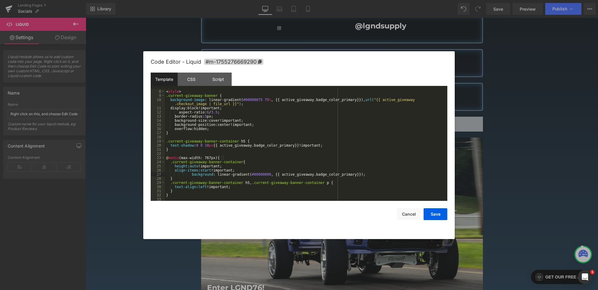
click at [191, 175] on div "</ a > < style > .current-giveaway-banner { background-image : linear-gradient(…" at bounding box center [305, 145] width 280 height 120
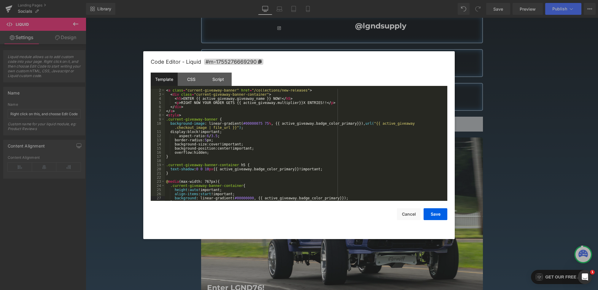
scroll to position [23, 0]
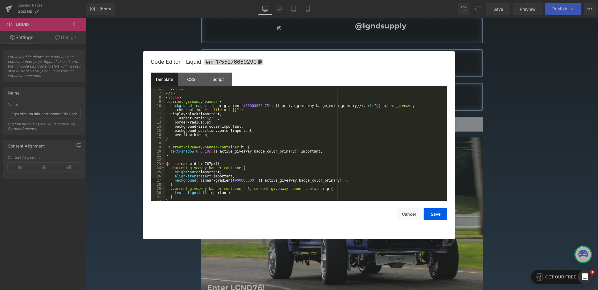
click at [187, 140] on div "</ div > </ a > < style > .current-giveaway-banner { background-image : linear-…" at bounding box center [305, 147] width 280 height 120
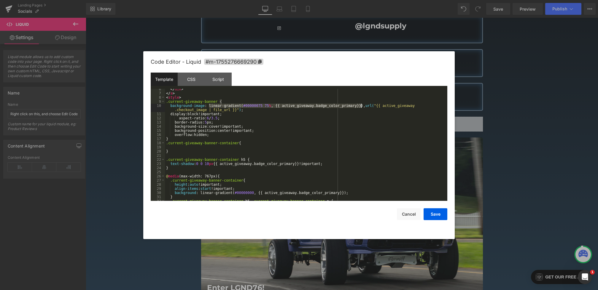
drag, startPoint x: 209, startPoint y: 106, endPoint x: 362, endPoint y: 105, distance: 153.0
click at [362, 105] on div "</ div > </ a > < style > .current-giveaway-banner { background-image : linear-…" at bounding box center [305, 147] width 280 height 120
drag, startPoint x: 365, startPoint y: 106, endPoint x: 210, endPoint y: 106, distance: 155.4
click at [210, 106] on div "</ div > </ a > < style > .current-giveaway-banner { background-image : linear-…" at bounding box center [305, 147] width 280 height 120
click at [189, 148] on div "</ div > </ a > < style > .current-giveaway-banner { background-image : linear-…" at bounding box center [305, 147] width 280 height 120
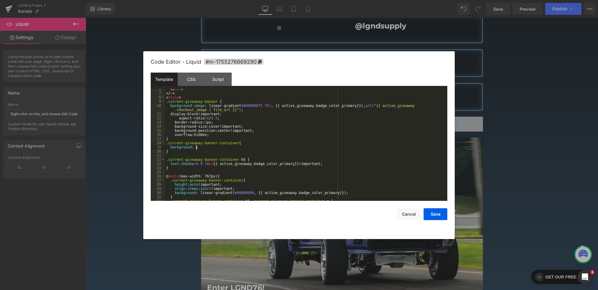
paste textarea
drag, startPoint x: 367, startPoint y: 106, endPoint x: 211, endPoint y: 106, distance: 156.0
click at [211, 106] on div "</ div > </ a > < style > .current-giveaway-banner { background-image : linear-…" at bounding box center [305, 147] width 280 height 120
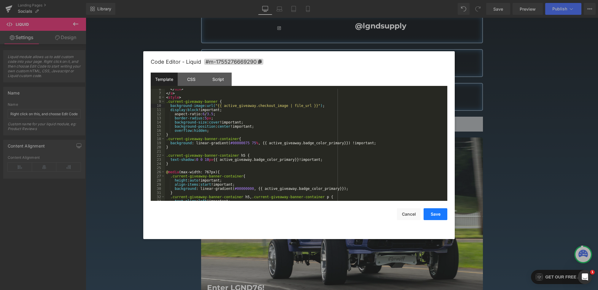
click at [435, 217] on button "Save" at bounding box center [436, 215] width 24 height 12
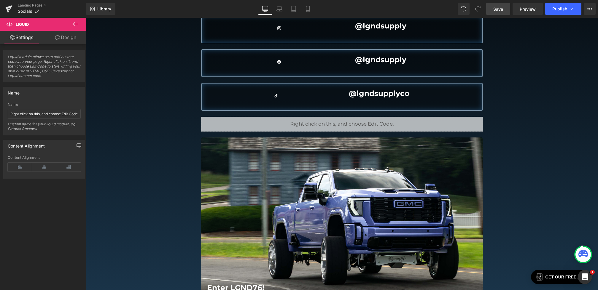
click at [502, 12] on link "Save" at bounding box center [498, 9] width 24 height 12
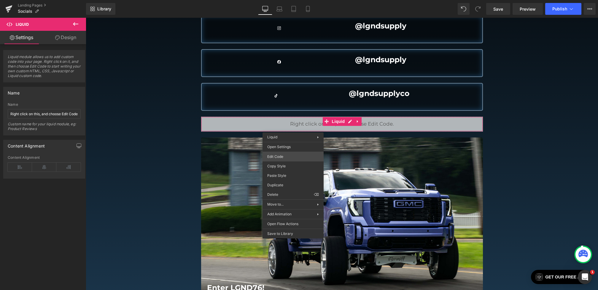
click at [276, 0] on div "Hero Banner You are previewing how the will restyle your page. You can not edit…" at bounding box center [299, 0] width 598 height 0
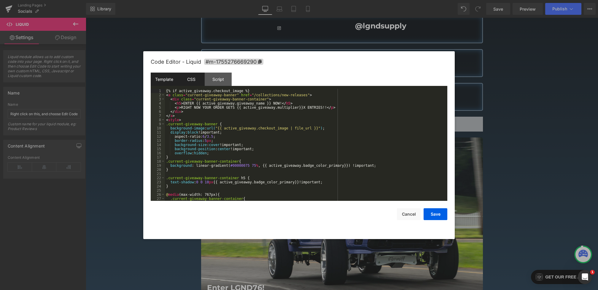
click at [187, 83] on div "CSS" at bounding box center [191, 79] width 27 height 13
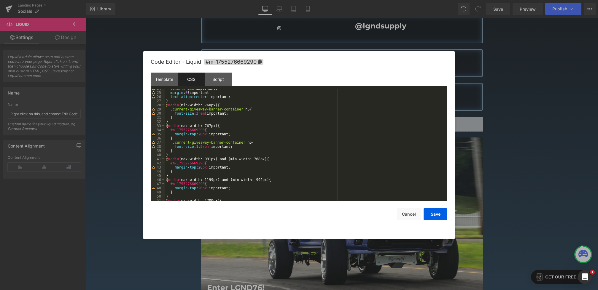
scroll to position [107, 0]
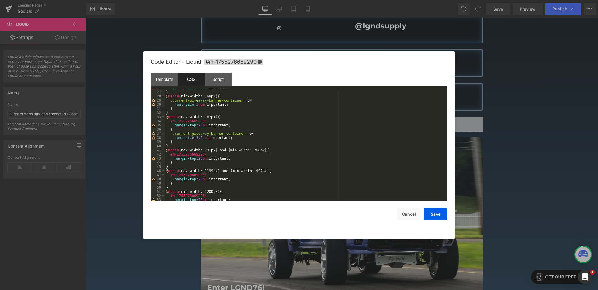
click at [226, 110] on div "text-align : center !important; } @ media (min-width: 768px) { .current-giveawa…" at bounding box center [305, 146] width 280 height 120
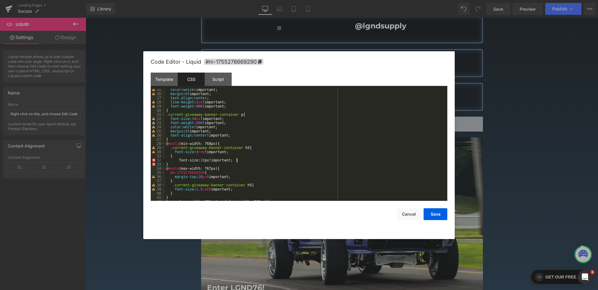
scroll to position [55, 0]
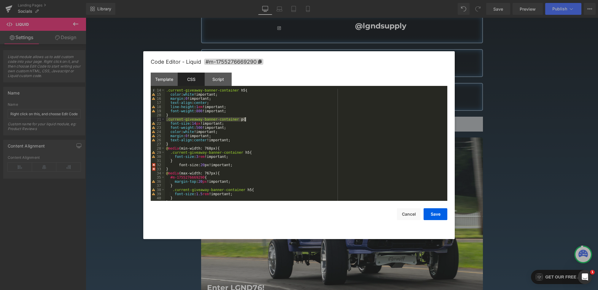
drag, startPoint x: 166, startPoint y: 119, endPoint x: 251, endPoint y: 121, distance: 85.1
click at [251, 121] on div ".current-giveaway-banner-container h5 { color : white !important; margin : 0 !i…" at bounding box center [305, 148] width 280 height 120
click at [205, 162] on div ".current-giveaway-banner-container h5 { color : white !important; margin : 0 !i…" at bounding box center [305, 148] width 280 height 120
paste textarea
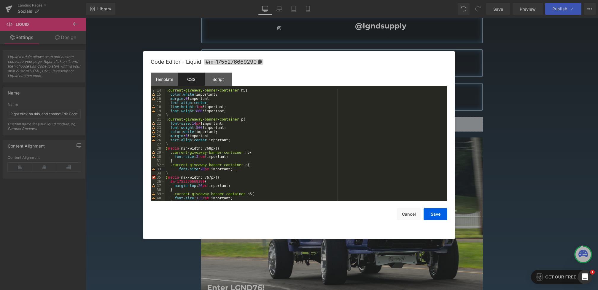
click at [251, 169] on div ".current-giveaway-banner-container h5 { color : white !important; margin : 0 !i…" at bounding box center [305, 148] width 280 height 120
click at [436, 216] on button "Save" at bounding box center [436, 215] width 24 height 12
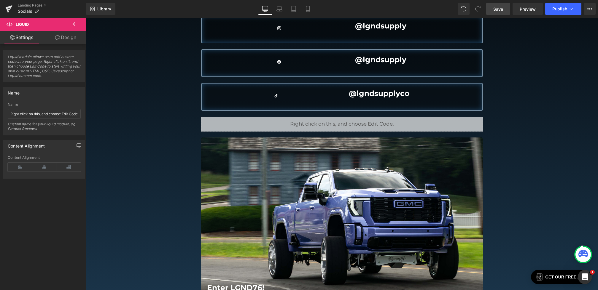
click at [500, 11] on span "Save" at bounding box center [498, 9] width 10 height 6
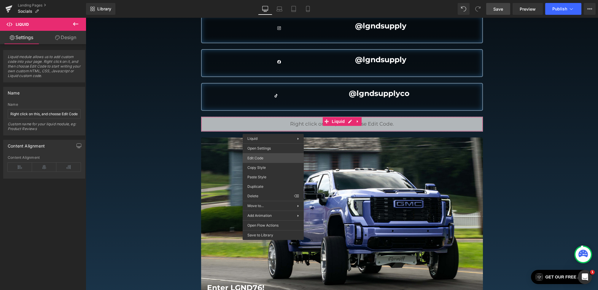
click at [258, 0] on div "Hero Banner You are previewing how the will restyle your page. You can not edit…" at bounding box center [299, 0] width 598 height 0
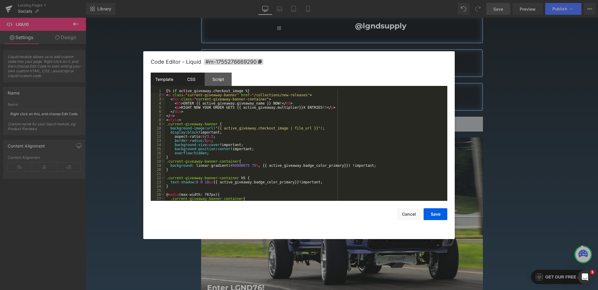
click at [189, 75] on div "CSS" at bounding box center [191, 79] width 27 height 13
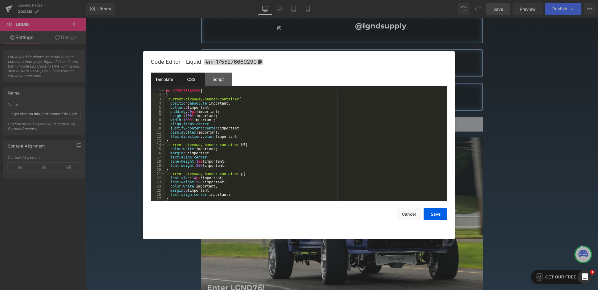
click at [172, 77] on div "Template" at bounding box center [164, 79] width 27 height 13
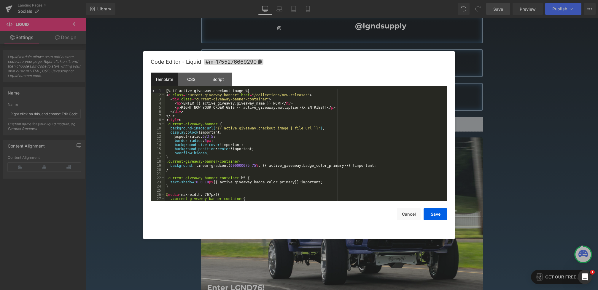
click at [223, 138] on div "{% if active_giveaway.checkout_image %} < a class = "current-giveaway-banner" h…" at bounding box center [305, 149] width 280 height 120
drag, startPoint x: 228, startPoint y: 136, endPoint x: 182, endPoint y: 136, distance: 46.9
click at [182, 136] on div "{% if active_giveaway.checkout_image %} < a class = "current-giveaway-banner" h…" at bounding box center [305, 149] width 280 height 120
click at [242, 140] on div "{% if active_giveaway.checkout_image %} < a class = "current-giveaway-banner" h…" at bounding box center [305, 149] width 280 height 120
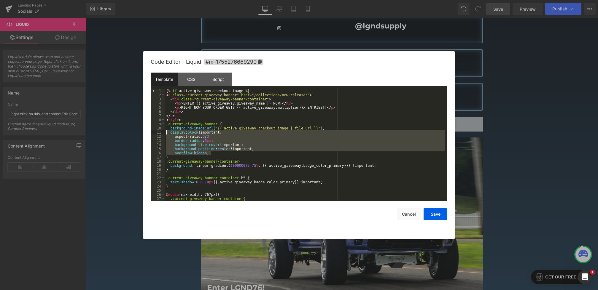
drag, startPoint x: 225, startPoint y: 155, endPoint x: 153, endPoint y: 133, distance: 75.5
click at [153, 133] on pre "1 2 3 4 5 6 7 8 9 10 11 12 13 14 15 16 17 18 19 20 21 22 23 24 25 26 27 28 {% i…" at bounding box center [299, 145] width 297 height 112
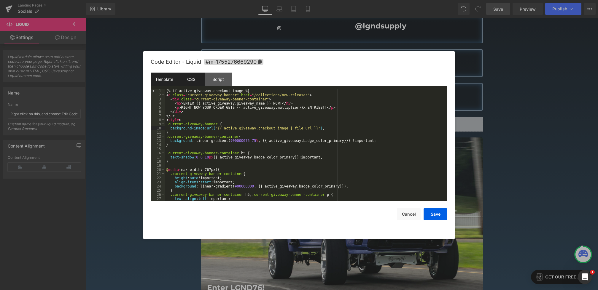
click at [193, 79] on div "CSS" at bounding box center [191, 79] width 27 height 13
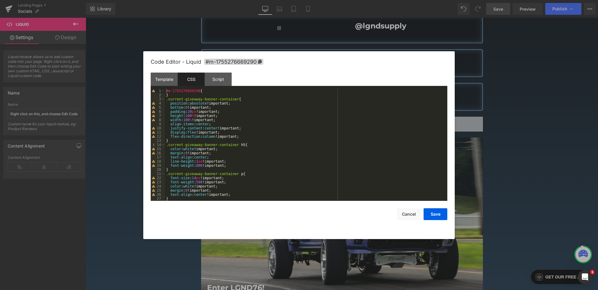
click at [194, 94] on div "#m-1755276669290 { } .current-giveaway-banner-container { position : absolute !…" at bounding box center [305, 149] width 280 height 120
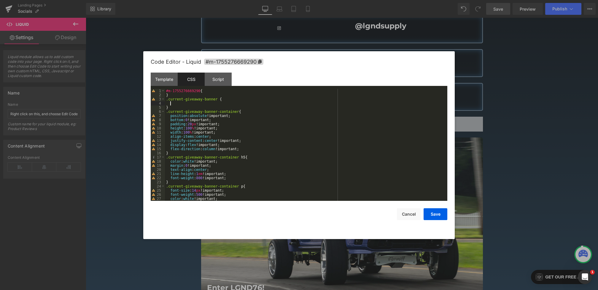
paste textarea
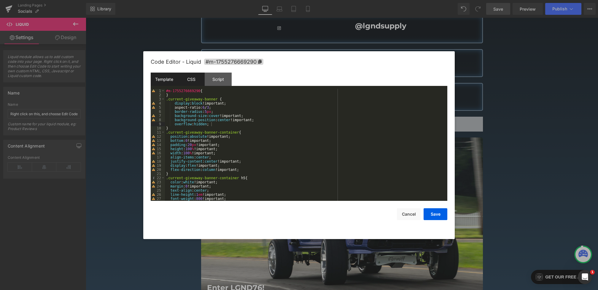
click at [167, 78] on div "Template" at bounding box center [164, 79] width 27 height 13
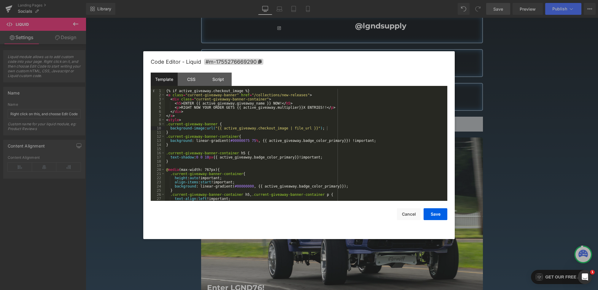
scroll to position [21, 0]
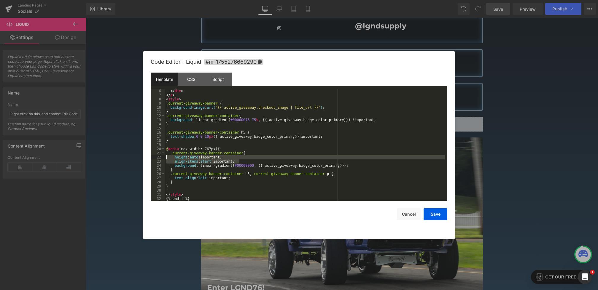
drag, startPoint x: 249, startPoint y: 162, endPoint x: 141, endPoint y: 156, distance: 107.2
click at [141, 156] on body "Hero Banner You are previewing how the will restyle your page. You can not edit…" at bounding box center [299, 145] width 598 height 290
click at [265, 165] on div "</ div > </ a > < style > .current-giveaway-banner { background-image : url( "{…" at bounding box center [305, 149] width 280 height 120
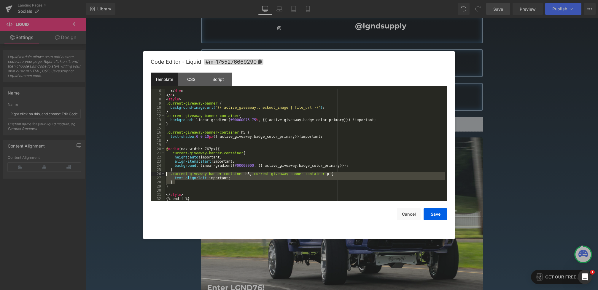
drag, startPoint x: 184, startPoint y: 182, endPoint x: 142, endPoint y: 175, distance: 41.9
click at [142, 174] on body "Hero Banner You are previewing how the will restyle your page. You can not edit…" at bounding box center [299, 145] width 598 height 290
click at [436, 216] on button "Save" at bounding box center [436, 215] width 24 height 12
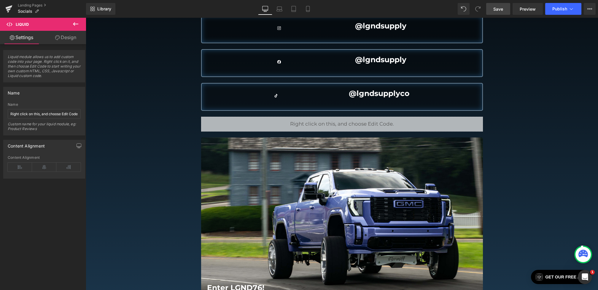
click at [499, 12] on link "Save" at bounding box center [498, 9] width 24 height 12
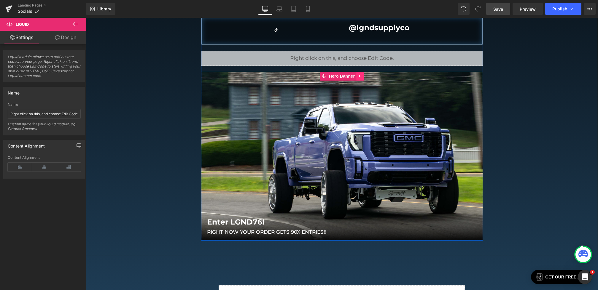
click at [363, 76] on link at bounding box center [360, 76] width 8 height 9
click at [366, 76] on link at bounding box center [364, 76] width 8 height 9
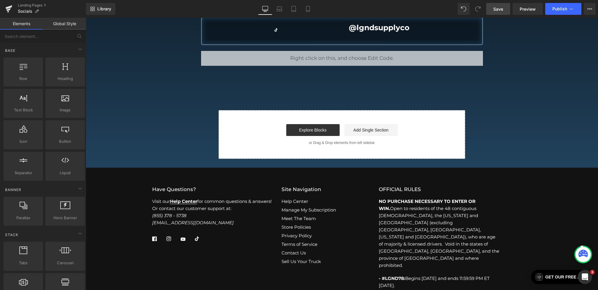
click at [498, 9] on span "Save" at bounding box center [498, 9] width 10 height 6
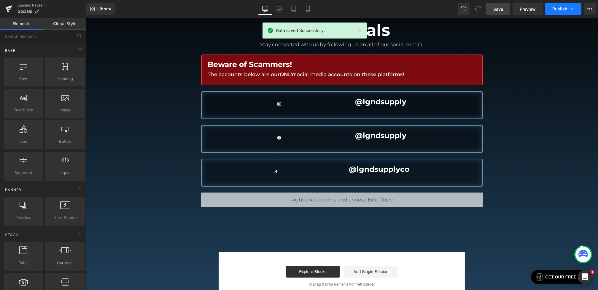
drag, startPoint x: 558, startPoint y: 12, endPoint x: 473, endPoint y: 1, distance: 86.5
click at [558, 12] on button "Publish" at bounding box center [563, 9] width 36 height 12
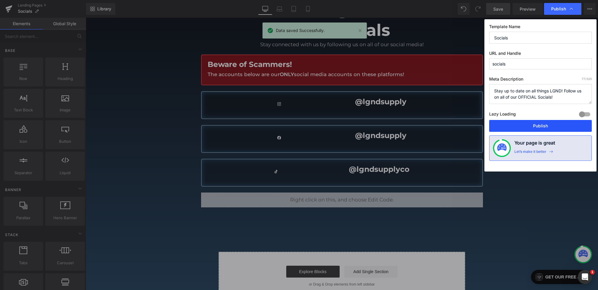
click at [537, 124] on button "Publish" at bounding box center [540, 126] width 103 height 12
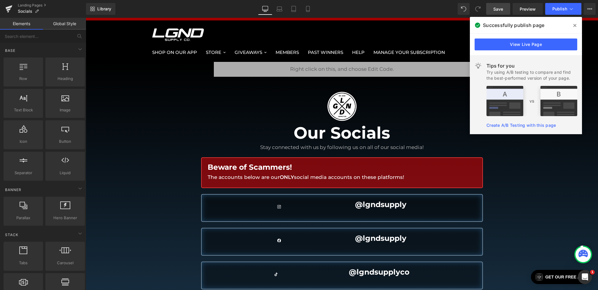
scroll to position [227, 0]
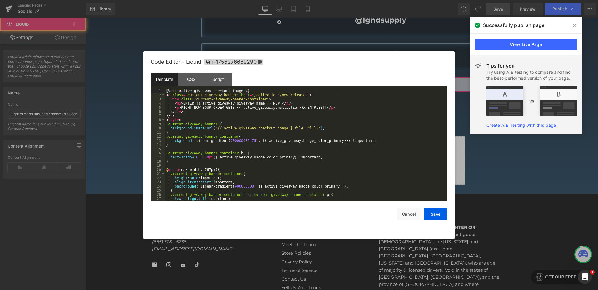
click at [274, 0] on div "Hero Banner You are previewing how the will restyle your page. You can not edit…" at bounding box center [299, 0] width 598 height 0
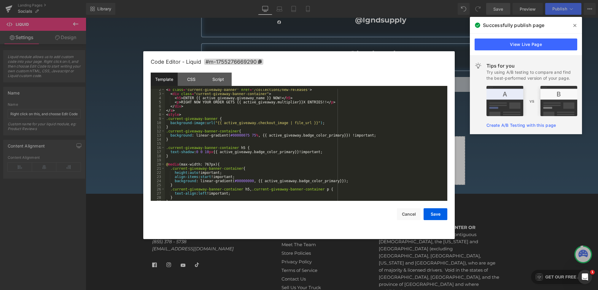
scroll to position [21, 0]
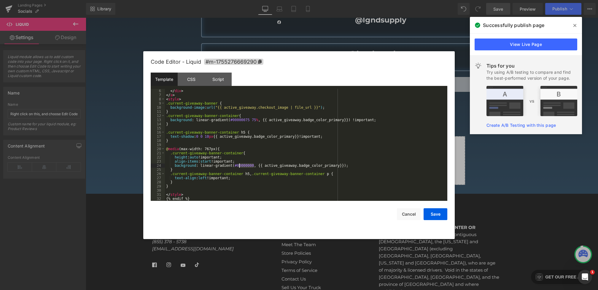
drag, startPoint x: 254, startPoint y: 167, endPoint x: 238, endPoint y: 167, distance: 15.7
click at [238, 167] on div "</ div > </ a > < style > .current-giveaway-banner { background-image : url( "{…" at bounding box center [305, 149] width 280 height 120
click at [440, 217] on button "Save" at bounding box center [436, 215] width 24 height 12
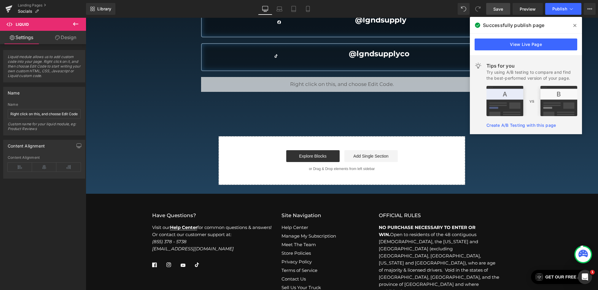
click at [497, 1] on div "Library Desktop Desktop Laptop Tablet Mobile Save Preview Publish Scheduled Vie…" at bounding box center [342, 9] width 512 height 18
click at [497, 4] on link "Save" at bounding box center [498, 9] width 24 height 12
click at [574, 22] on span at bounding box center [574, 25] width 9 height 9
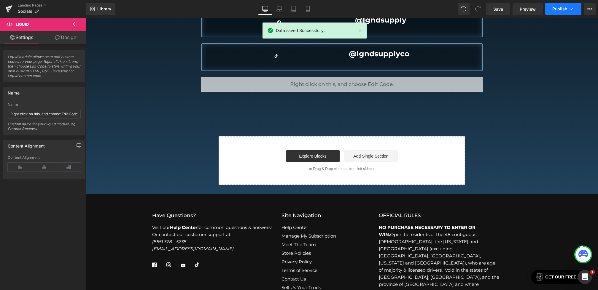
click at [568, 10] on button "Publish" at bounding box center [563, 9] width 36 height 12
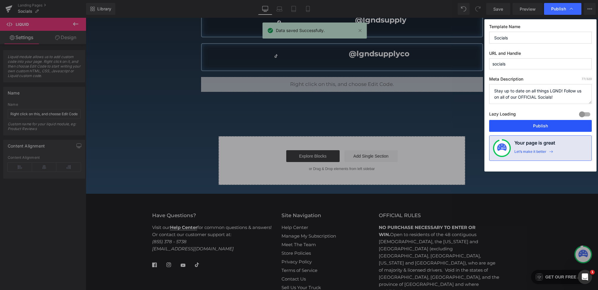
click at [542, 124] on button "Publish" at bounding box center [540, 126] width 103 height 12
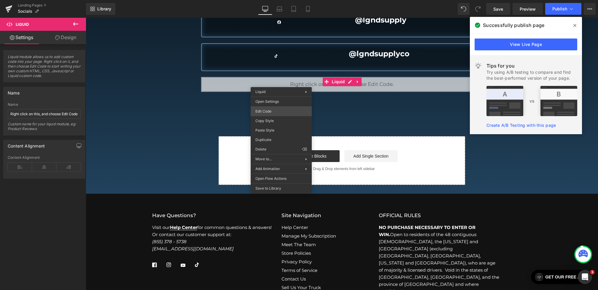
click at [272, 0] on div "Hero Banner You are previewing how the will restyle your page. You can not edit…" at bounding box center [299, 0] width 598 height 0
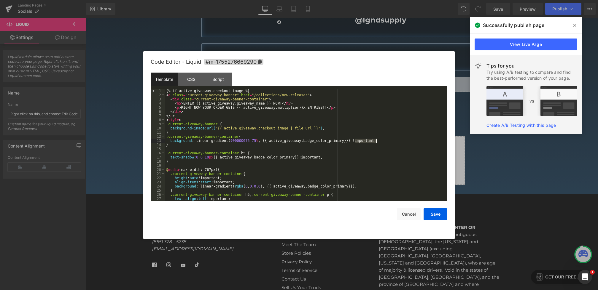
drag, startPoint x: 354, startPoint y: 141, endPoint x: 376, endPoint y: 141, distance: 22.5
click at [376, 141] on div "{% if active_giveaway.checkout_image %} < a class = "current-giveaway-banner" h…" at bounding box center [305, 149] width 280 height 120
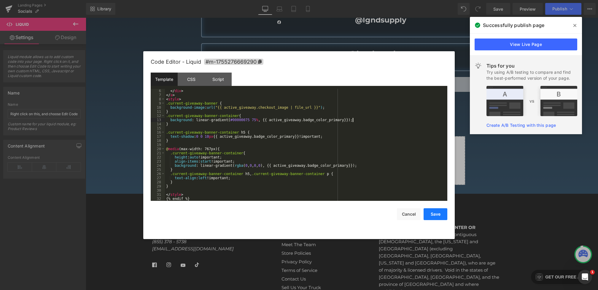
click at [435, 212] on button "Save" at bounding box center [436, 215] width 24 height 12
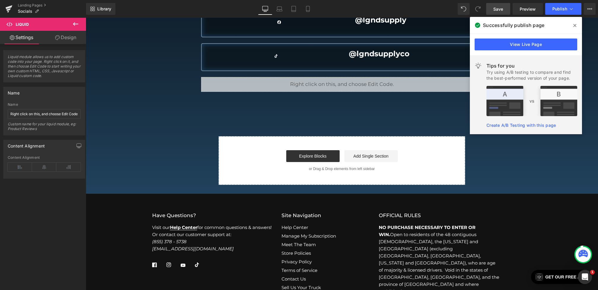
click at [501, 7] on span "Save" at bounding box center [498, 9] width 10 height 6
click at [574, 24] on icon at bounding box center [574, 25] width 3 height 5
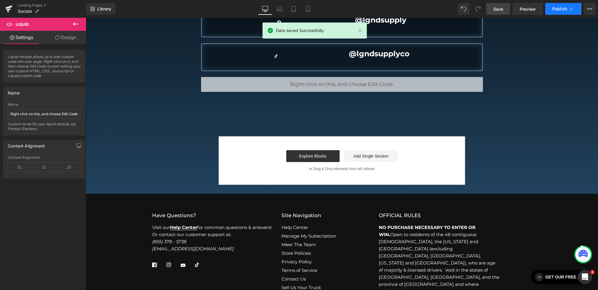
click at [572, 9] on icon at bounding box center [571, 9] width 3 height 2
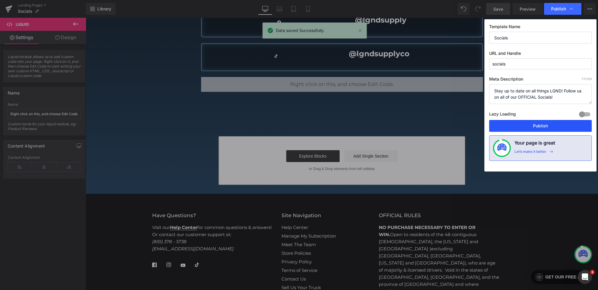
click at [528, 124] on button "Publish" at bounding box center [540, 126] width 103 height 12
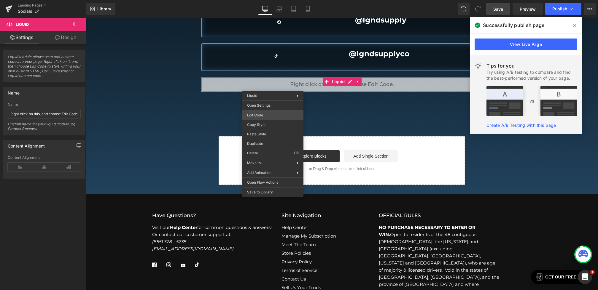
click at [258, 0] on div "Hero Banner You are previewing how the will restyle your page. You can not edit…" at bounding box center [299, 0] width 598 height 0
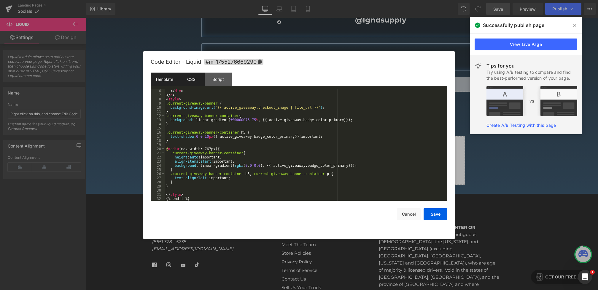
click at [190, 81] on div "CSS" at bounding box center [191, 79] width 27 height 13
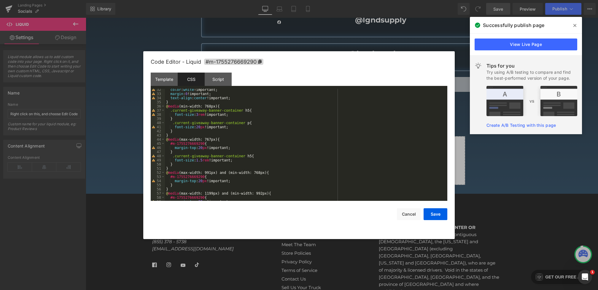
scroll to position [138, 0]
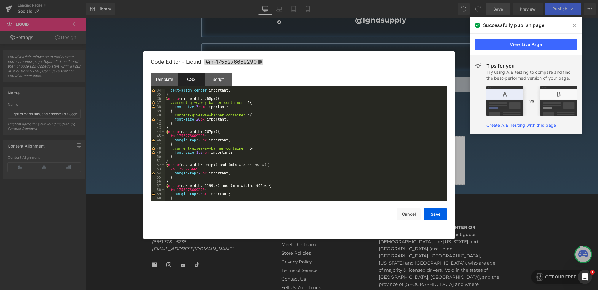
click at [196, 147] on div "text-align : center !important; } @ media (min-width: 768px) { .current-giveawa…" at bounding box center [305, 148] width 280 height 120
click at [197, 144] on div "text-align : center !important; } @ media (min-width: 768px) { .current-giveawa…" at bounding box center [305, 148] width 280 height 120
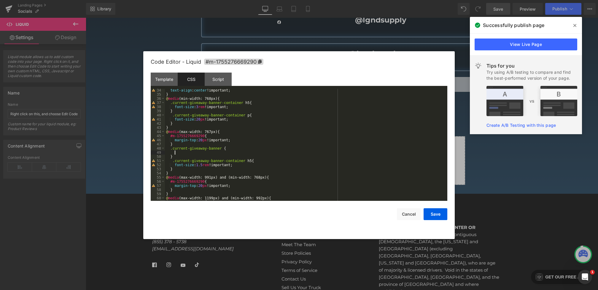
paste textarea
click at [434, 213] on button "Save" at bounding box center [436, 215] width 24 height 12
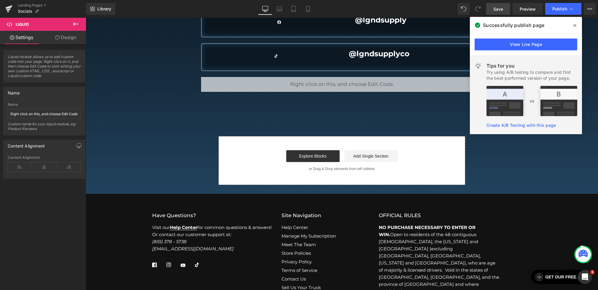
click at [498, 11] on span "Save" at bounding box center [498, 9] width 10 height 6
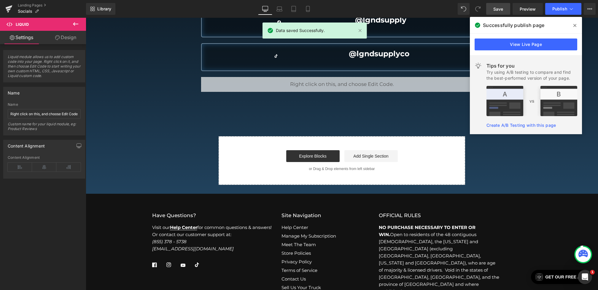
click at [573, 23] on icon at bounding box center [574, 25] width 3 height 5
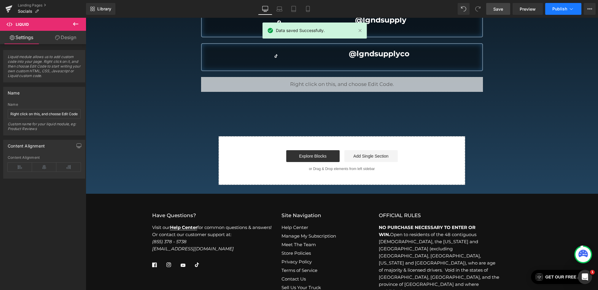
click at [569, 11] on icon at bounding box center [571, 9] width 6 height 6
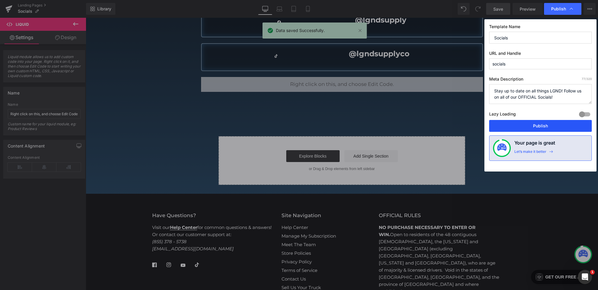
click at [537, 128] on button "Publish" at bounding box center [540, 126] width 103 height 12
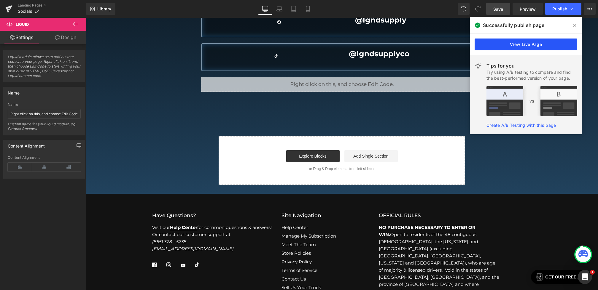
click at [504, 47] on link "View Live Page" at bounding box center [526, 45] width 103 height 12
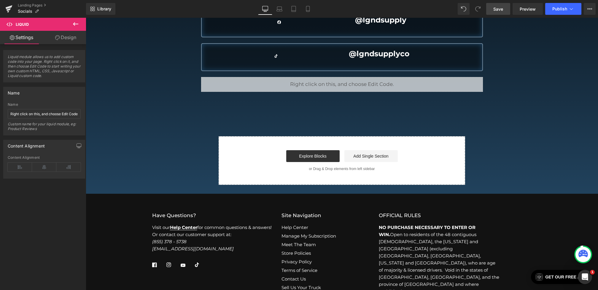
scroll to position [0, 0]
